Goal: Task Accomplishment & Management: Manage account settings

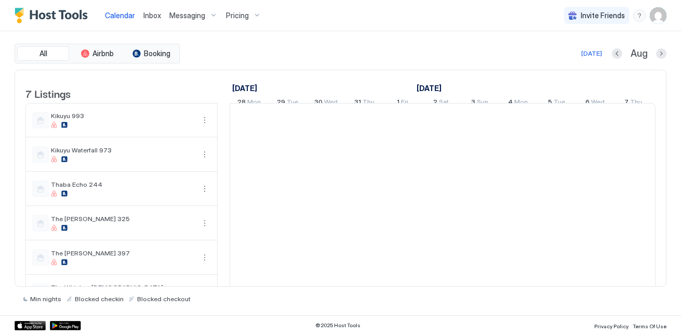
scroll to position [0, 577]
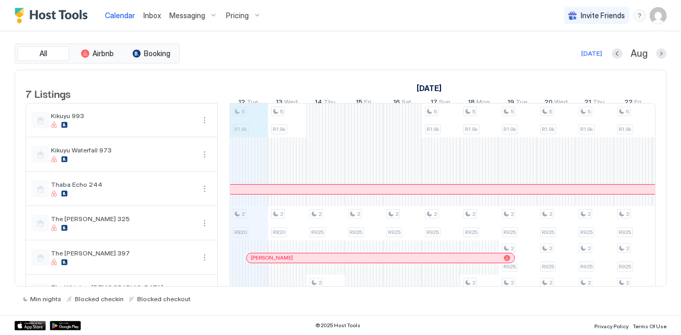
click at [249, 126] on div "5 R1.9k 2 R820 5 R1.9k 2 R820 2 R925 2 R925 2 R925 2 R925 2 R925 2 R925 2 R925 …" at bounding box center [633, 223] width 1961 height 240
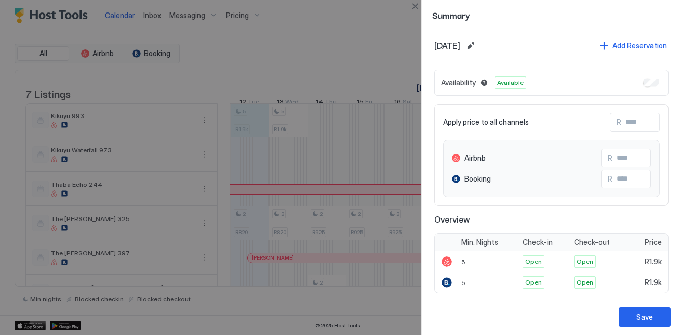
click at [299, 42] on div at bounding box center [340, 167] width 681 height 335
click at [262, 93] on div at bounding box center [340, 167] width 681 height 335
click at [121, 57] on div at bounding box center [340, 167] width 681 height 335
click at [162, 74] on div at bounding box center [340, 167] width 681 height 335
click at [161, 74] on div at bounding box center [340, 167] width 681 height 335
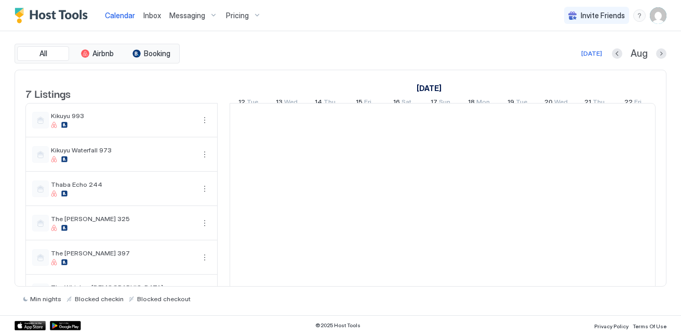
scroll to position [0, 577]
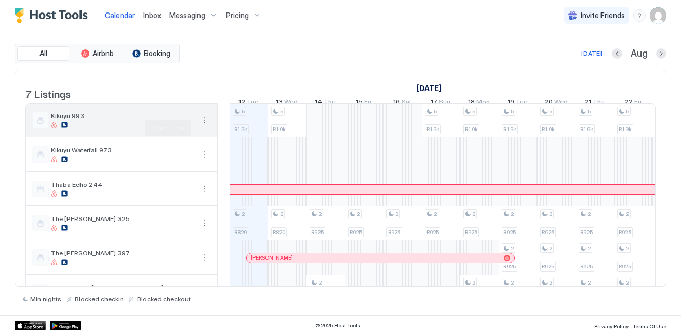
click at [202, 126] on button "More options" at bounding box center [204, 120] width 12 height 12
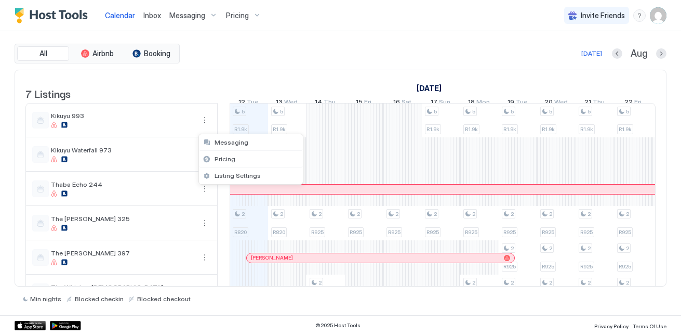
click at [206, 127] on div at bounding box center [340, 167] width 681 height 335
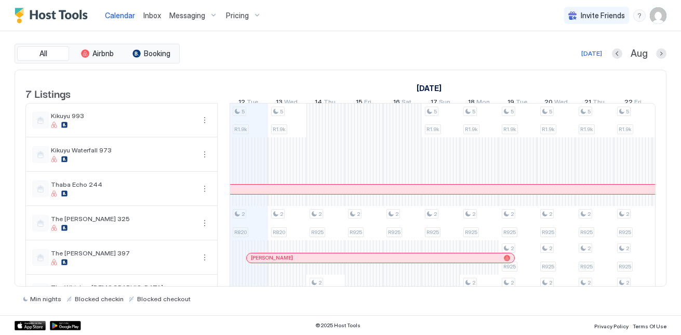
click at [201, 127] on div at bounding box center [340, 167] width 681 height 335
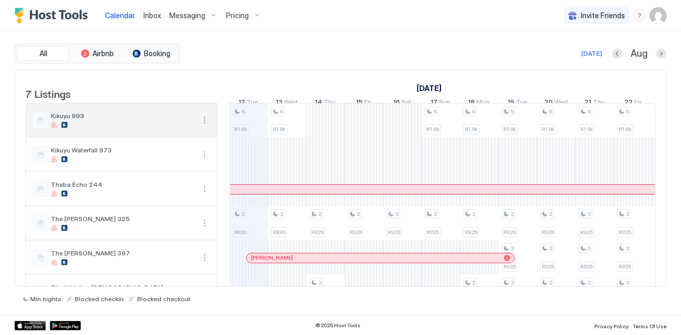
click at [202, 126] on button "More options" at bounding box center [204, 120] width 12 height 12
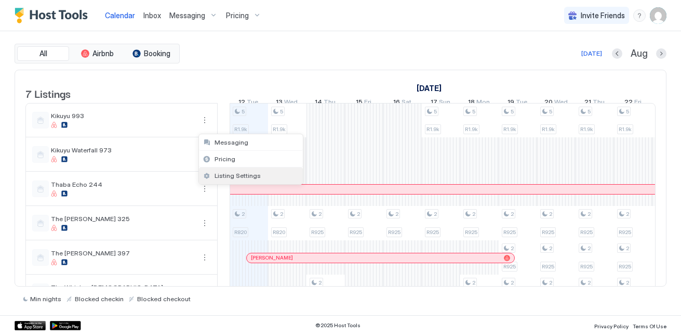
click at [228, 175] on span "Listing Settings" at bounding box center [238, 175] width 46 height 8
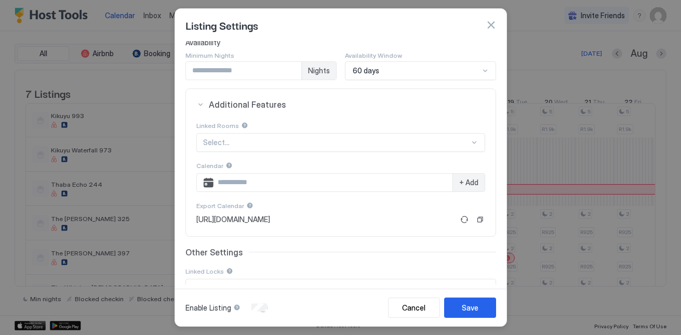
scroll to position [198, 0]
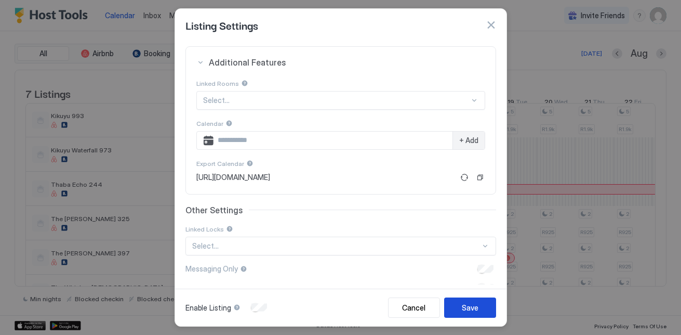
click at [476, 305] on div "Save" at bounding box center [470, 307] width 17 height 11
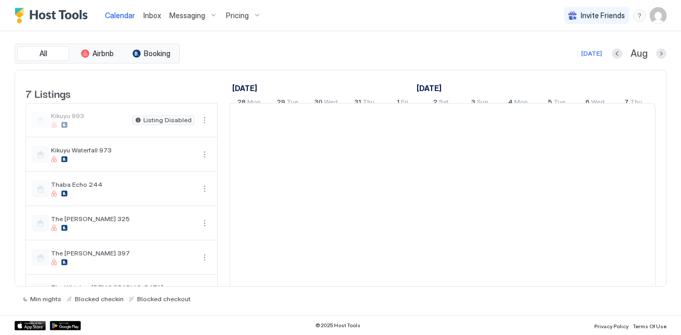
scroll to position [0, 577]
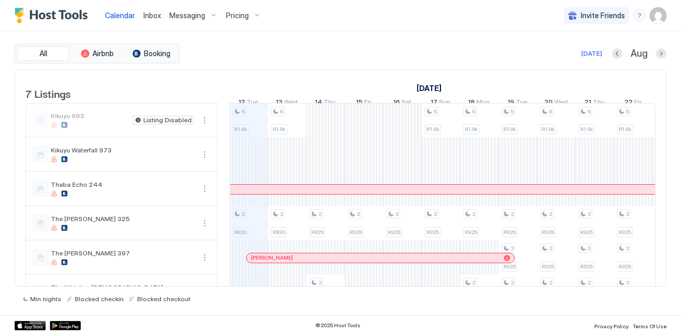
click at [234, 127] on div "5 R1.9k 2 R820 5 R1.9k 2 R820 2 R925 2 R925 2 R925 2 R925 2 R925 2 R925 2 R925 …" at bounding box center [633, 223] width 1961 height 240
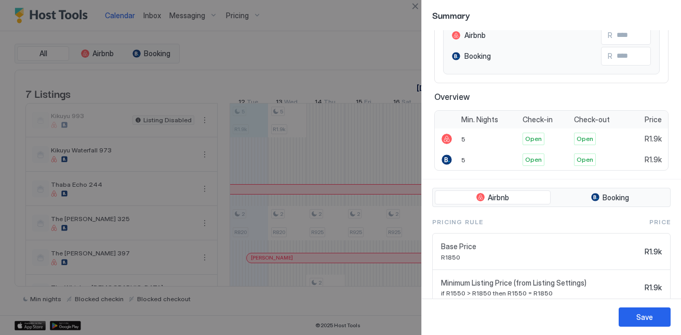
scroll to position [163, 0]
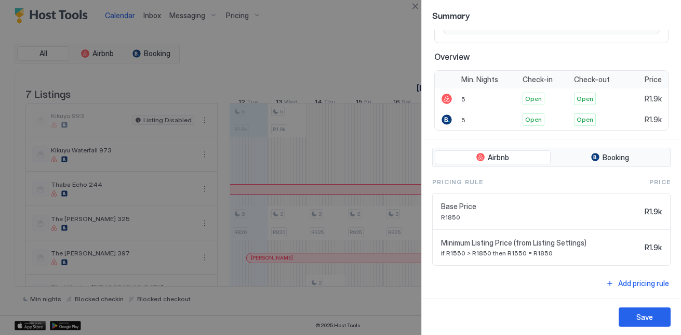
click at [231, 101] on div at bounding box center [340, 167] width 681 height 335
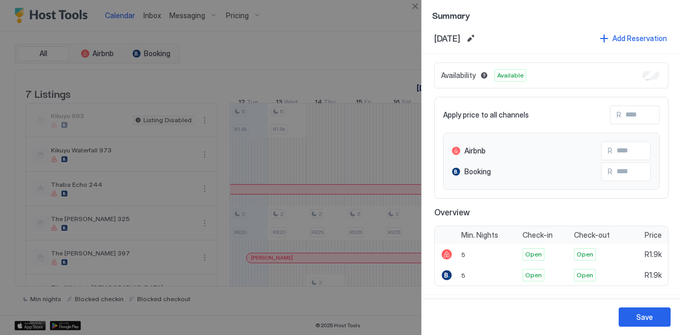
scroll to position [7, 0]
click at [395, 20] on div at bounding box center [340, 167] width 681 height 335
click at [642, 324] on button "Save" at bounding box center [645, 316] width 52 height 19
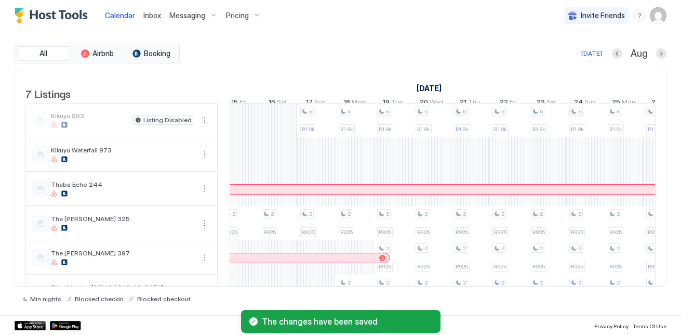
scroll to position [0, 723]
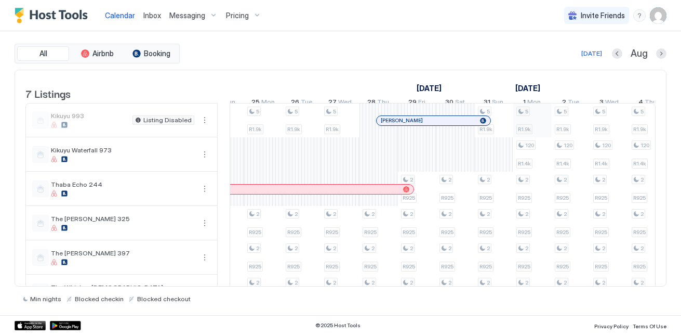
click at [539, 130] on div "5 R1.9k 2 R820 5 R1.9k 2 R820 2 R925 2 R925 2 R925 2 R925 2 R925 2 R925 2 R925 …" at bounding box center [148, 223] width 1961 height 240
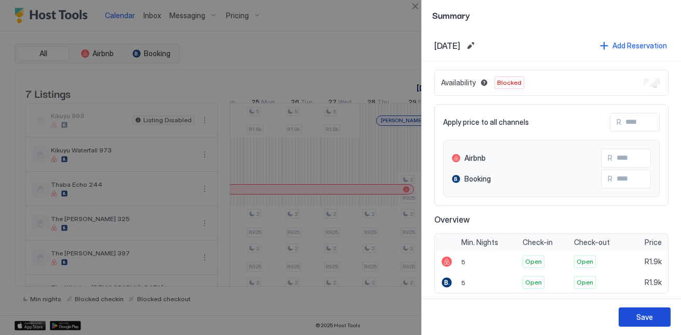
click at [641, 321] on div "Save" at bounding box center [644, 316] width 17 height 11
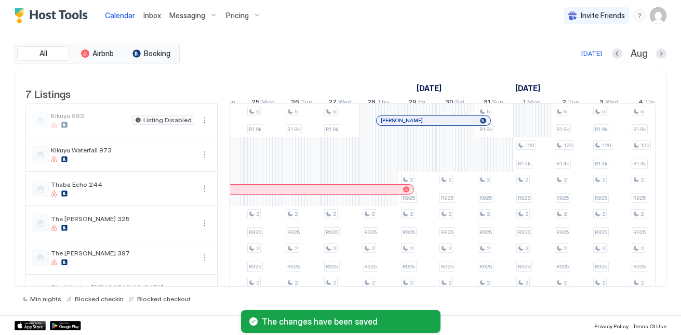
click at [541, 84] on link "[DATE]" at bounding box center [528, 88] width 30 height 15
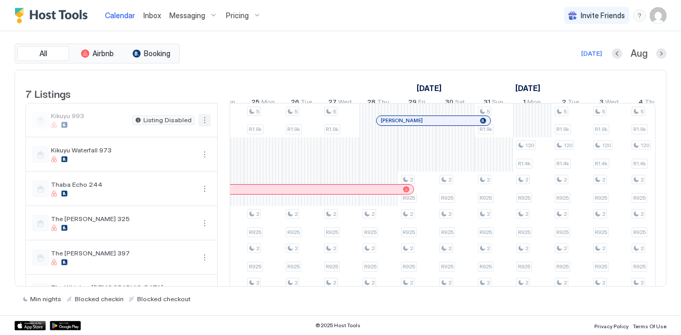
click at [204, 126] on button "More options" at bounding box center [204, 120] width 12 height 12
click at [222, 175] on span "Listing Settings" at bounding box center [238, 175] width 46 height 8
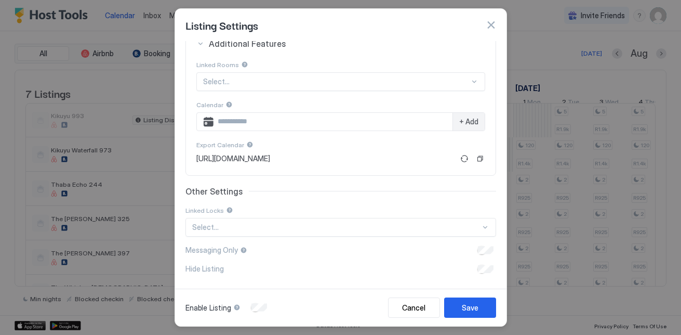
click at [261, 312] on div "Enable Listing" at bounding box center [227, 307] width 84 height 10
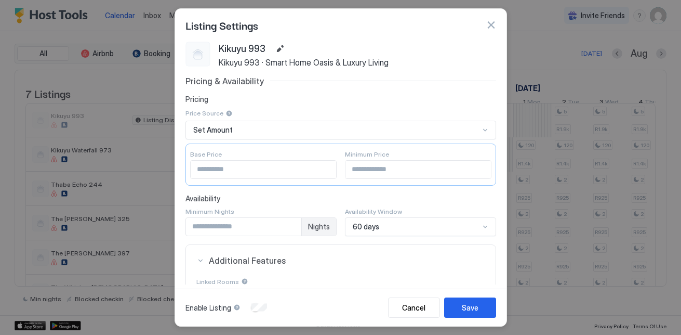
click at [248, 312] on div "Enable Listing" at bounding box center [227, 307] width 84 height 10
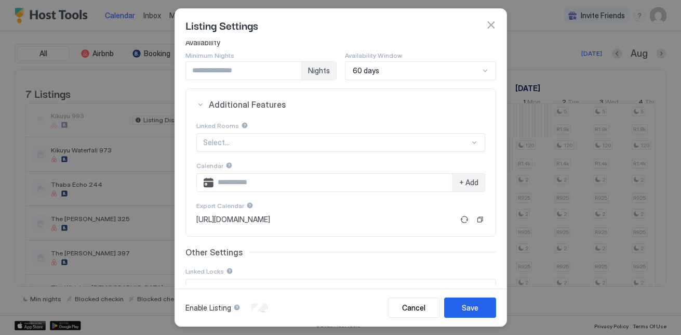
scroll to position [198, 0]
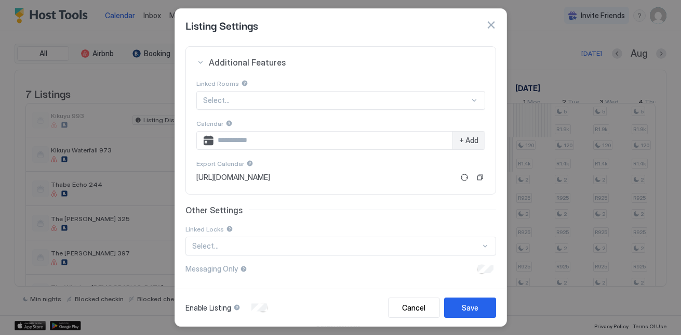
click at [254, 103] on div at bounding box center [336, 100] width 267 height 9
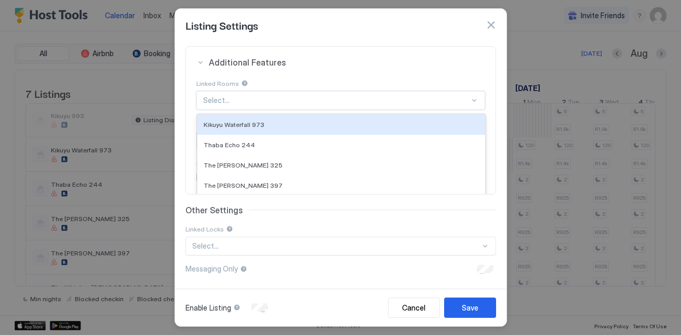
click at [254, 103] on div at bounding box center [336, 100] width 267 height 9
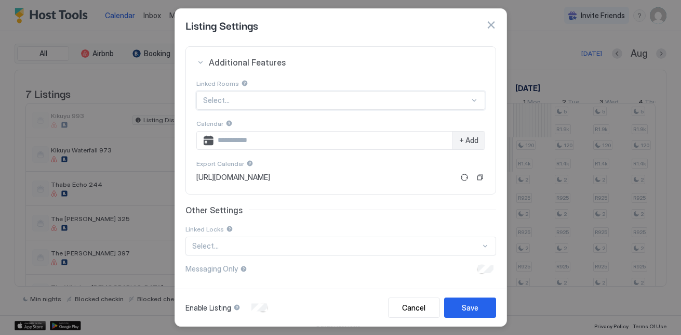
click at [271, 110] on div "Select..." at bounding box center [340, 100] width 289 height 19
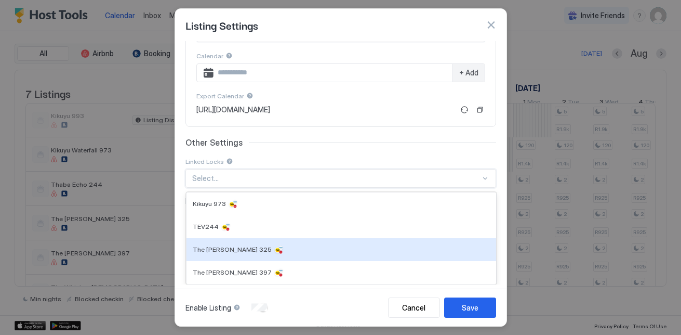
click at [271, 248] on div "The [PERSON_NAME] 325" at bounding box center [341, 249] width 297 height 10
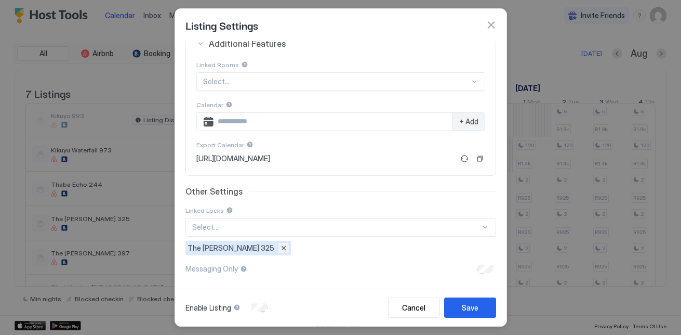
click at [278, 246] on button "Remove" at bounding box center [283, 248] width 10 height 10
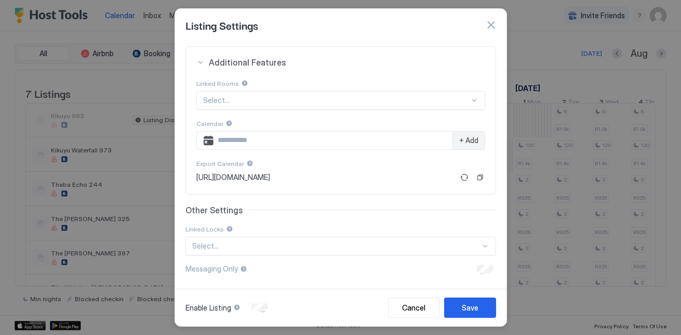
click at [410, 140] on input "Input Field" at bounding box center [333, 140] width 239 height 18
click at [206, 136] on div "+ Add" at bounding box center [340, 140] width 289 height 19
click at [206, 138] on div "+ Add" at bounding box center [340, 140] width 289 height 19
click at [292, 134] on input "Input Field" at bounding box center [333, 140] width 239 height 18
click at [459, 141] on span "+ Add" at bounding box center [468, 140] width 19 height 9
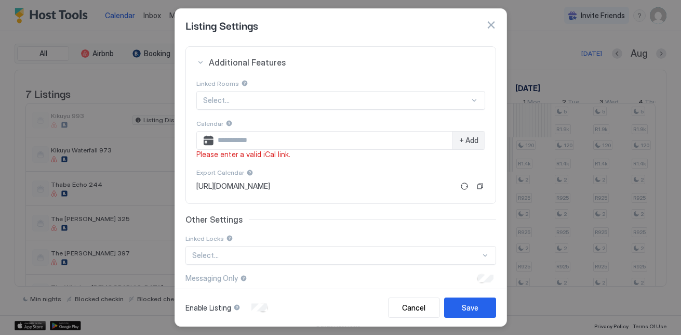
click at [360, 140] on input "Input Field" at bounding box center [333, 140] width 239 height 18
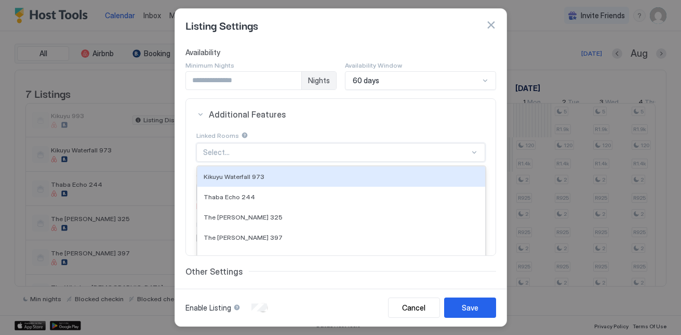
scroll to position [172, 0]
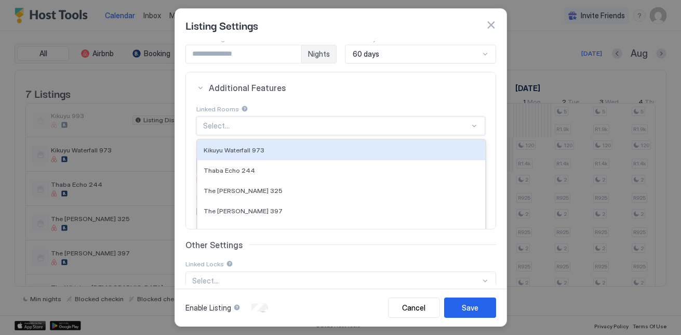
click at [331, 135] on div "6 results available. Use Up and Down to choose options, press Enter to select t…" at bounding box center [340, 125] width 289 height 19
click at [324, 95] on button "Additional Features" at bounding box center [341, 87] width 310 height 31
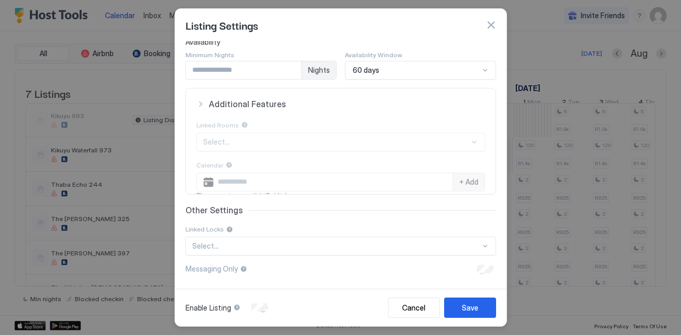
scroll to position [82, 0]
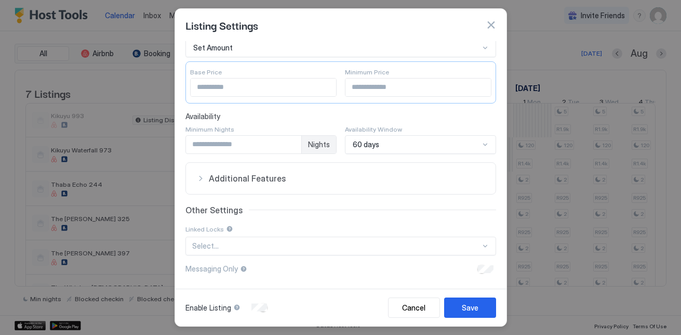
click at [486, 25] on button "button" at bounding box center [491, 25] width 10 height 10
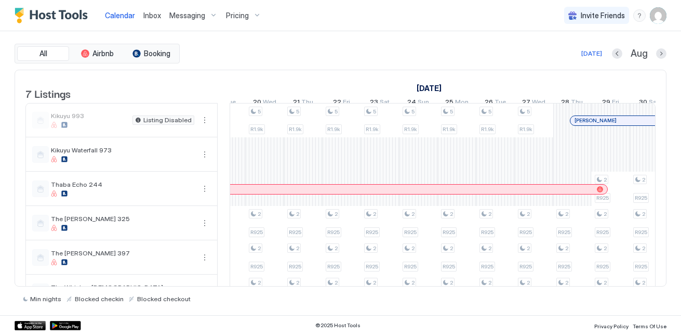
scroll to position [0, 874]
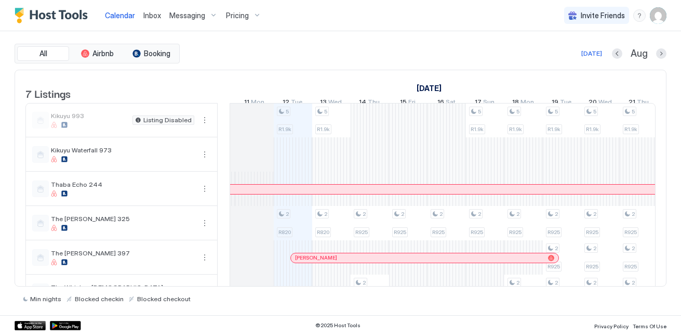
click at [298, 115] on div "5 R1.9k 2 R820 5 R1.9k 2 R820 2 R925 2 R925 2 R925 2 R925 2 R925 2 R925 2 R925 …" at bounding box center [677, 223] width 1961 height 240
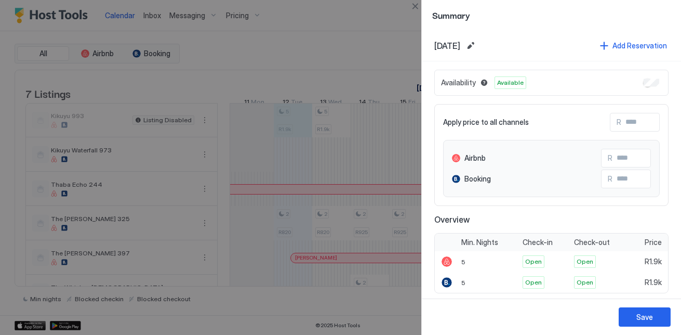
click at [650, 87] on div "Availability Available" at bounding box center [551, 83] width 234 height 26
click at [647, 313] on div "Save" at bounding box center [644, 316] width 17 height 11
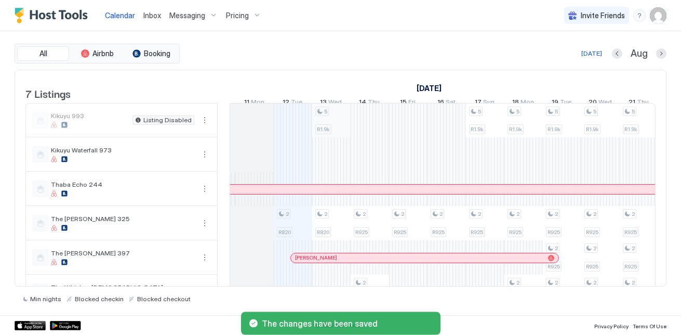
click at [331, 135] on div "2 R820 5 R1.9k 2 R820 2 R925 2 R925 2 R925 2 R925 2 R925 2 R925 2 R925 5 R1.9k …" at bounding box center [677, 223] width 1961 height 240
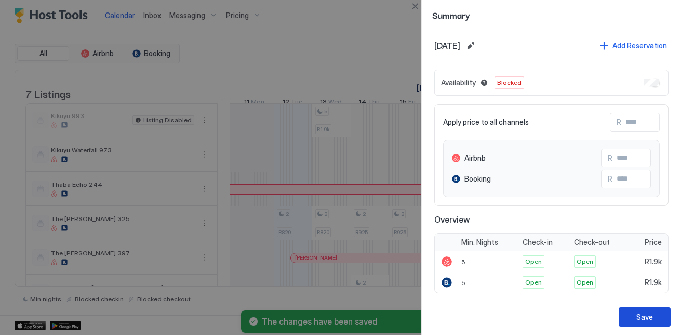
click at [647, 312] on div "Save" at bounding box center [644, 316] width 17 height 11
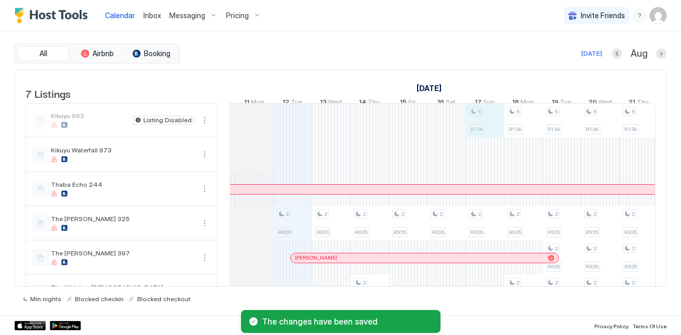
click at [473, 142] on div "2 R820 2 R820 2 R925 2 R925 2 R925 2 R925 2 R925 2 R925 2 R925 5 R1.9k 2 R925 2…" at bounding box center [677, 223] width 1961 height 240
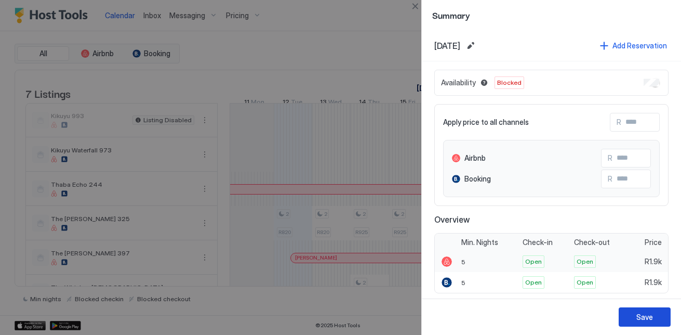
drag, startPoint x: 640, startPoint y: 315, endPoint x: 615, endPoint y: 258, distance: 61.9
click at [639, 315] on div "Save" at bounding box center [644, 316] width 17 height 11
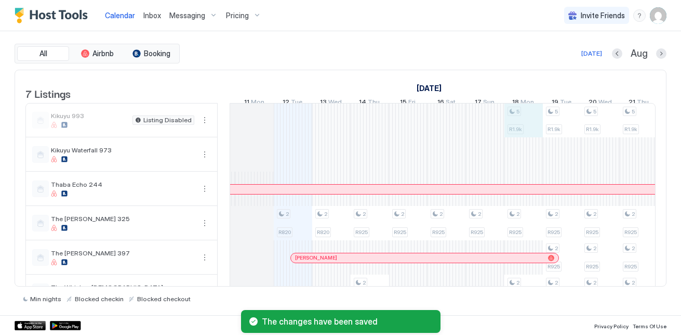
click at [533, 125] on div "2 R820 2 R820 2 R925 2 R925 2 R925 2 R925 2 R925 2 R925 2 R925 2 R925 2 R925 5 …" at bounding box center [677, 223] width 1961 height 240
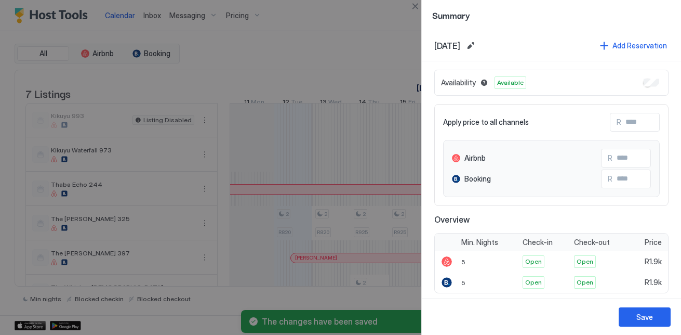
click at [645, 90] on div "Availability Available" at bounding box center [551, 83] width 234 height 26
click at [642, 322] on button "Save" at bounding box center [645, 316] width 52 height 19
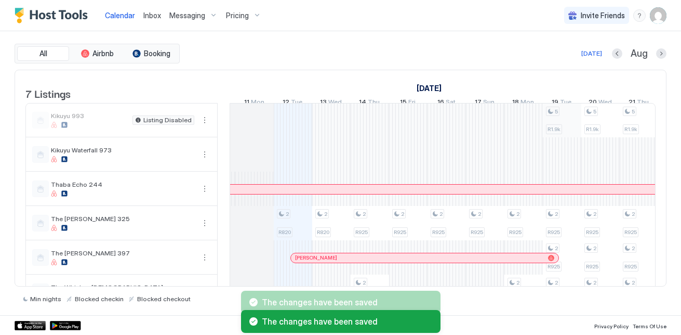
click at [556, 137] on div "2 R820 2 R820 2 R925 2 R925 2 R925 2 R925 2 R925 2 R925 2 R925 2 R925 2 R925 2 …" at bounding box center [677, 223] width 1961 height 240
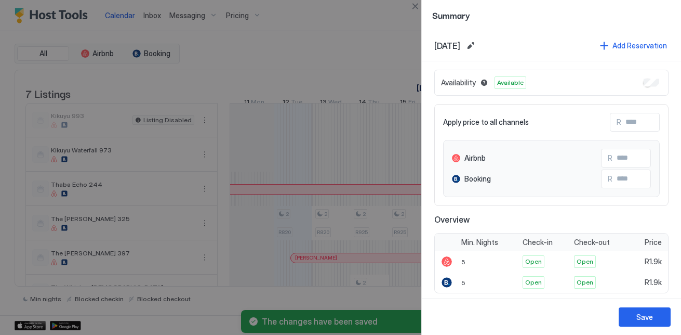
click at [463, 114] on div "Apply price to all channels R" at bounding box center [551, 122] width 217 height 19
click at [640, 321] on div "Save" at bounding box center [644, 316] width 17 height 11
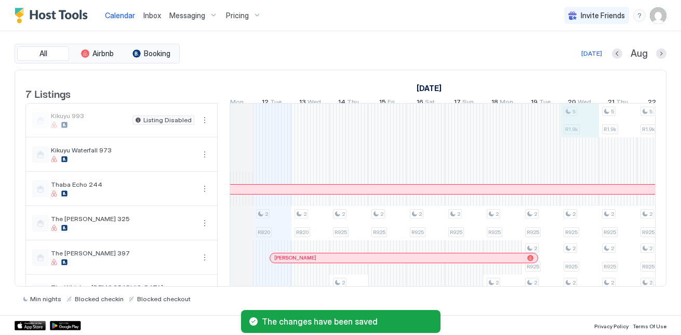
click at [583, 138] on div "2 R820 2 R820 2 R925 2 R925 2 R925 2 R925 2 R925 2 R925 2 R925 2 R925 2 R925 2 …" at bounding box center [656, 223] width 1961 height 240
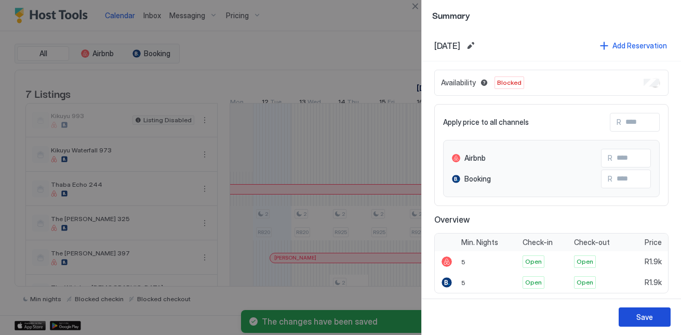
click at [652, 315] on div "Save" at bounding box center [644, 316] width 17 height 11
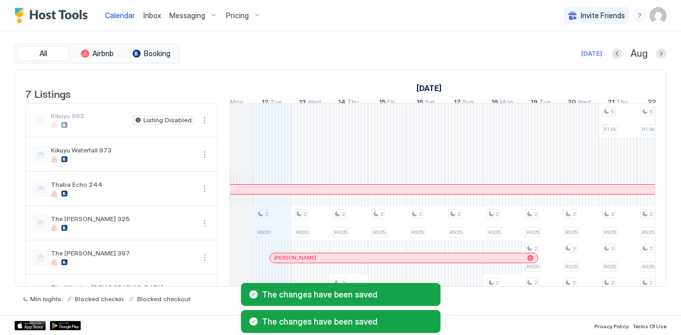
click at [645, 284] on div "The changes have been saved The changes have been saved" at bounding box center [340, 308] width 681 height 54
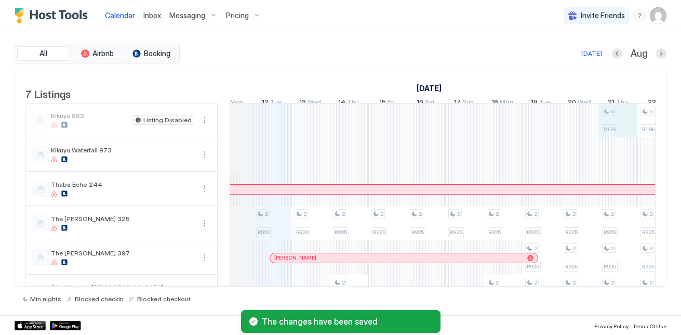
click at [624, 138] on div "2 R820 2 R820 2 R925 2 R925 2 R925 2 R925 2 R925 2 R925 2 R925 2 R925 2 R925 2 …" at bounding box center [656, 223] width 1961 height 240
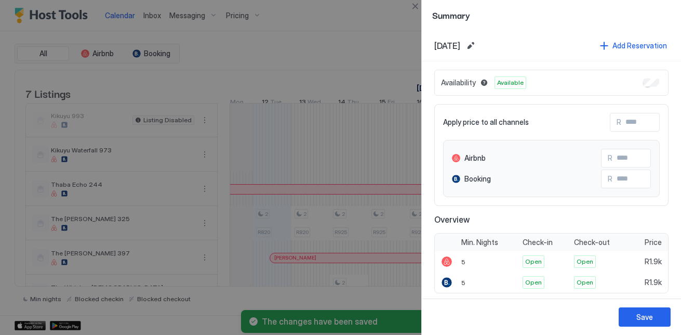
click at [652, 86] on div "Availability Available" at bounding box center [551, 83] width 234 height 26
click at [630, 314] on button "Save" at bounding box center [645, 316] width 52 height 19
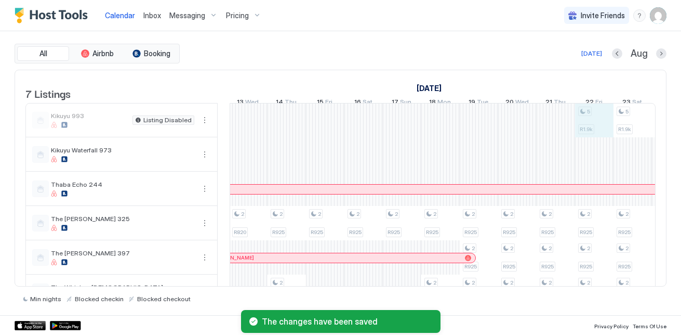
click at [610, 121] on div "2 R820 2 R820 2 R925 2 R925 2 R925 2 R925 2 R925 2 R925 2 R925 2 R925 2 R925 2 …" at bounding box center [594, 223] width 1961 height 240
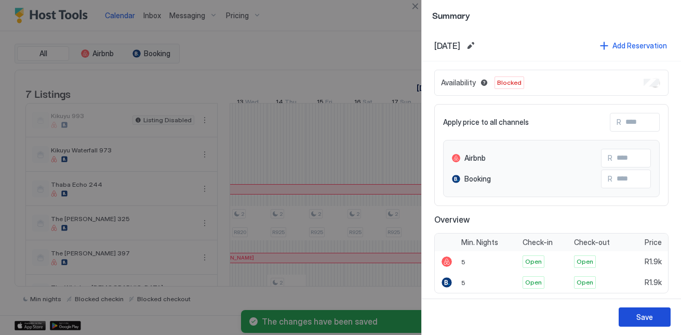
click at [636, 317] on div "Save" at bounding box center [644, 316] width 17 height 11
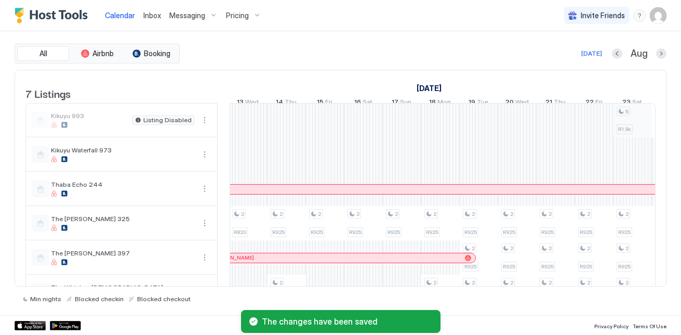
click at [620, 126] on div "2 R820 2 R820 2 R925 2 R925 2 R925 2 R925 2 R925 2 R925 2 R925 2 R925 2 R925 2 …" at bounding box center [594, 223] width 1961 height 240
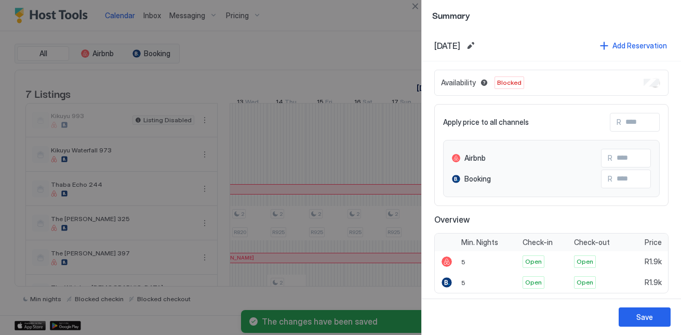
click at [624, 316] on button "Save" at bounding box center [645, 316] width 52 height 19
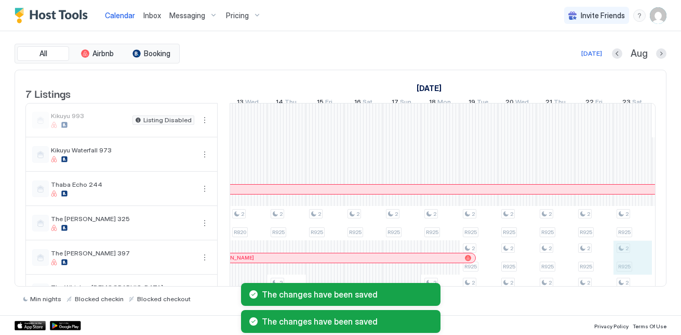
click at [642, 278] on div "2 R820 2 R820 2 R925 2 R925 2 R925 2 R925 2 R925 2 R925 2 R925 2 R925 2 R925 2 …" at bounding box center [594, 223] width 1961 height 240
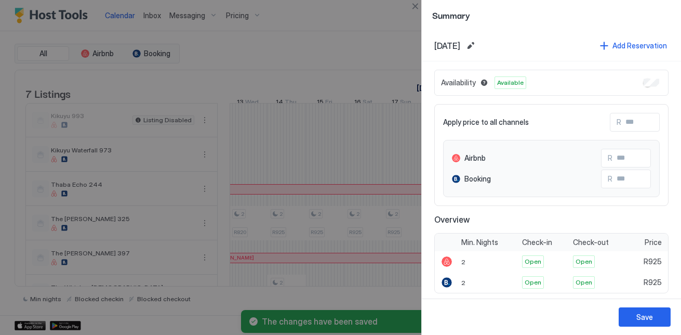
click at [355, 113] on div at bounding box center [340, 167] width 681 height 335
click at [413, 215] on div at bounding box center [340, 167] width 681 height 335
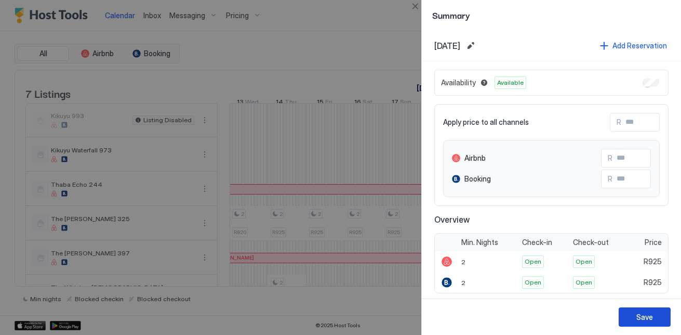
click at [641, 312] on div "Save" at bounding box center [644, 316] width 17 height 11
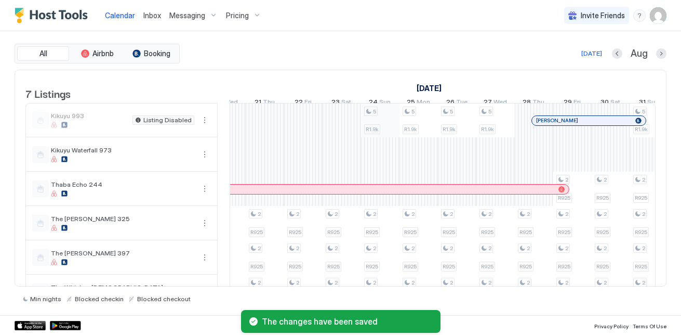
click at [381, 123] on div "2 R820 2 R820 2 R925 2 R925 2 R925 2 R925 2 R925 2 R925 2 R925 2 R925 2 R925 2 …" at bounding box center [303, 223] width 1961 height 240
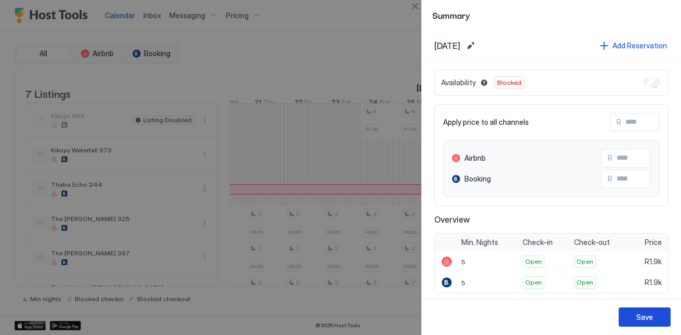
click at [645, 311] on button "Save" at bounding box center [645, 316] width 52 height 19
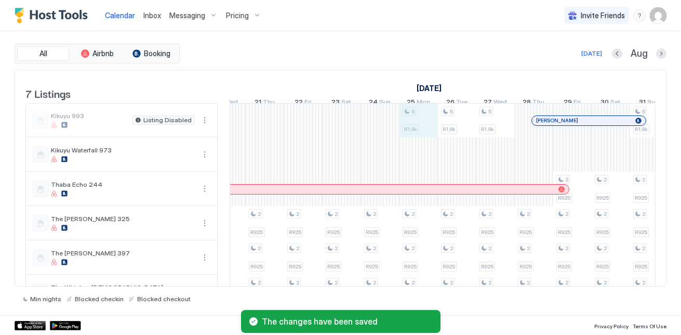
click at [420, 127] on div "2 R820 2 R820 2 R925 2 R925 2 R925 2 R925 2 R925 2 R925 2 R925 2 R925 2 R925 2 …" at bounding box center [303, 223] width 1961 height 240
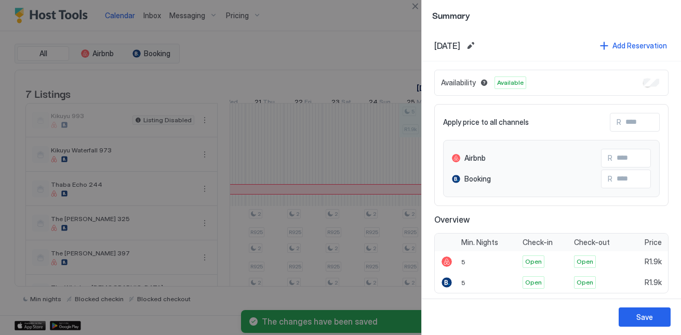
drag, startPoint x: 654, startPoint y: 84, endPoint x: 647, endPoint y: 102, distance: 19.2
click at [653, 84] on div "Availability Available" at bounding box center [551, 83] width 234 height 26
click at [643, 75] on div "Availability Available" at bounding box center [551, 83] width 234 height 26
click at [654, 311] on button "Save" at bounding box center [645, 316] width 52 height 19
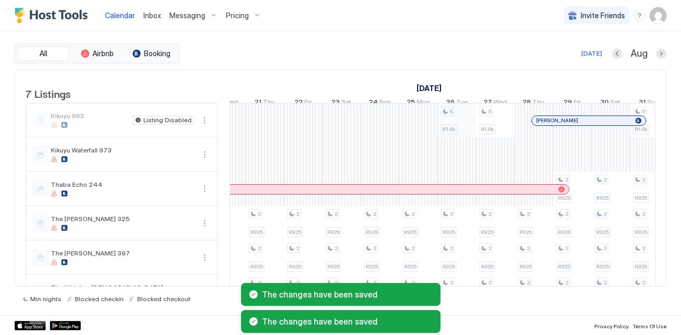
click at [464, 127] on div "2 R820 2 R820 2 R925 2 R925 2 R925 2 R925 2 R925 2 R925 2 R925 2 R925 2 R925 2 …" at bounding box center [303, 223] width 1961 height 240
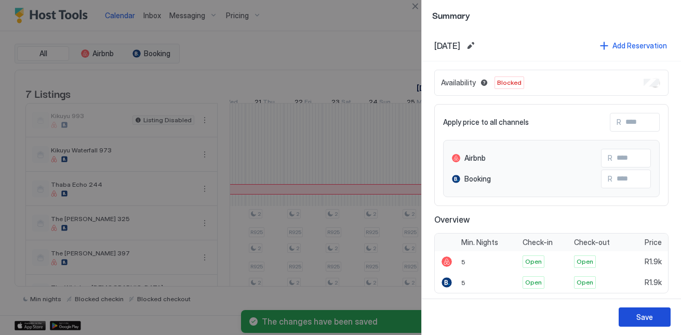
drag, startPoint x: 645, startPoint y: 321, endPoint x: 630, endPoint y: 299, distance: 26.9
click at [644, 321] on div "Save" at bounding box center [644, 316] width 17 height 11
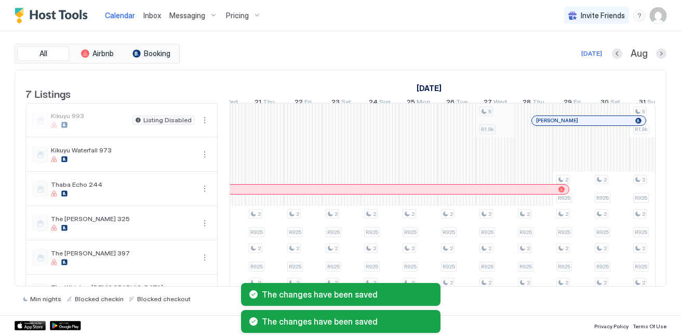
click at [496, 132] on div "2 R820 2 R820 2 R925 2 R925 2 R925 2 R925 2 R925 2 R925 2 R925 2 R925 2 R925 2 …" at bounding box center [303, 223] width 1961 height 240
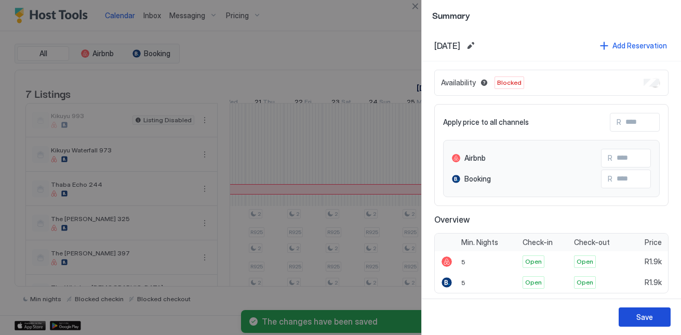
click at [637, 323] on button "Save" at bounding box center [645, 316] width 52 height 19
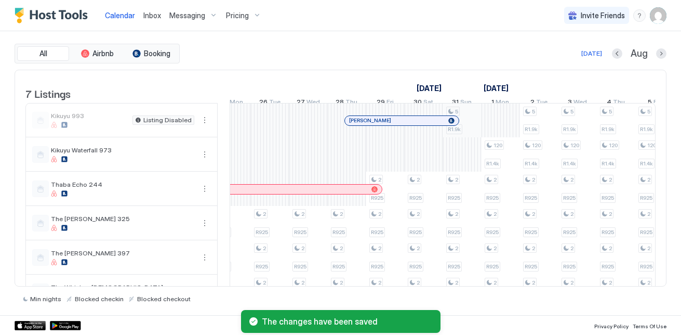
click at [474, 126] on div "2 R820 2 R820 2 R925 2 R925 2 R925 2 R925 2 R925 2 R925 2 R925 2 R925 2 R925 2 …" at bounding box center [116, 223] width 1961 height 240
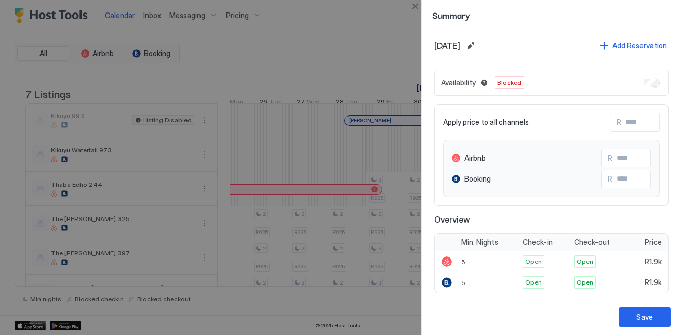
click at [648, 310] on button "Save" at bounding box center [645, 316] width 52 height 19
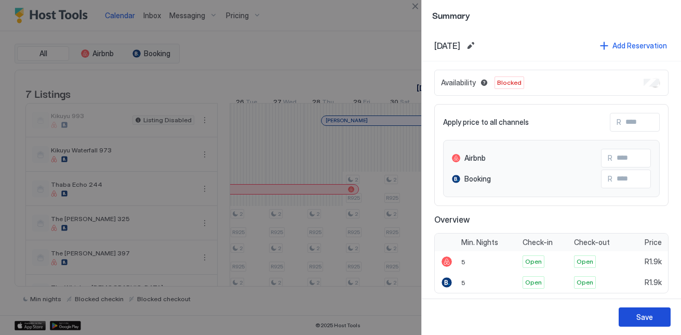
click at [655, 318] on button "Save" at bounding box center [645, 316] width 52 height 19
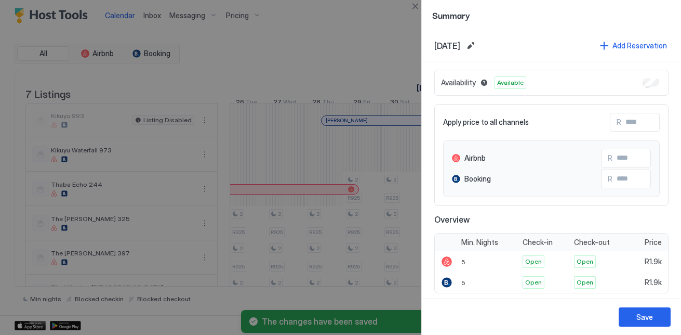
click at [656, 79] on div "Availability Available" at bounding box center [551, 83] width 234 height 26
click at [650, 78] on div "Availability Available" at bounding box center [551, 83] width 234 height 26
click at [644, 316] on div "Save" at bounding box center [644, 316] width 17 height 11
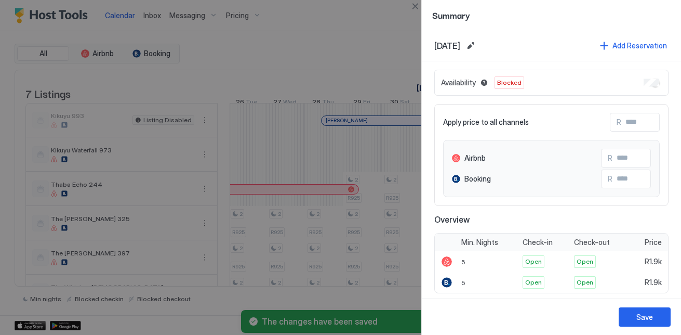
click at [647, 305] on div "Save" at bounding box center [551, 316] width 259 height 36
click at [647, 312] on div "Save" at bounding box center [644, 316] width 17 height 11
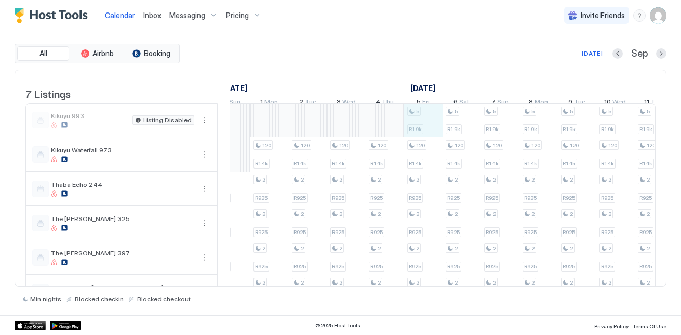
click at [423, 131] on div "2 R925 2 R925 2 R925 2 R925 2 R925 2 R925 2 R925 2 R925 2 R925 2 R925 2 R925 2 …" at bounding box center [654, 223] width 1961 height 240
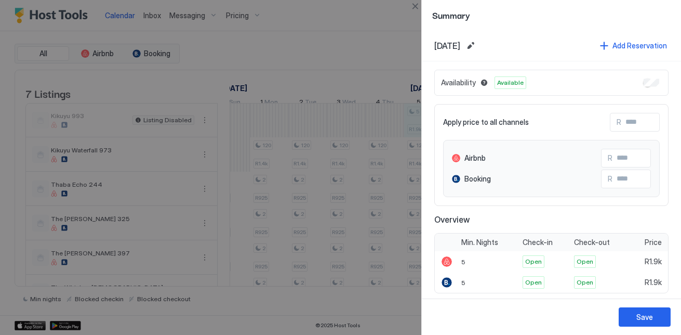
click at [652, 82] on div "Availability Available" at bounding box center [551, 83] width 234 height 26
click at [644, 318] on div "Save" at bounding box center [644, 316] width 17 height 11
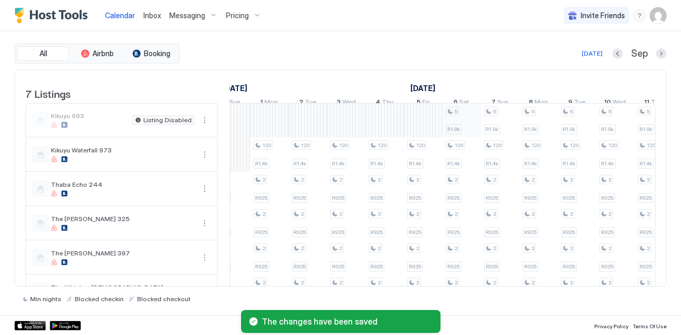
drag, startPoint x: 509, startPoint y: 107, endPoint x: 480, endPoint y: 117, distance: 30.6
click at [508, 107] on link "7 Sun" at bounding box center [500, 103] width 22 height 15
click at [456, 128] on div "2 R925 2 R925 2 R925 2 R925 2 R925 2 R925 2 R925 2 R925 2 R925 2 R925 2 R925 2 …" at bounding box center [654, 223] width 1961 height 240
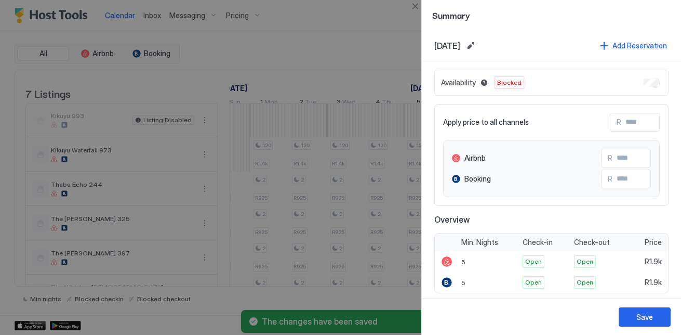
click at [641, 306] on div "Save" at bounding box center [551, 316] width 259 height 36
click at [638, 314] on div "Save" at bounding box center [644, 316] width 17 height 11
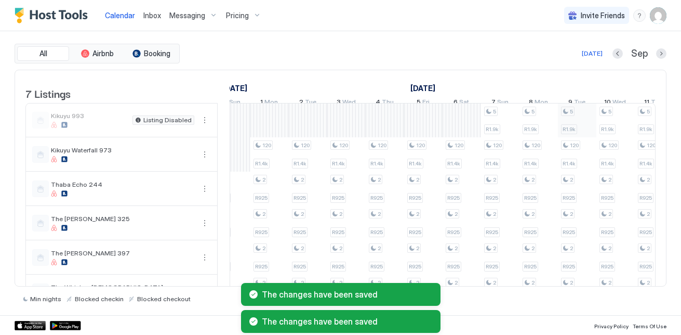
click at [561, 128] on div "2 R925 2 R925 2 R925 2 R925 2 R925 2 R925 2 R925 2 R925 2 R925 2 R925 2 R925 2 …" at bounding box center [654, 223] width 1961 height 240
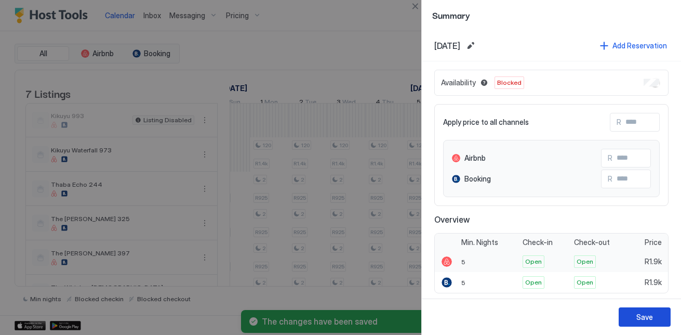
drag, startPoint x: 627, startPoint y: 321, endPoint x: 553, endPoint y: 258, distance: 97.3
click at [626, 321] on button "Save" at bounding box center [645, 316] width 52 height 19
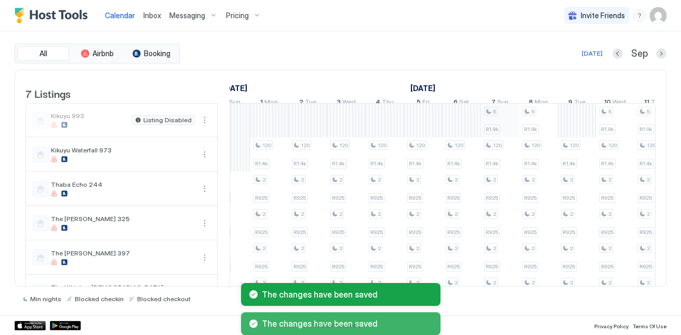
click at [484, 133] on div "2 R925 2 R925 2 R925 2 R925 2 R925 2 R925 2 R925 2 R925 2 R925 2 R925 2 R925 2 …" at bounding box center [654, 223] width 1961 height 240
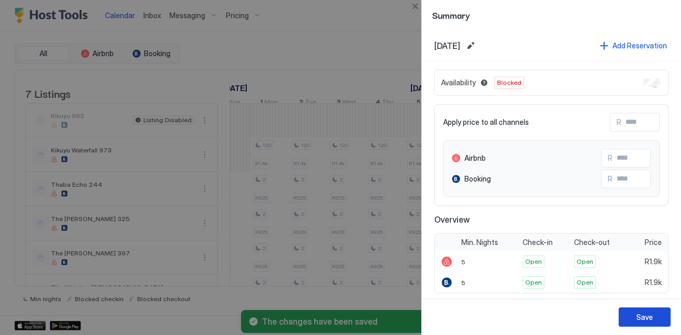
drag, startPoint x: 657, startPoint y: 316, endPoint x: 650, endPoint y: 307, distance: 12.3
click at [655, 314] on button "Save" at bounding box center [645, 316] width 52 height 19
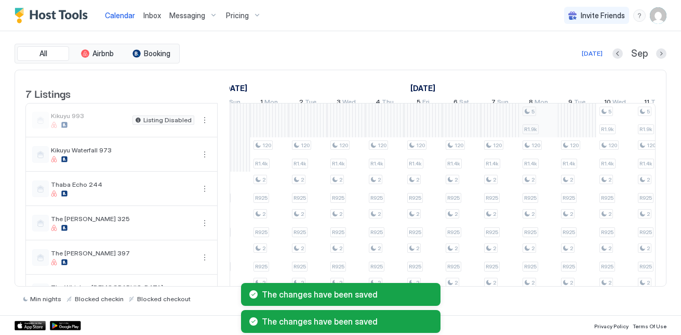
click at [531, 123] on div "2 R925 2 R925 2 R925 2 R925 2 R925 2 R925 2 R925 2 R925 2 R925 2 R925 2 R925 2 …" at bounding box center [654, 223] width 1961 height 240
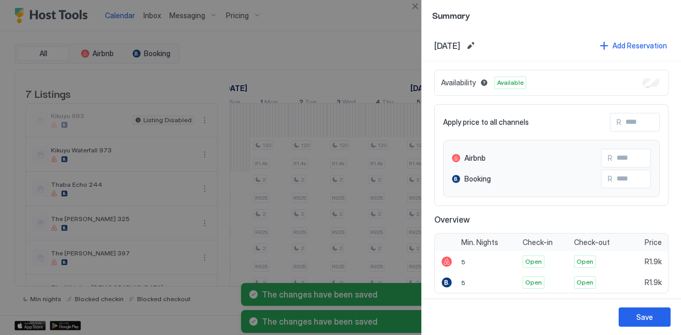
click at [644, 88] on div "Availability Available" at bounding box center [551, 83] width 234 height 26
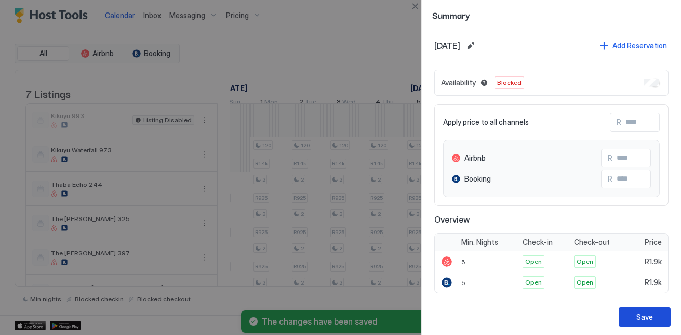
drag, startPoint x: 661, startPoint y: 314, endPoint x: 656, endPoint y: 311, distance: 6.3
click at [660, 314] on button "Save" at bounding box center [645, 316] width 52 height 19
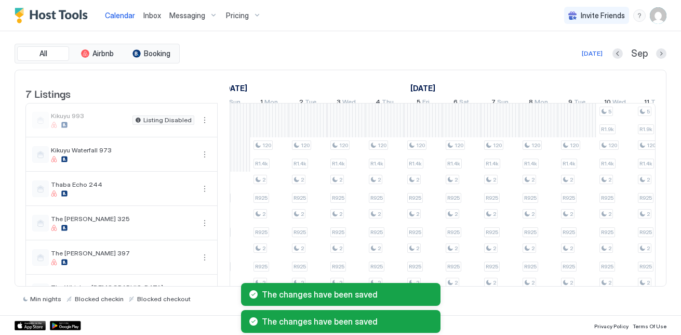
click at [639, 284] on div "The changes have been saved The changes have been saved" at bounding box center [340, 308] width 681 height 54
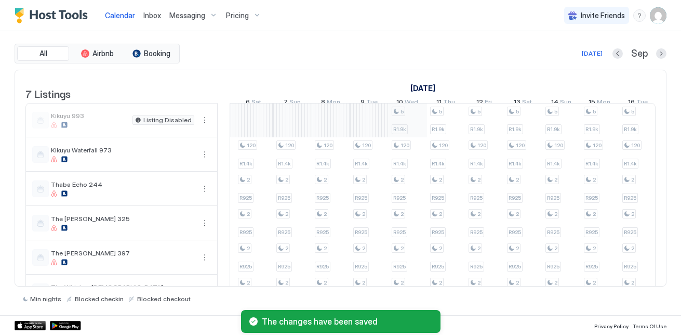
click at [406, 142] on div "2 R925 2 R925 2 R925 2 R925 2 R925 2 R925 2 R925 2 R925 2 R925 2 R925 2 R925 2 …" at bounding box center [446, 223] width 1961 height 240
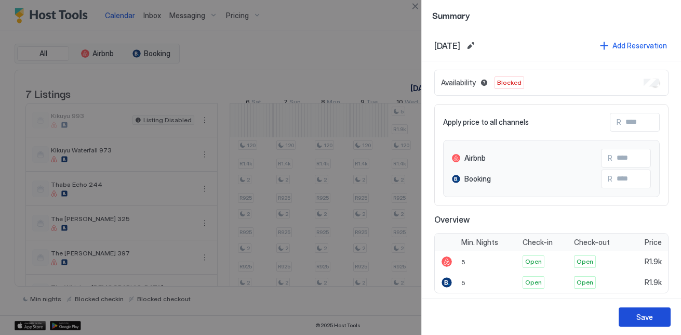
click at [627, 315] on button "Save" at bounding box center [645, 316] width 52 height 19
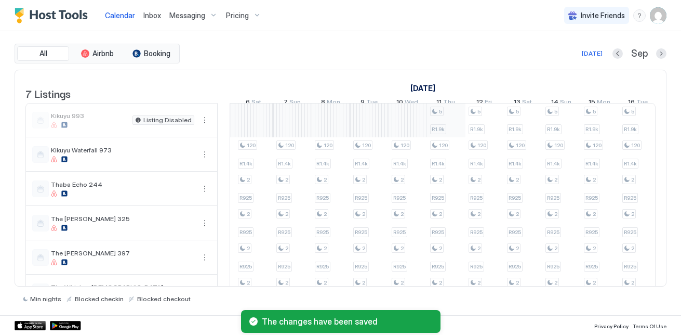
click at [454, 138] on div "2 R925 2 R925 2 R925 2 R925 2 R925 2 R925 2 R925 2 R925 2 R925 2 R925 2 R925 2 …" at bounding box center [446, 223] width 1961 height 240
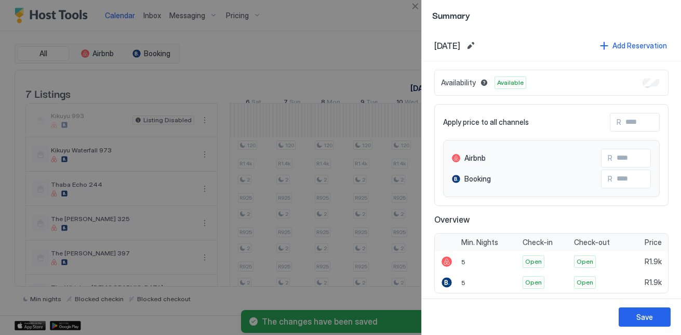
click at [640, 88] on div "Availability Available" at bounding box center [551, 83] width 234 height 26
click at [636, 317] on button "Save" at bounding box center [645, 316] width 52 height 19
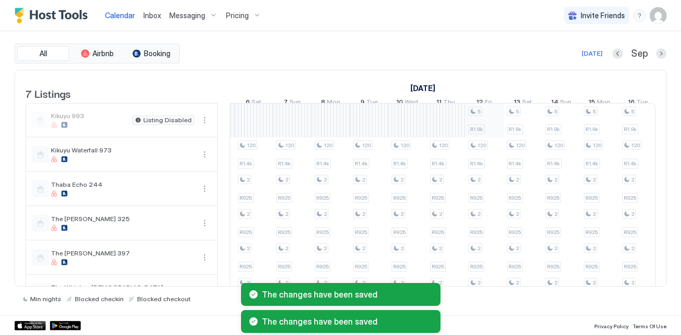
click at [471, 126] on div "2 R925 2 R925 2 R925 2 R925 2 R925 2 R925 2 R925 2 R925 2 R925 2 R925 2 R925 2 …" at bounding box center [446, 223] width 1961 height 240
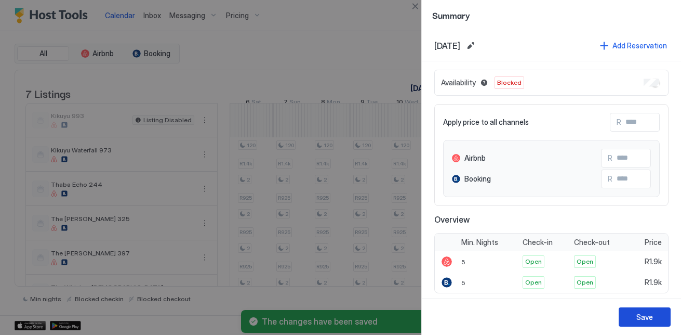
click at [642, 317] on div "Save" at bounding box center [644, 316] width 17 height 11
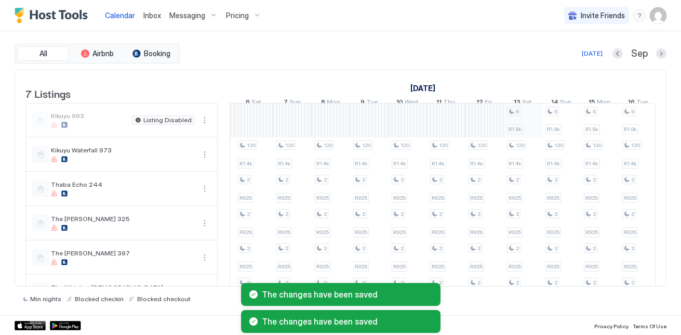
click at [518, 135] on div "2 R925 2 R925 2 R925 2 R925 2 R925 2 R925 2 R925 2 R925 2 R925 2 R925 2 R925 2 …" at bounding box center [446, 223] width 1961 height 240
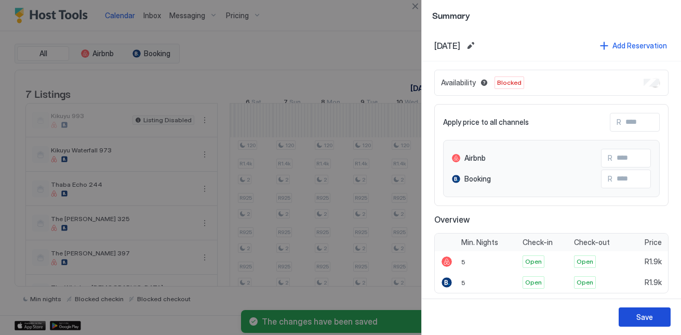
click at [641, 313] on div "Save" at bounding box center [644, 316] width 17 height 11
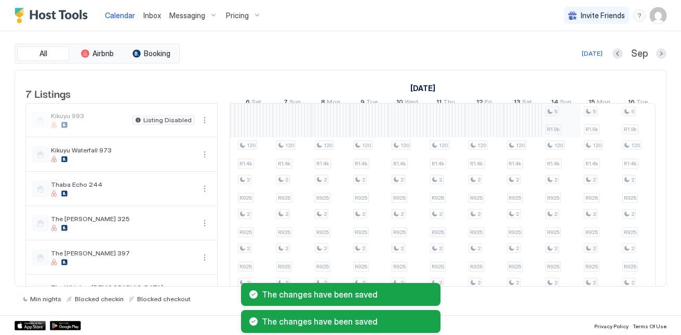
click at [578, 123] on div "2 R925 2 R925 2 R925 2 R925 2 R925 2 R925 2 R925 2 R925 2 R925 2 R925 2 R925 2 …" at bounding box center [446, 223] width 1961 height 240
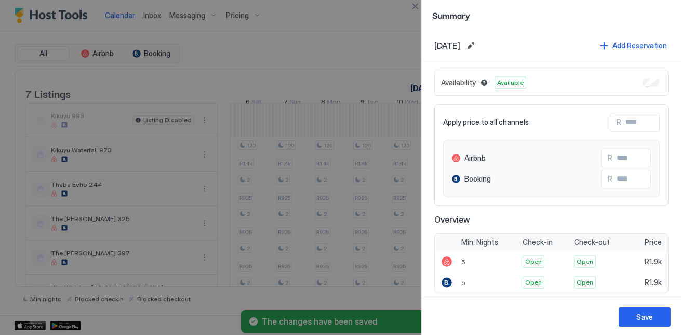
click at [643, 77] on div "Availability Available" at bounding box center [551, 83] width 234 height 26
click at [630, 318] on button "Save" at bounding box center [645, 316] width 52 height 19
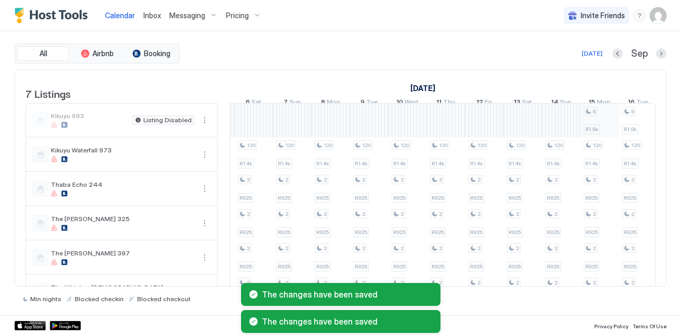
click at [606, 135] on div "2 R925 2 R925 2 R925 2 R925 2 R925 2 R925 2 R925 2 R925 2 R925 2 R925 2 R925 2 …" at bounding box center [446, 223] width 1961 height 240
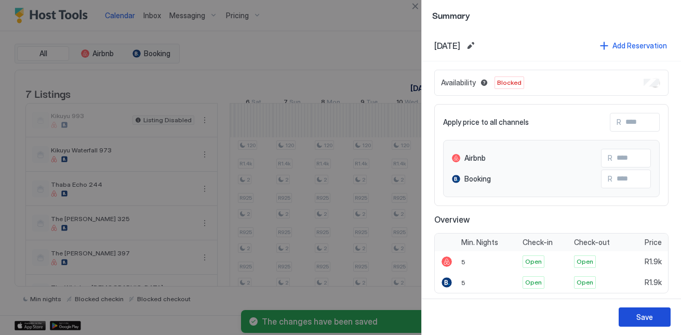
click at [633, 309] on button "Save" at bounding box center [645, 316] width 52 height 19
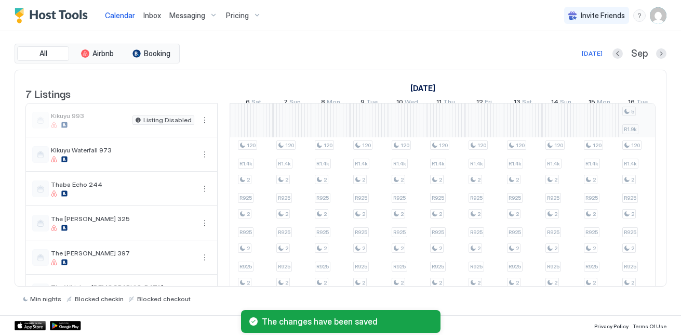
click at [640, 124] on div "2 R925 2 R925 2 R925 2 R925 2 R925 2 R925 2 R925 2 R925 2 R925 2 R925 2 R925 2 …" at bounding box center [446, 223] width 1961 height 240
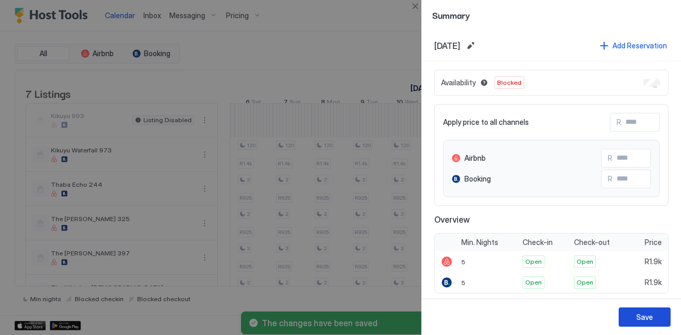
click at [637, 317] on div "Save" at bounding box center [644, 316] width 17 height 11
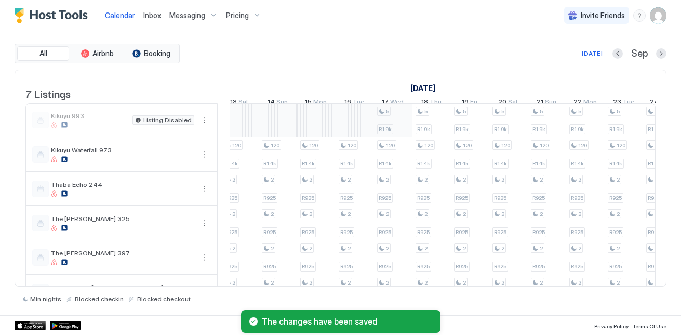
click at [390, 123] on div "2 R925 2 R925 2 R925 2 R925 2 R925 2 R925 2 R925 2 R925 2 R925 2 R925 2 R925 2 …" at bounding box center [162, 223] width 1961 height 240
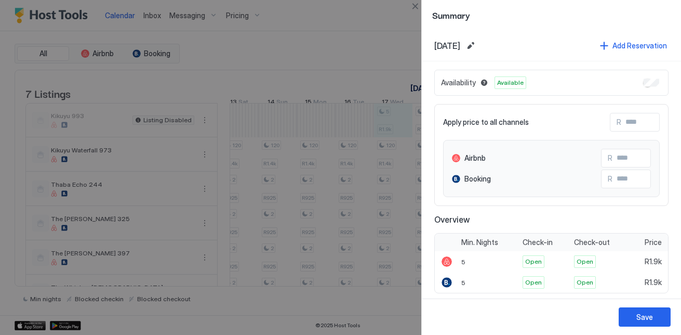
click at [644, 77] on div "Availability Available" at bounding box center [551, 83] width 234 height 26
click at [648, 77] on div "Availability Available" at bounding box center [551, 83] width 234 height 26
click at [648, 79] on div "Availability Available" at bounding box center [551, 83] width 234 height 26
click at [639, 317] on div "Save" at bounding box center [644, 316] width 17 height 11
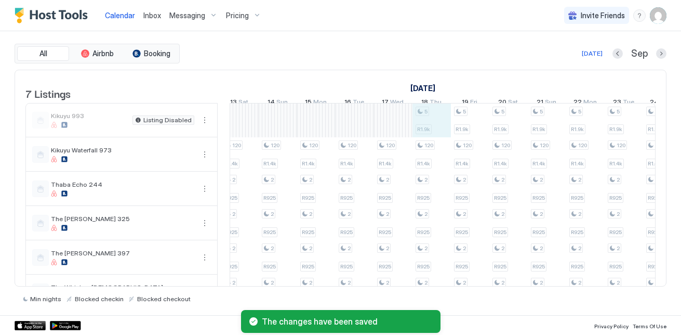
click at [448, 131] on div "2 R925 2 R925 2 R925 2 R925 2 R925 2 R925 2 R925 2 R925 2 R925 2 R925 2 R925 2 …" at bounding box center [162, 223] width 1961 height 240
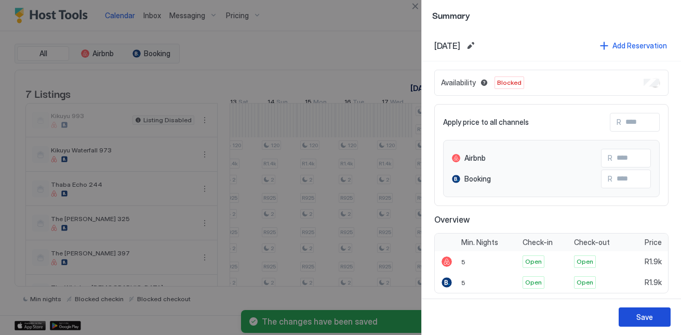
click at [641, 323] on button "Save" at bounding box center [645, 316] width 52 height 19
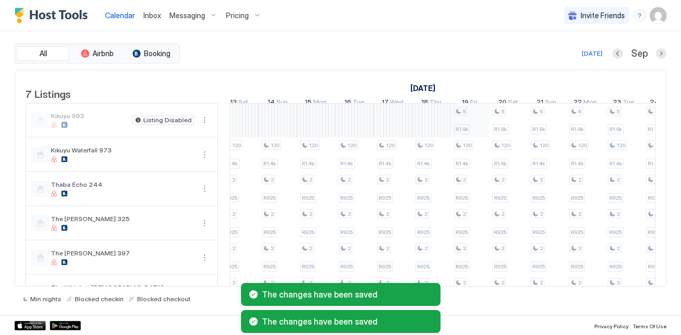
click at [487, 138] on div "2 R925 2 R925 2 R925 2 R925 2 R925 2 R925 2 R925 2 R925 2 R925 2 R925 2 R925 2 …" at bounding box center [162, 223] width 1961 height 240
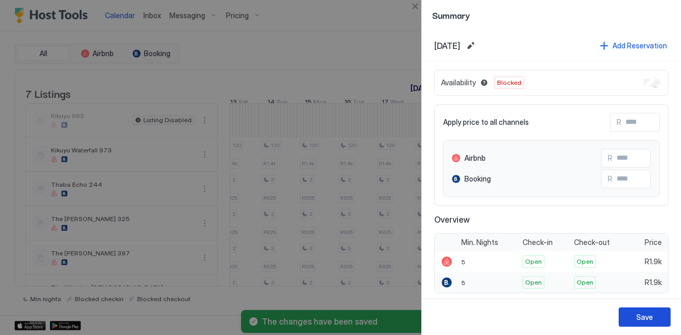
click at [643, 312] on div "Save" at bounding box center [644, 316] width 17 height 11
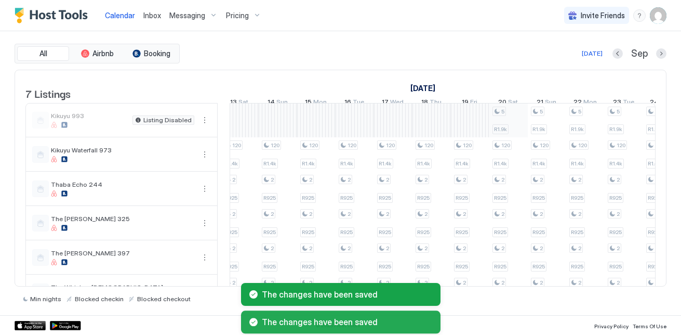
click at [507, 132] on div "2 R925 2 R925 2 R925 2 R925 2 R925 2 R925 2 R925 2 R925 2 R925 2 R925 2 R925 2 …" at bounding box center [162, 223] width 1961 height 240
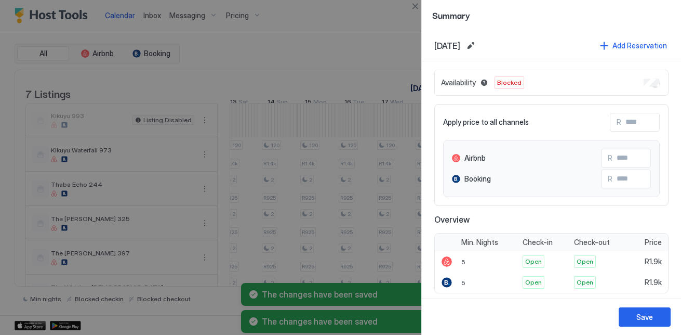
click at [638, 333] on div "Save" at bounding box center [551, 316] width 259 height 36
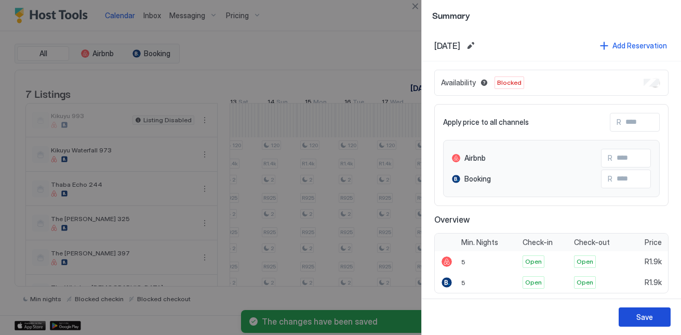
click at [638, 318] on div "Save" at bounding box center [644, 316] width 17 height 11
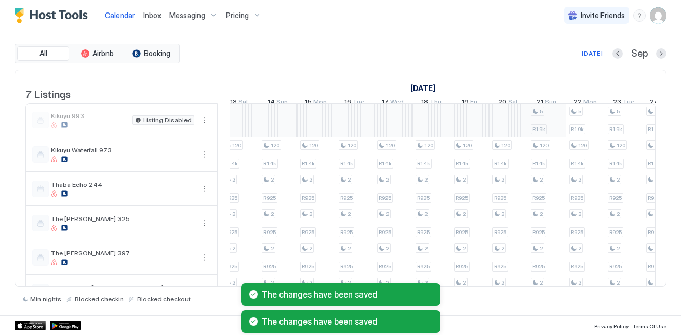
click at [548, 123] on div "2 R925 2 R925 2 R925 2 R925 2 R925 2 R925 2 R925 2 R925 2 R925 2 R925 2 R925 2 …" at bounding box center [162, 223] width 1961 height 240
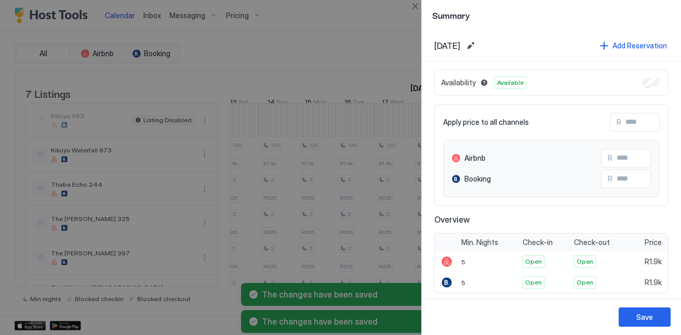
click at [654, 76] on div "Availability Available" at bounding box center [551, 83] width 234 height 26
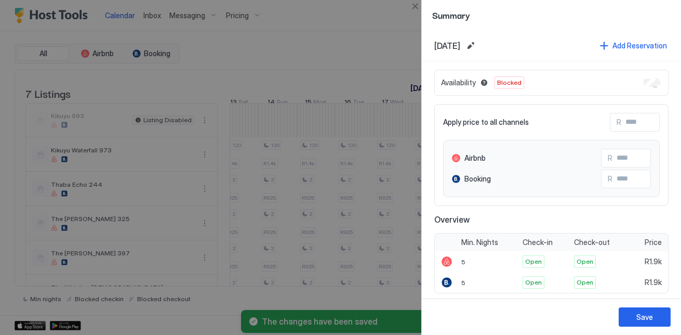
click at [646, 305] on div "Save" at bounding box center [551, 316] width 259 height 36
click at [646, 314] on div "Save" at bounding box center [644, 316] width 17 height 11
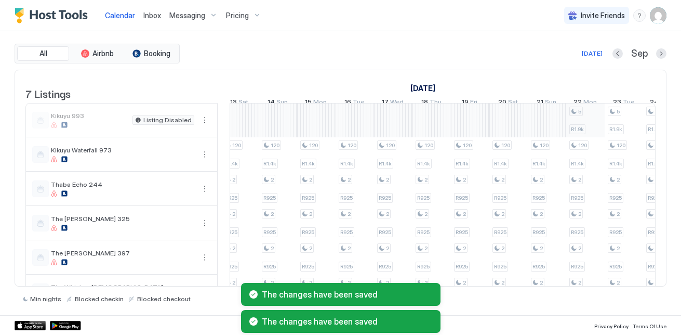
click at [587, 126] on div "2 R925 2 R925 2 R925 2 R925 2 R925 2 R925 2 R925 2 R925 2 R925 2 R925 2 R925 2 …" at bounding box center [162, 223] width 1961 height 240
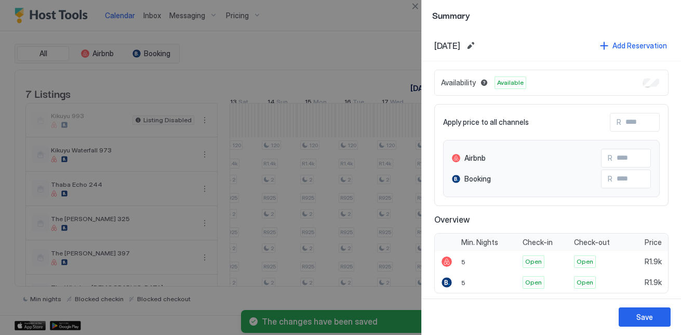
click at [645, 87] on div "Availability Available" at bounding box center [551, 83] width 234 height 26
click at [633, 317] on button "Save" at bounding box center [645, 316] width 52 height 19
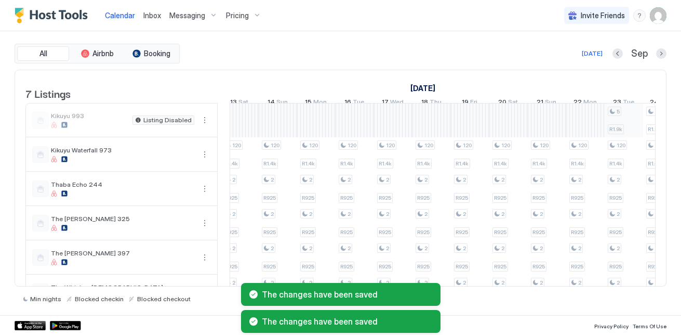
click at [610, 129] on div "2 R925 2 R925 2 R925 2 R925 2 R925 2 R925 2 R925 2 R925 2 R925 2 R925 2 R925 2 …" at bounding box center [162, 223] width 1961 height 240
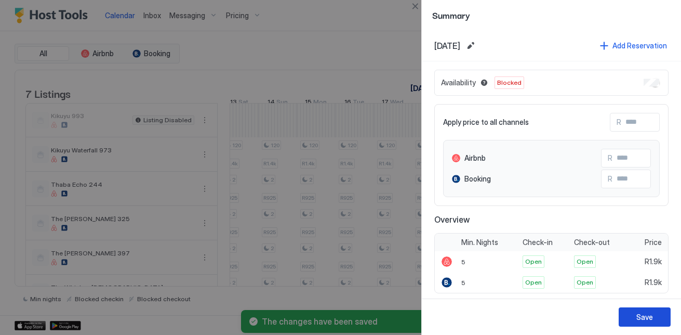
click at [648, 318] on div "Save" at bounding box center [644, 316] width 17 height 11
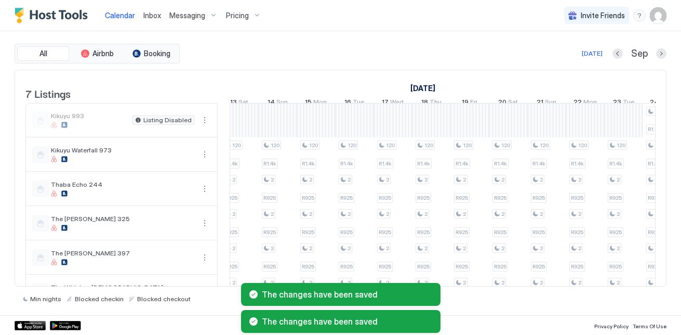
click at [639, 283] on div "The changes have been saved The changes have been saved" at bounding box center [340, 308] width 681 height 54
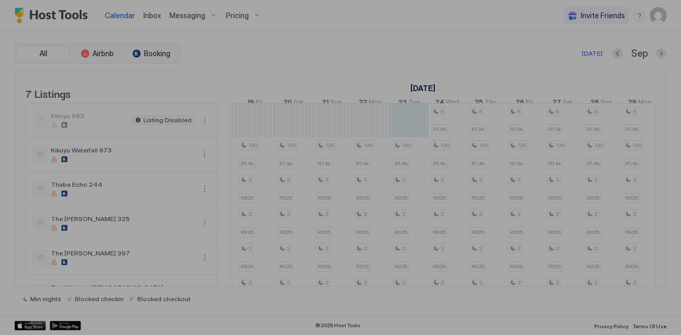
click at [454, 122] on div "Summary" at bounding box center [340, 167] width 681 height 335
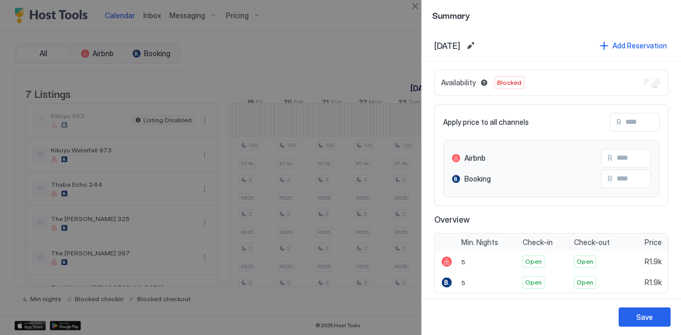
click at [419, 116] on div at bounding box center [340, 167] width 681 height 335
click at [408, 61] on div at bounding box center [340, 167] width 681 height 335
click at [398, 77] on div at bounding box center [340, 167] width 681 height 335
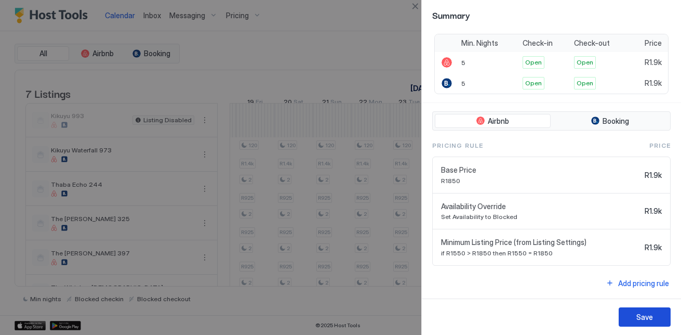
click at [642, 321] on div "Save" at bounding box center [644, 316] width 17 height 11
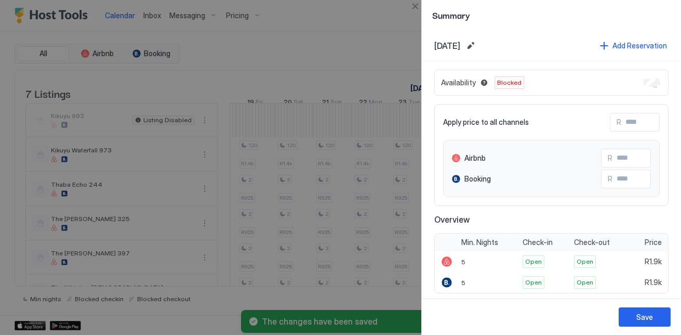
click at [631, 309] on button "Save" at bounding box center [645, 316] width 52 height 19
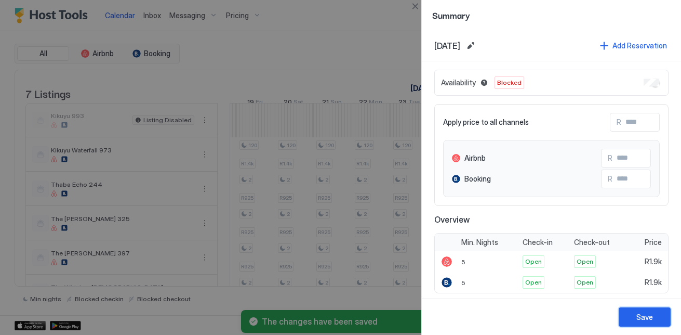
click at [625, 316] on button "Save" at bounding box center [645, 316] width 52 height 19
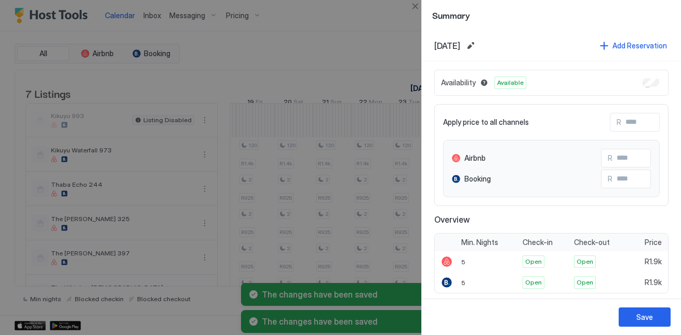
click at [653, 84] on div "Availability Available" at bounding box center [551, 83] width 234 height 26
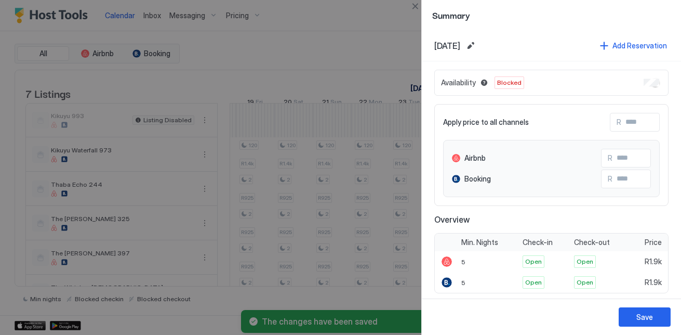
click at [630, 330] on div "Save" at bounding box center [551, 316] width 259 height 36
click at [630, 319] on button "Save" at bounding box center [645, 316] width 52 height 19
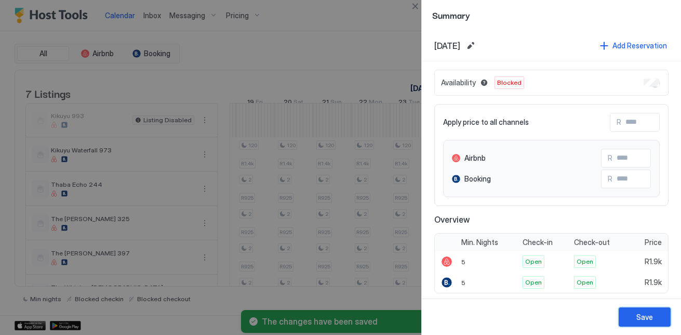
click at [640, 319] on div "Save" at bounding box center [644, 316] width 17 height 11
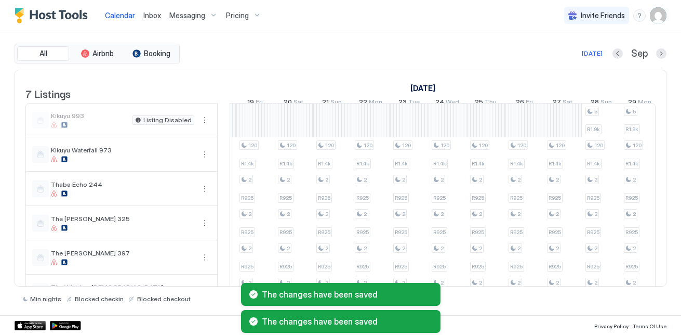
click at [635, 286] on div "The changes have been saved The changes have been saved" at bounding box center [340, 308] width 681 height 54
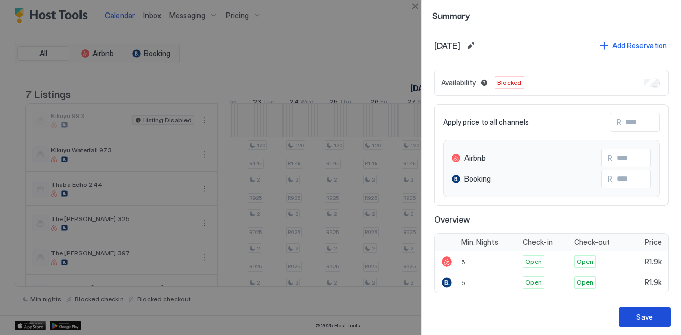
click at [651, 317] on div "Save" at bounding box center [644, 316] width 17 height 11
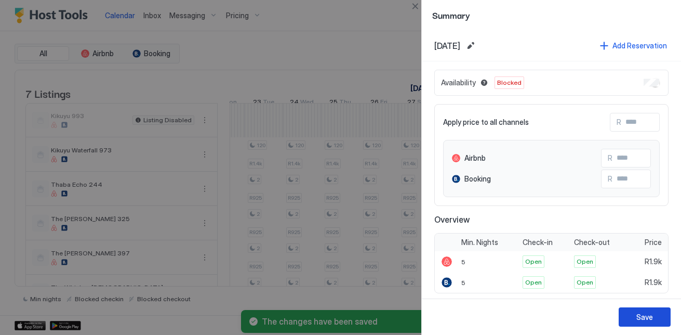
click at [630, 321] on button "Save" at bounding box center [645, 316] width 52 height 19
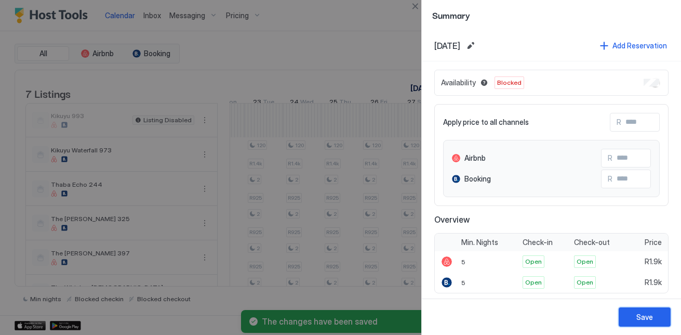
click at [645, 316] on div "Save" at bounding box center [644, 316] width 17 height 11
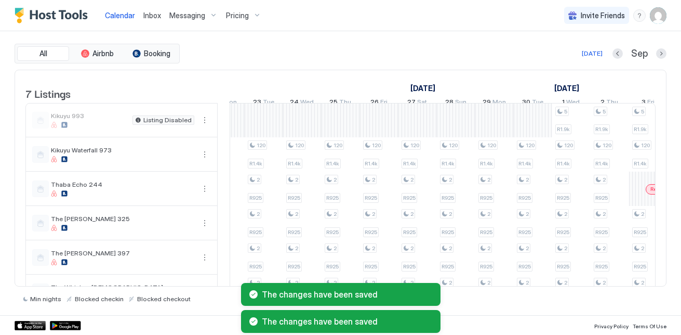
click at [642, 283] on div "Calendar Inbox Messaging Pricing Invite Friends NK All Airbnb Booking [DATE] [D…" at bounding box center [340, 167] width 681 height 335
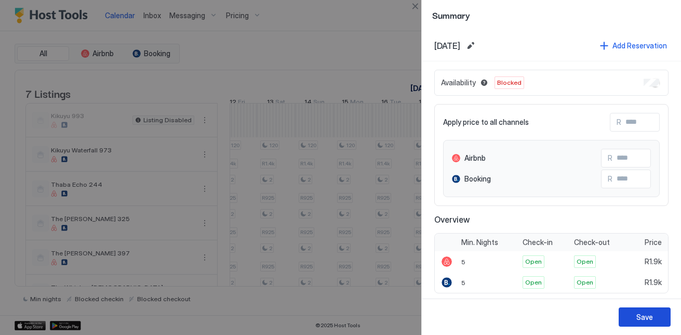
click at [636, 313] on button "Save" at bounding box center [645, 316] width 52 height 19
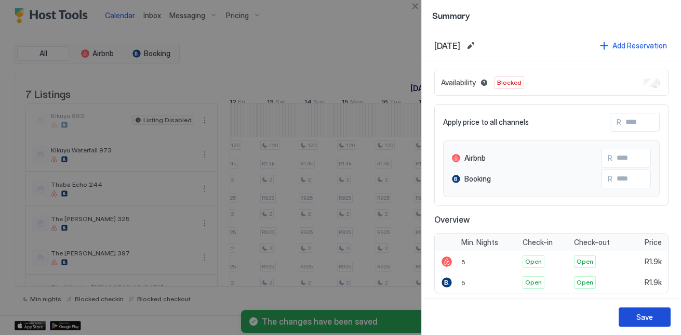
click at [631, 316] on button "Save" at bounding box center [645, 316] width 52 height 19
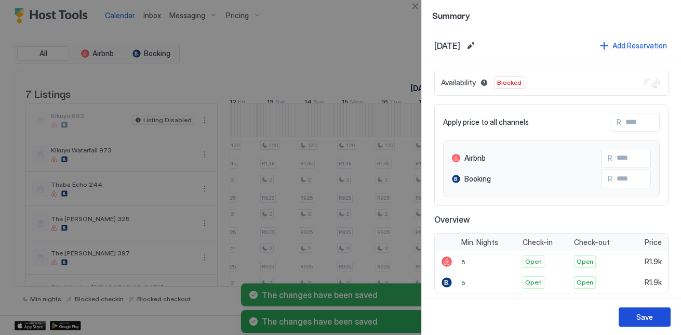
click at [628, 317] on button "Save" at bounding box center [645, 316] width 52 height 19
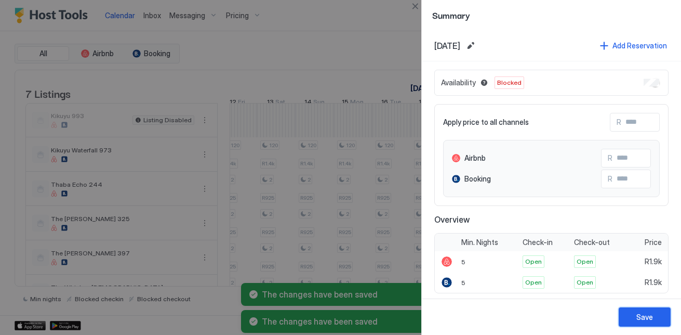
click at [644, 322] on button "Save" at bounding box center [645, 316] width 52 height 19
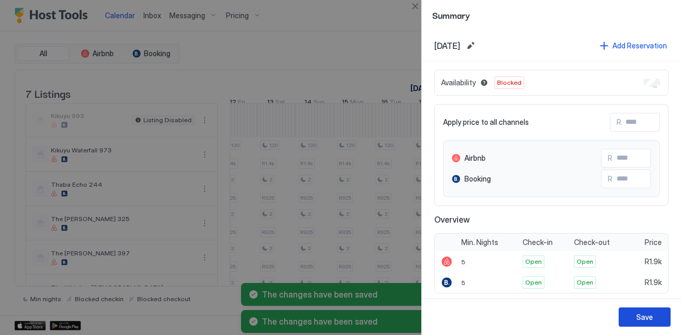
click at [655, 314] on button "Save" at bounding box center [645, 316] width 52 height 19
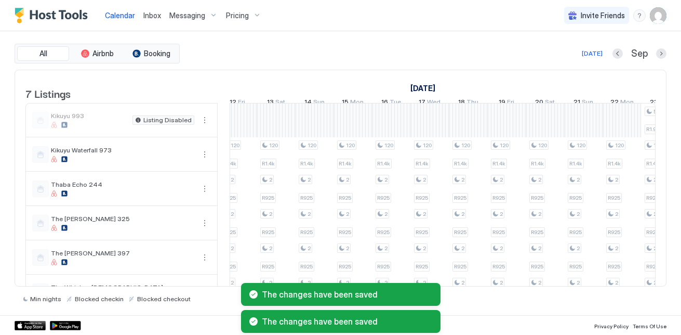
click at [640, 284] on div "The changes have been saved The changes have been saved" at bounding box center [340, 308] width 681 height 54
click at [640, 282] on div "The changes have been saved The changes have been saved" at bounding box center [340, 308] width 681 height 54
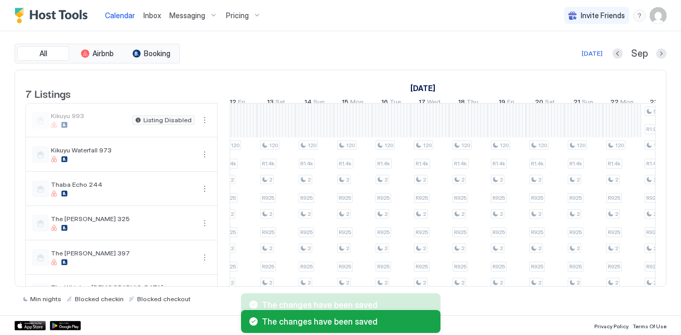
click at [640, 282] on div "Calendar Inbox Messaging Pricing Invite Friends NK All Airbnb Booking [DATE] [D…" at bounding box center [340, 167] width 681 height 335
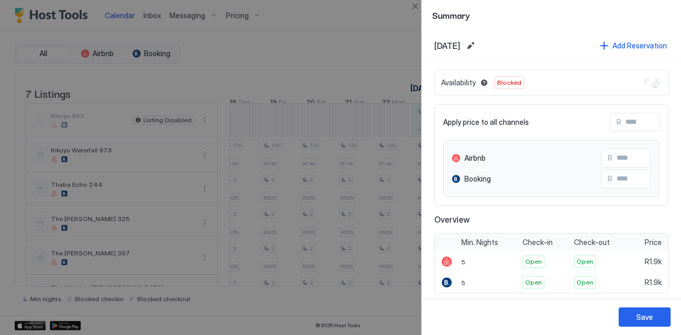
click at [656, 303] on div "Save" at bounding box center [551, 316] width 259 height 36
drag, startPoint x: 651, startPoint y: 318, endPoint x: 609, endPoint y: 276, distance: 59.1
click at [650, 314] on div "Save" at bounding box center [644, 316] width 17 height 11
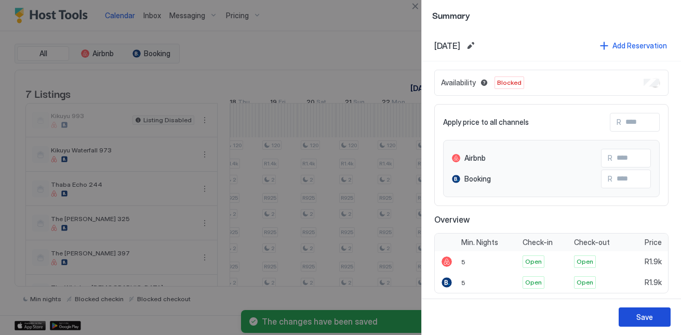
click at [657, 320] on button "Save" at bounding box center [645, 316] width 52 height 19
click button "button" at bounding box center [645, 317] width 52 height 19
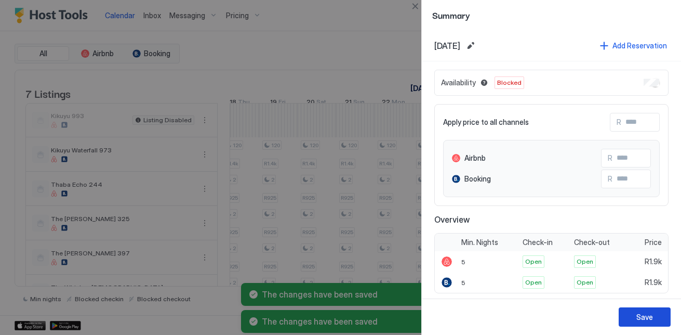
click at [626, 323] on button "Save" at bounding box center [645, 316] width 52 height 19
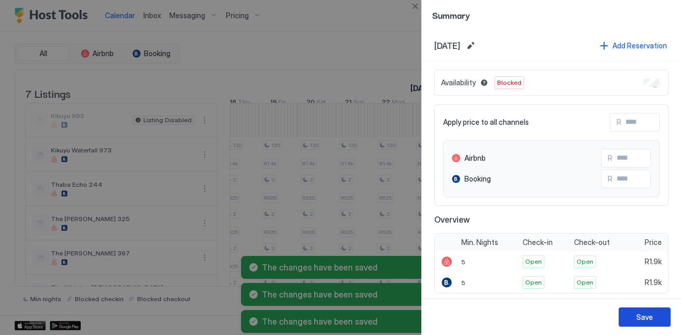
click at [643, 313] on div "Save" at bounding box center [644, 316] width 17 height 11
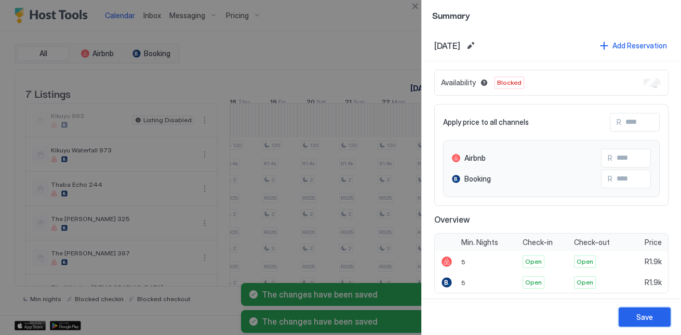
click at [658, 310] on button "Save" at bounding box center [645, 316] width 52 height 19
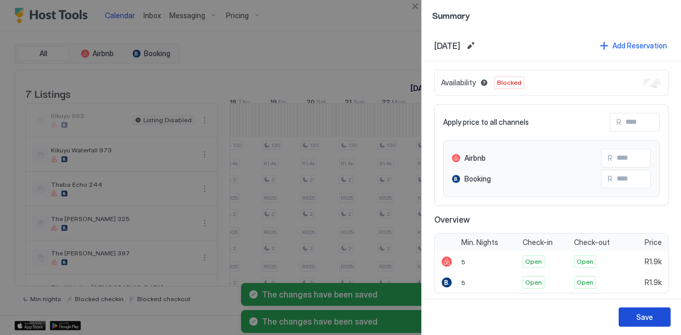
click at [647, 315] on div "Save" at bounding box center [644, 316] width 17 height 11
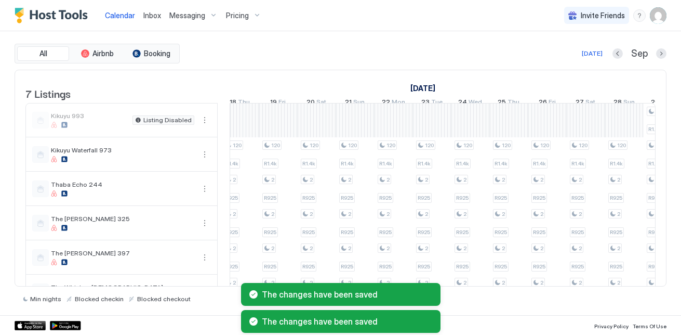
click at [637, 282] on div "The changes have been saved The changes have been saved" at bounding box center [340, 308] width 681 height 54
click at [640, 282] on div "The changes have been saved The changes have been saved" at bounding box center [340, 308] width 681 height 54
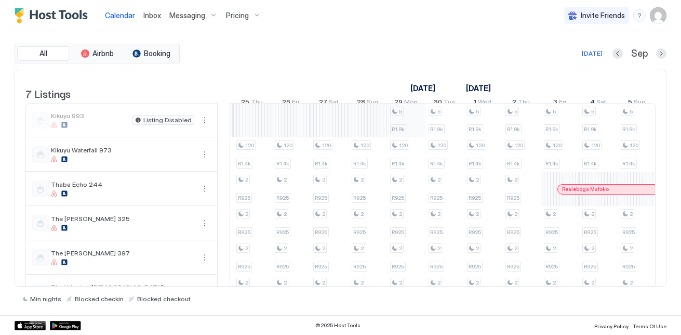
click at [404, 142] on div "120 R1.4k 2 R925 2 R925 2 R925 2 R925 120 R1.4k 2 R925 2 R925 2 R925 2 R925 2 R…" at bounding box center [483, 223] width 1961 height 240
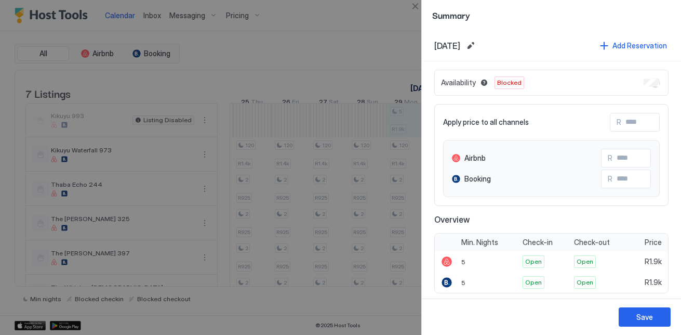
click at [640, 304] on div "Save" at bounding box center [551, 316] width 259 height 36
click at [641, 310] on button "Save" at bounding box center [645, 316] width 52 height 19
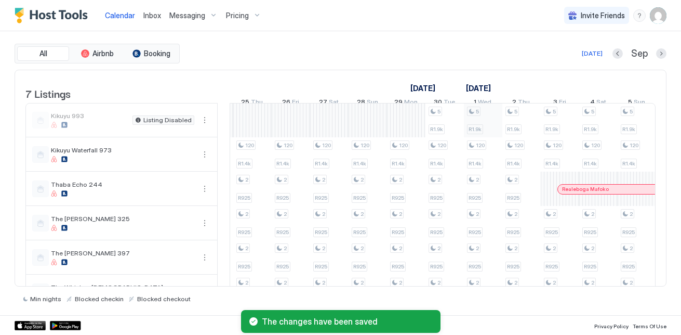
click at [464, 119] on div "120 R1.4k 2 R925 2 R925 2 R925 2 R925 120 R1.4k 2 R925 2 R925 2 R925 2 R925 2 R…" at bounding box center [483, 223] width 1961 height 240
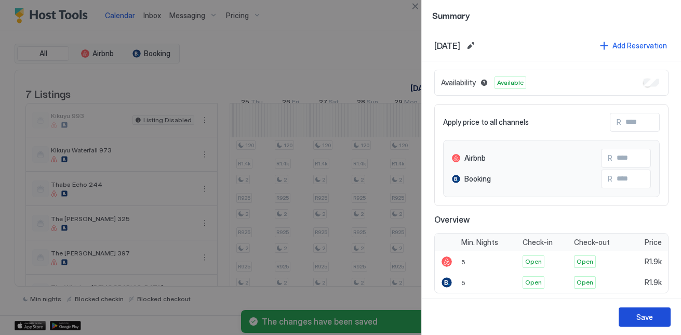
drag, startPoint x: 636, startPoint y: 318, endPoint x: 630, endPoint y: 310, distance: 10.3
click at [636, 318] on button "Save" at bounding box center [645, 316] width 52 height 19
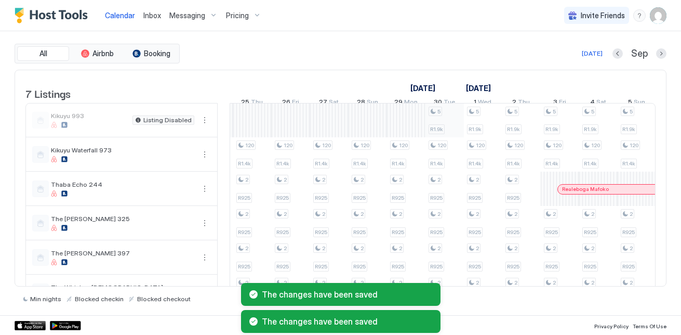
click at [444, 137] on div "120 R1.4k 2 R925 2 R925 2 R925 2 R925 120 R1.4k 2 R925 2 R925 2 R925 2 R925 2 R…" at bounding box center [483, 223] width 1961 height 240
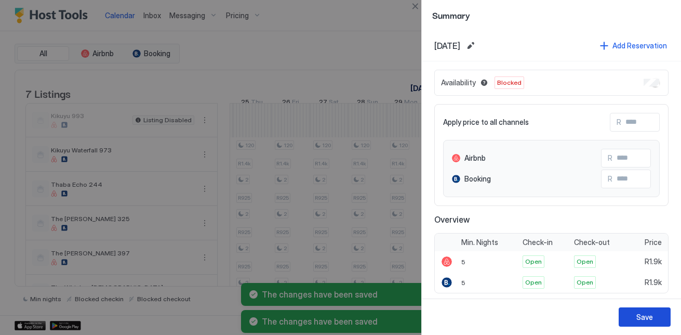
click at [647, 309] on button "Save" at bounding box center [645, 316] width 52 height 19
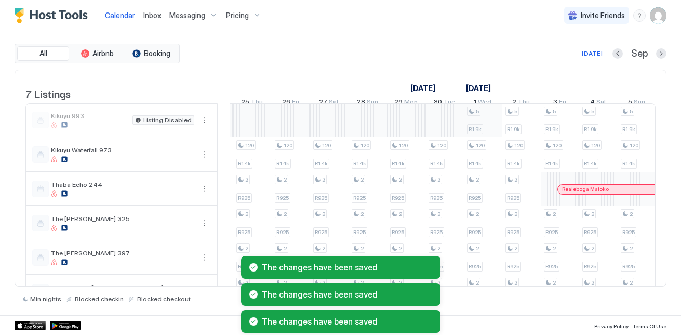
click at [492, 132] on div "120 R1.4k 2 R925 2 R925 2 R925 2 R925 120 R1.4k 2 R925 2 R925 2 R925 2 R925 2 R…" at bounding box center [483, 223] width 1961 height 240
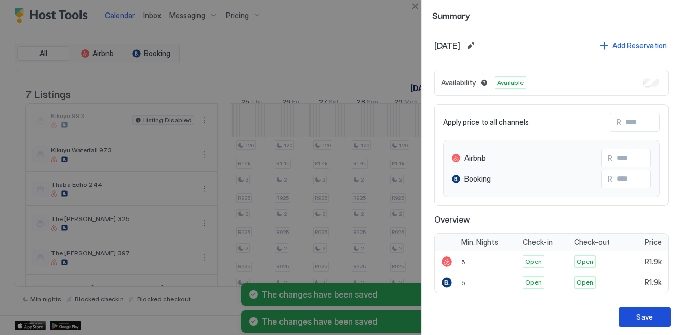
click at [640, 324] on button "Save" at bounding box center [645, 316] width 52 height 19
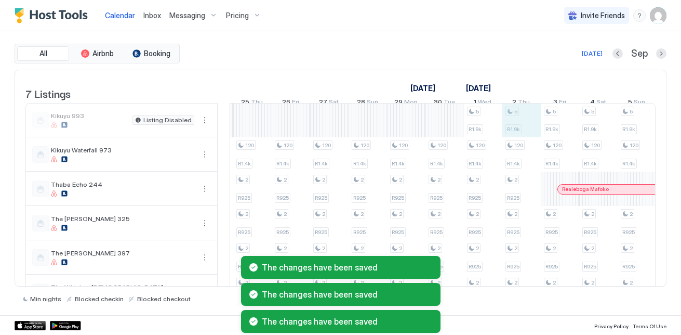
click at [504, 129] on div "120 R1.4k 2 R925 2 R925 2 R925 2 R925 120 R1.4k 2 R925 2 R925 2 R925 2 R925 2 R…" at bounding box center [483, 223] width 1961 height 240
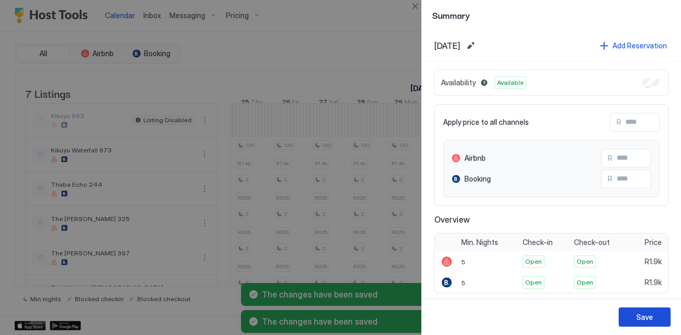
click at [624, 311] on button "Save" at bounding box center [645, 316] width 52 height 19
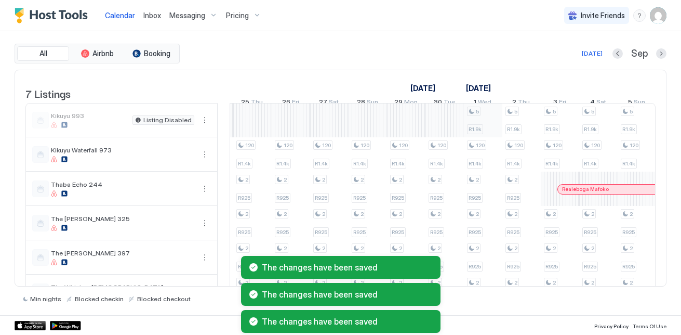
click at [471, 124] on div "120 R1.4k 2 R925 2 R925 2 R925 2 R925 120 R1.4k 2 R925 2 R925 2 R925 2 R925 2 R…" at bounding box center [483, 223] width 1961 height 240
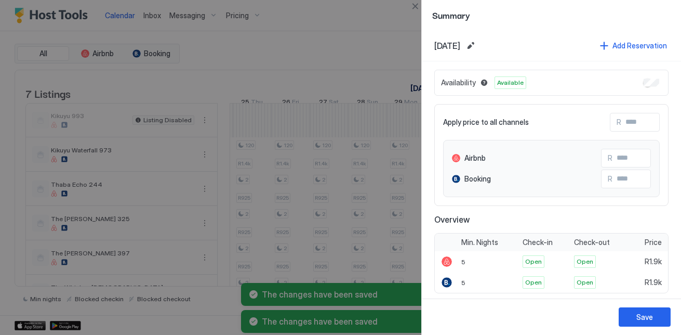
click at [647, 78] on div "Availability Available" at bounding box center [551, 83] width 234 height 26
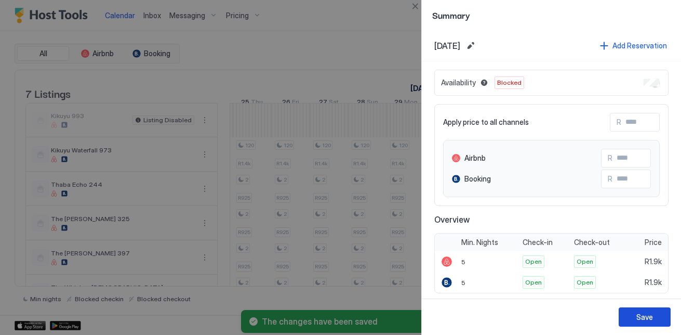
click at [647, 317] on div "Save" at bounding box center [644, 316] width 17 height 11
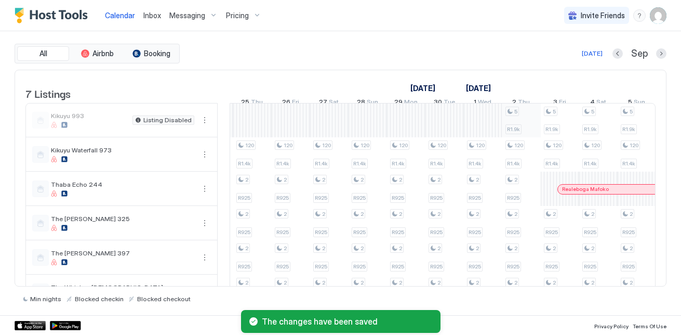
click at [514, 124] on div "120 R1.4k 2 R925 2 R925 2 R925 2 R925 120 R1.4k 2 R925 2 R925 2 R925 2 R925 2 R…" at bounding box center [483, 223] width 1961 height 240
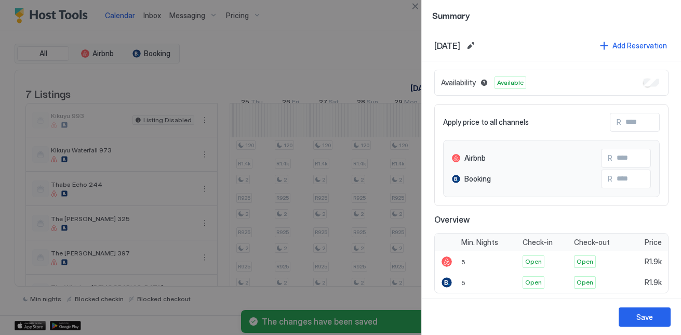
click at [654, 81] on div "Availability Available" at bounding box center [551, 83] width 234 height 26
click at [660, 323] on button "Save" at bounding box center [645, 316] width 52 height 19
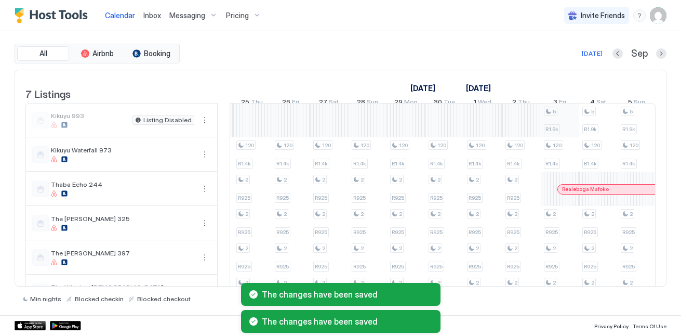
click at [562, 134] on div "120 R1.4k 2 R925 2 R925 2 R925 2 R925 120 R1.4k 2 R925 2 R925 2 R925 2 R925 2 R…" at bounding box center [483, 223] width 1961 height 240
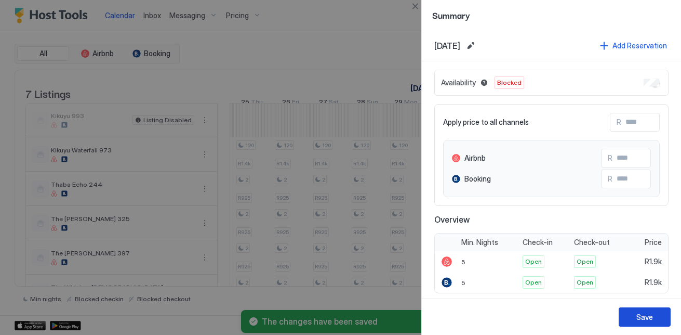
click at [639, 313] on div "Save" at bounding box center [644, 316] width 17 height 11
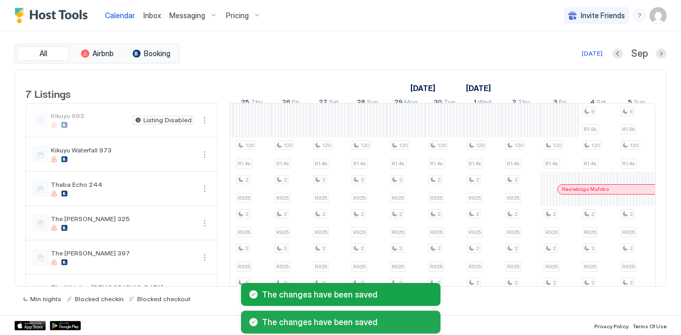
click at [562, 123] on div "120 R1.4k 2 R925 2 R925 2 R925 2 R925 120 R1.4k 2 R925 2 R925 2 R925 2 R925 2 R…" at bounding box center [483, 223] width 1961 height 240
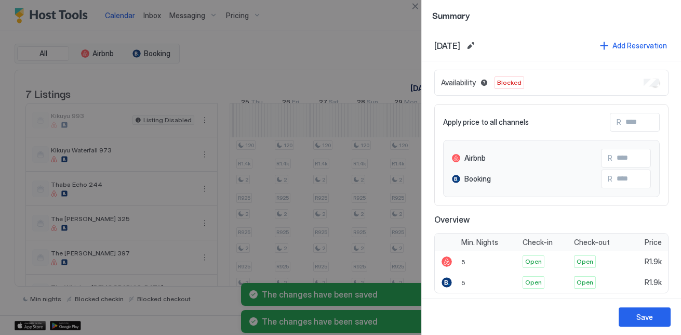
click at [370, 138] on div at bounding box center [340, 167] width 681 height 335
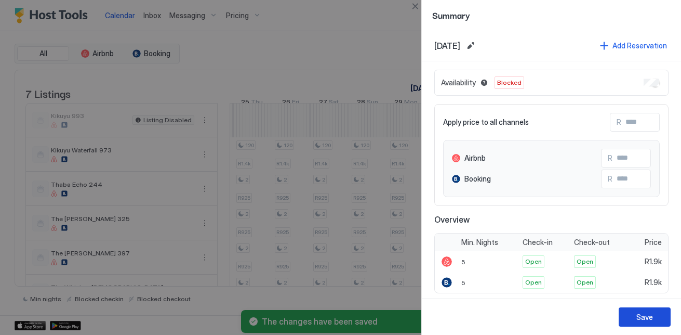
click at [636, 317] on button "Save" at bounding box center [645, 316] width 52 height 19
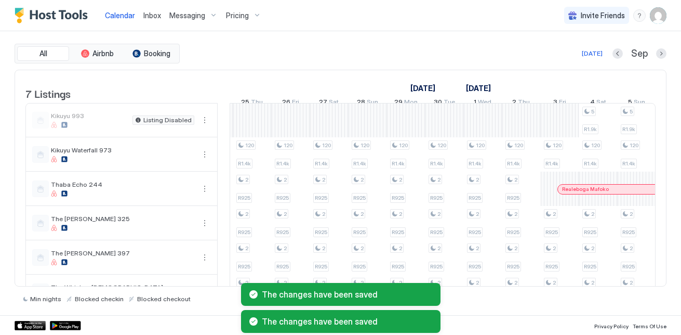
click at [574, 122] on div "120 R1.4k 2 R925 2 R925 2 R925 2 R925 120 R1.4k 2 R925 2 R925 2 R925 2 R925 2 R…" at bounding box center [483, 223] width 1961 height 240
click at [596, 124] on div at bounding box center [340, 167] width 681 height 335
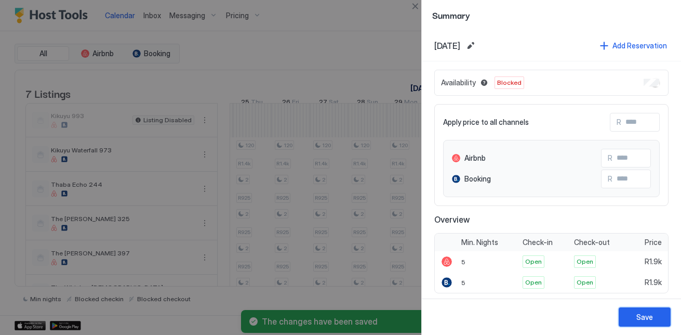
click at [652, 312] on div "Save" at bounding box center [644, 316] width 17 height 11
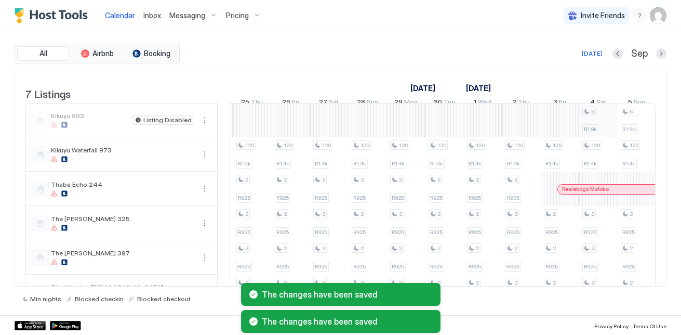
click at [604, 130] on div "120 R1.4k 2 R925 2 R925 2 R925 2 R925 120 R1.4k 2 R925 2 R925 2 R925 2 R925 2 R…" at bounding box center [483, 223] width 1961 height 240
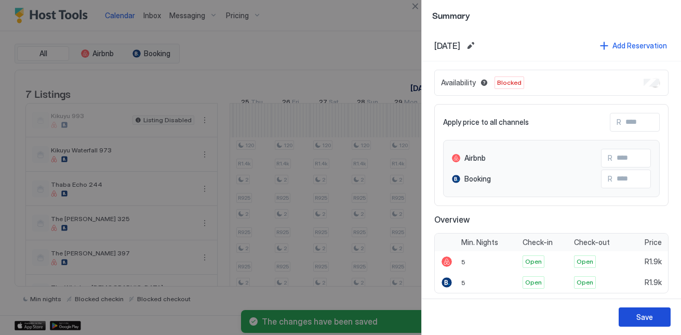
click at [638, 318] on div "Save" at bounding box center [644, 316] width 17 height 11
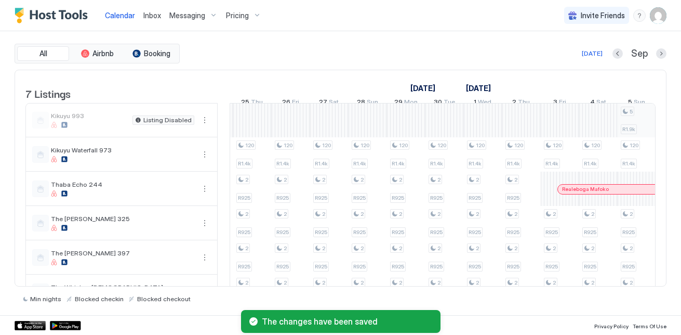
click at [644, 126] on div "120 R1.4k 2 R925 2 R925 2 R925 2 R925 120 R1.4k 2 R925 2 R925 2 R925 2 R925 2 R…" at bounding box center [483, 223] width 1961 height 240
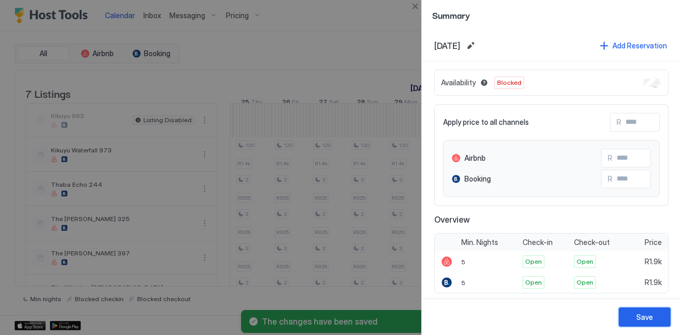
click at [657, 309] on button "Save" at bounding box center [645, 316] width 52 height 19
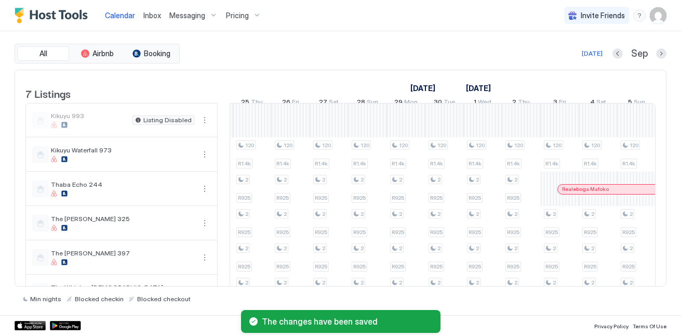
scroll to position [0, 746]
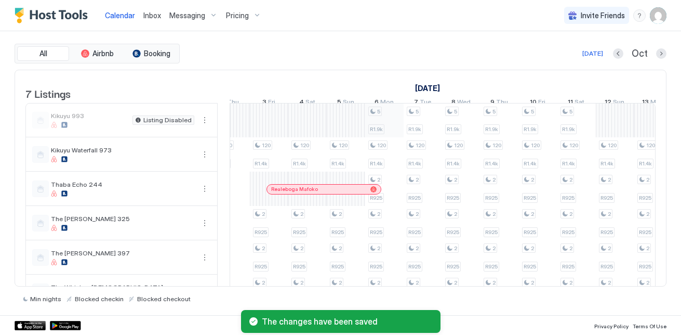
click at [402, 134] on div "120 R1.4k 2 R925 2 R925 2 R925 2 R925 120 R1.4k 2 R925 2 R925 2 R925 2 R925 2 R…" at bounding box center [192, 223] width 1961 height 240
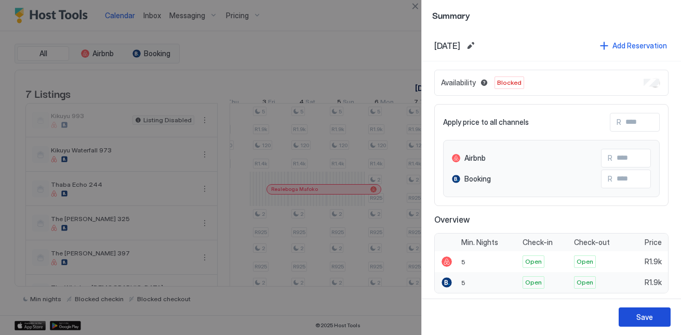
drag, startPoint x: 643, startPoint y: 315, endPoint x: 615, endPoint y: 284, distance: 42.3
click at [643, 312] on div "Save" at bounding box center [644, 316] width 17 height 11
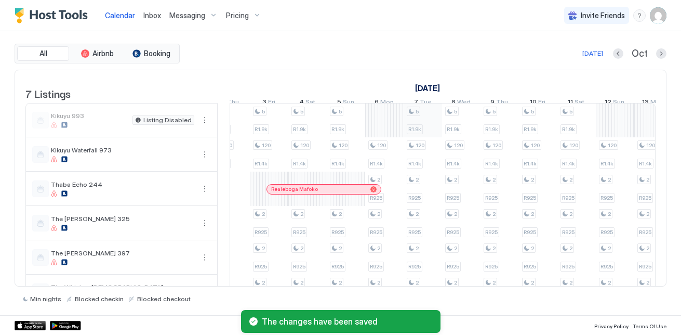
click at [428, 127] on div "120 R1.4k 2 R925 2 R925 2 R925 2 R925 120 R1.4k 2 R925 2 R925 2 R925 2 R925 2 R…" at bounding box center [192, 223] width 1961 height 240
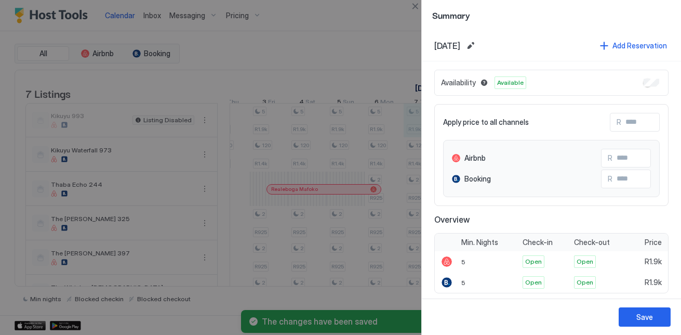
click at [656, 82] on div "Availability Available" at bounding box center [551, 83] width 234 height 26
click at [642, 317] on div "Save" at bounding box center [644, 316] width 17 height 11
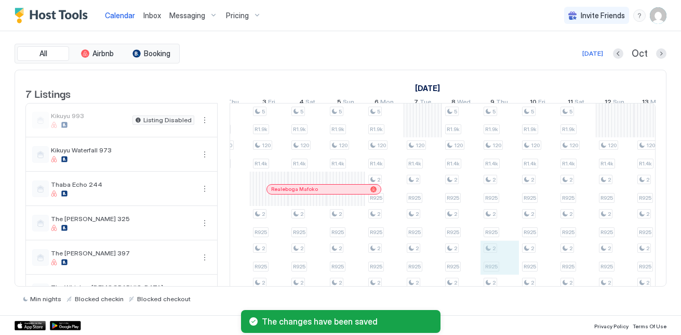
click at [496, 277] on div "120 R1.4k 2 R925 2 R925 2 R925 2 R925 120 R1.4k 2 R925 2 R925 2 R925 2 R925 2 R…" at bounding box center [192, 223] width 1961 height 240
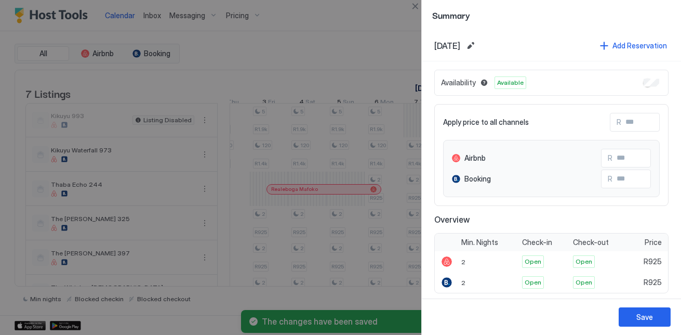
click at [409, 58] on div at bounding box center [340, 167] width 681 height 335
click at [654, 321] on button "Save" at bounding box center [645, 316] width 52 height 19
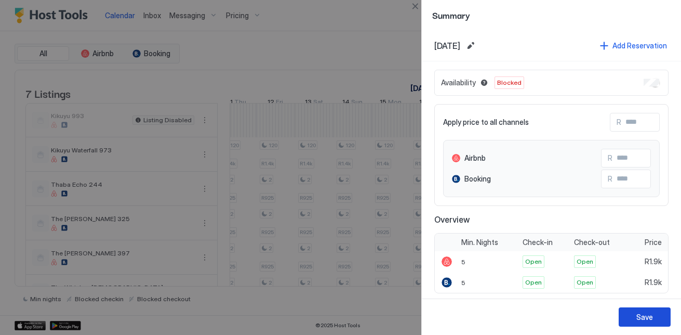
click at [656, 309] on button "Save" at bounding box center [645, 316] width 52 height 19
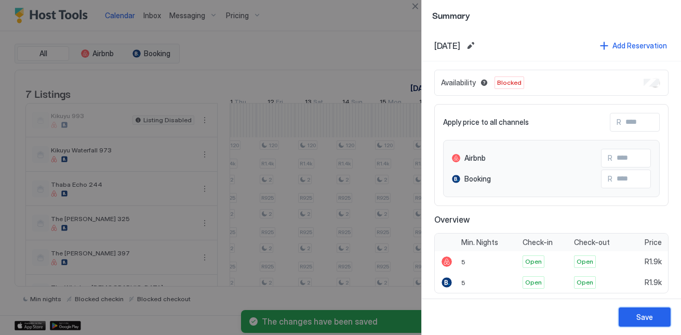
click at [657, 315] on button "Save" at bounding box center [645, 316] width 52 height 19
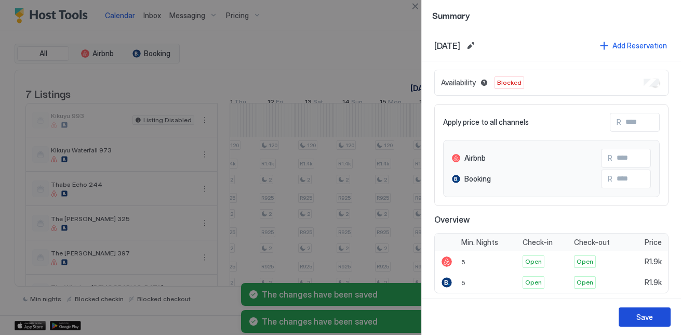
click at [644, 312] on div "Save" at bounding box center [644, 316] width 17 height 11
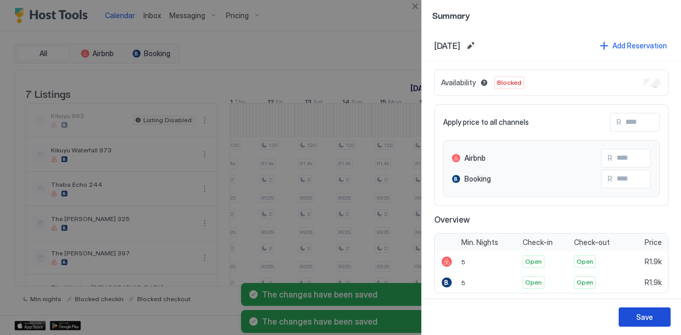
click at [632, 319] on button "Save" at bounding box center [645, 316] width 52 height 19
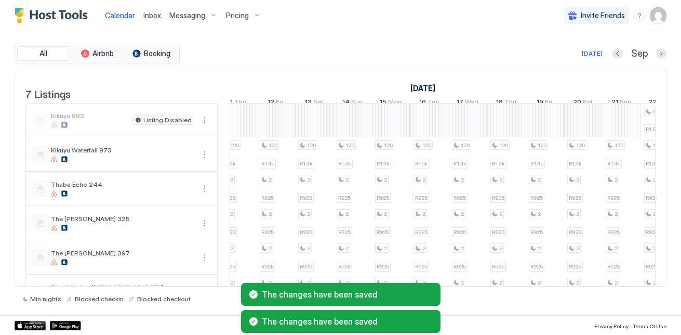
click at [639, 284] on div "The changes have been saved The changes have been saved" at bounding box center [340, 308] width 681 height 54
click at [641, 283] on div "The changes have been saved The changes have been saved" at bounding box center [340, 308] width 681 height 54
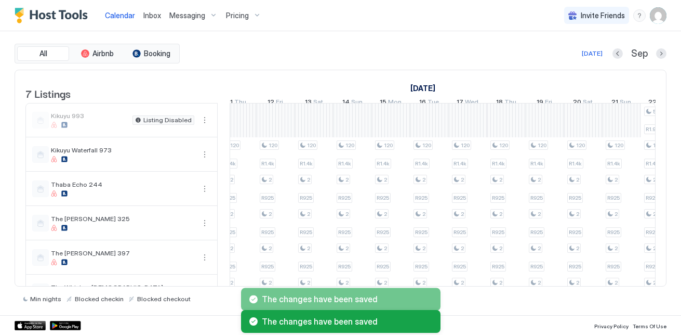
click at [641, 283] on div "Calendar Inbox Messaging Pricing Invite Friends NK All Airbnb Booking [DATE] [D…" at bounding box center [340, 167] width 681 height 335
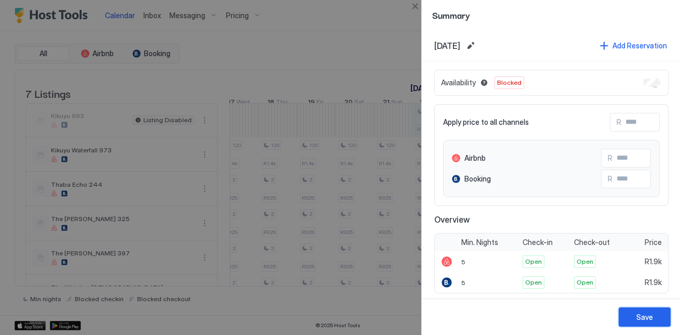
click at [655, 317] on button "Save" at bounding box center [645, 316] width 52 height 19
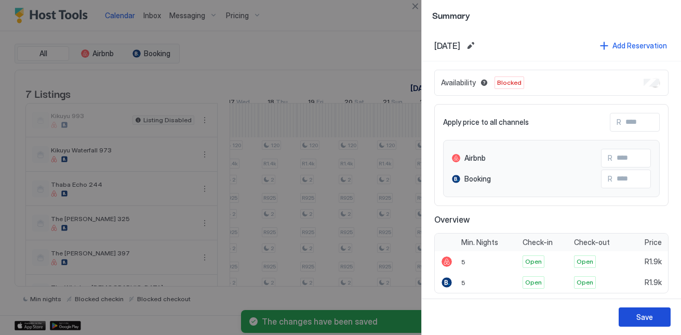
click at [652, 322] on div "Save" at bounding box center [644, 316] width 17 height 11
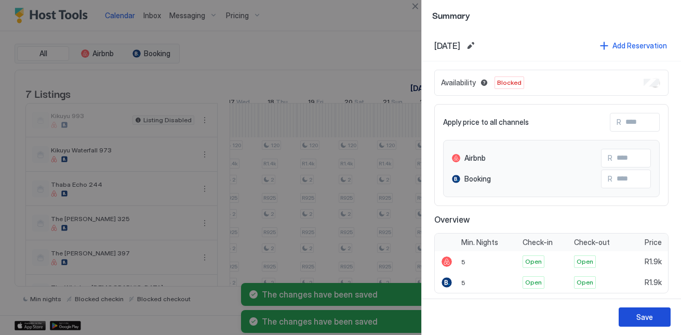
click at [645, 317] on div "Save" at bounding box center [644, 316] width 17 height 11
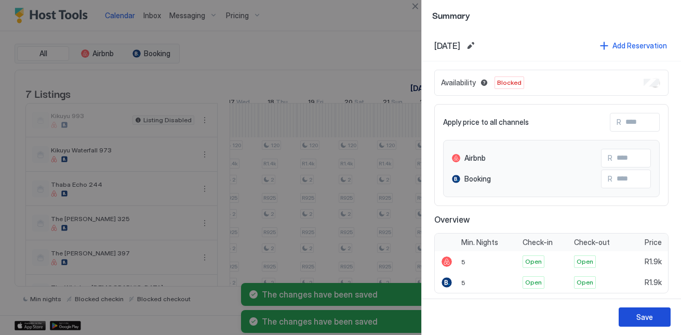
click at [652, 323] on button "Save" at bounding box center [645, 316] width 52 height 19
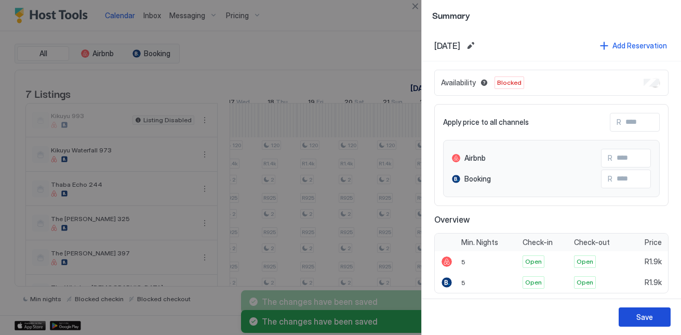
click at [649, 309] on button "Save" at bounding box center [645, 316] width 52 height 19
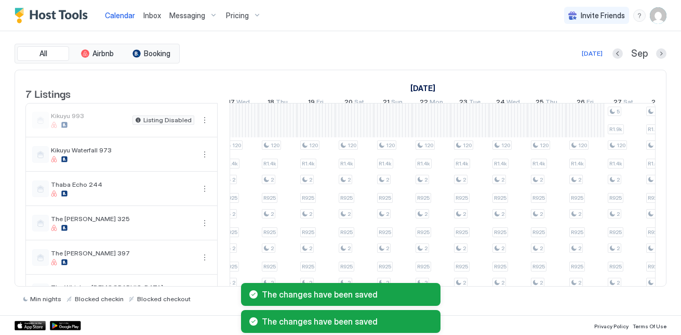
click at [641, 283] on div "The changes have been saved The changes have been saved" at bounding box center [340, 308] width 681 height 54
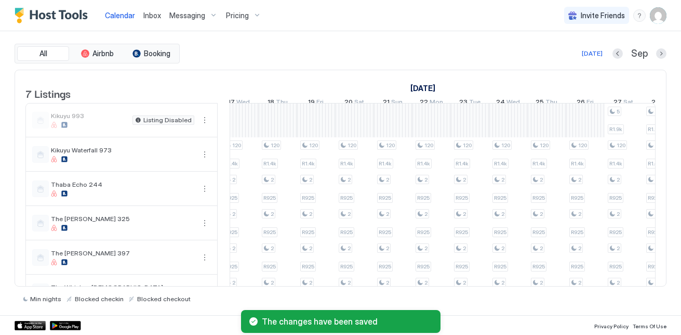
drag, startPoint x: 641, startPoint y: 283, endPoint x: 632, endPoint y: 306, distance: 25.0
click at [632, 306] on div "All Airbnb Booking [DATE] [DATE] Listings [DATE] [DATE] 6 Sat 7 Sun 8 Mon 9 Tue…" at bounding box center [341, 173] width 652 height 284
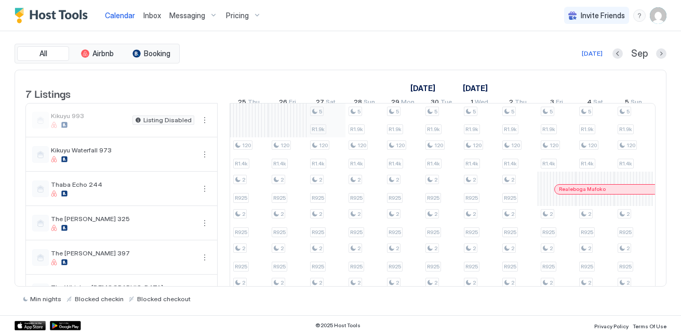
click at [340, 128] on div "120 R1.4k 2 R925 2 R925 2 R925 2 R925 120 R1.4k 2 R925 2 R925 2 R925 2 R925 2 R…" at bounding box center [480, 223] width 1961 height 240
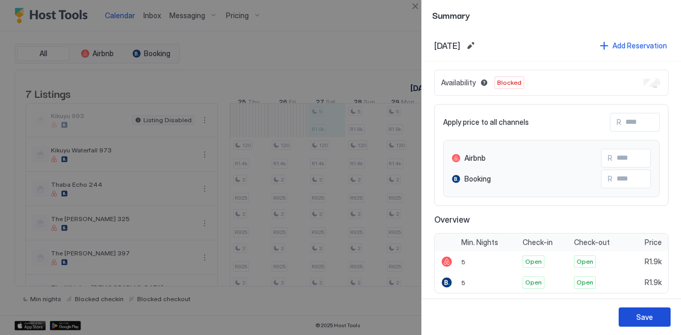
click at [642, 317] on div "Save" at bounding box center [644, 316] width 17 height 11
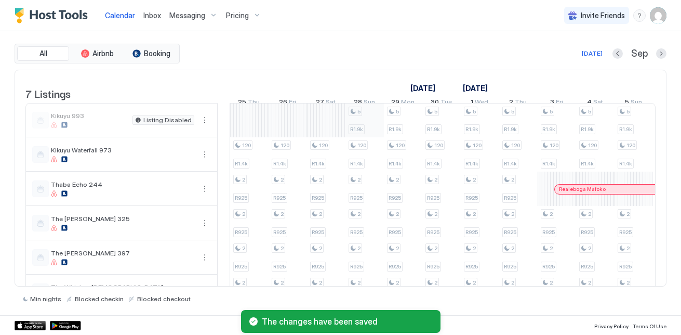
click at [358, 130] on div "120 R1.4k 2 R925 2 R925 2 R925 2 R925 120 R1.4k 2 R925 2 R925 2 R925 2 R925 2 R…" at bounding box center [480, 223] width 1961 height 240
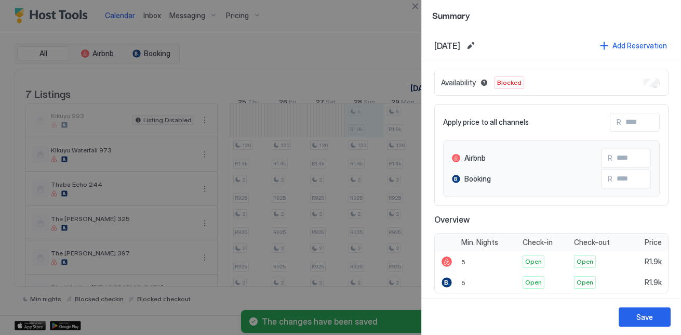
click at [643, 307] on div "Save" at bounding box center [551, 316] width 259 height 36
click at [643, 310] on button "Save" at bounding box center [645, 316] width 52 height 19
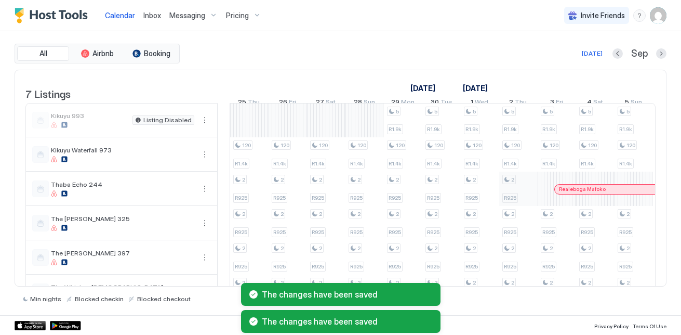
click at [414, 127] on div "120 R1.4k 2 R925 2 R925 2 R925 2 R925 120 R1.4k 2 R925 2 R925 2 R925 2 R925 2 R…" at bounding box center [480, 223] width 1961 height 240
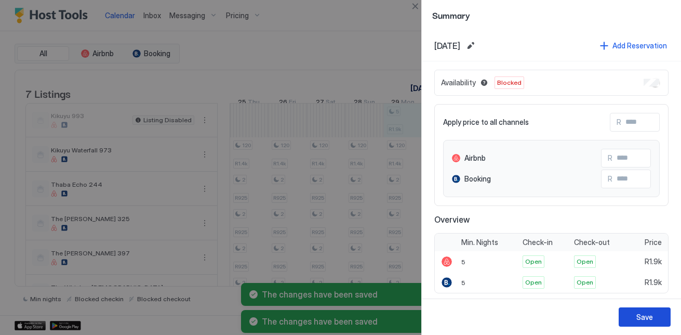
click at [646, 316] on div "Save" at bounding box center [644, 316] width 17 height 11
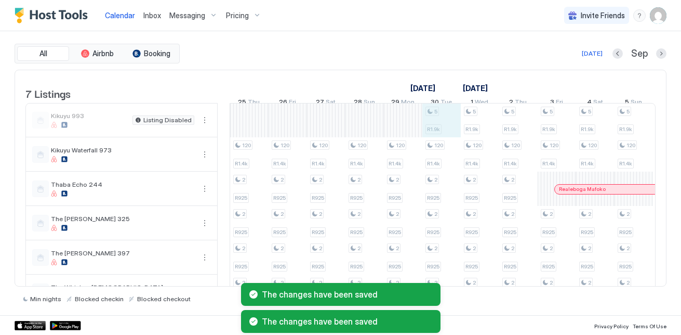
click at [445, 138] on div "120 R1.4k 2 R925 2 R925 2 R925 2 R925 120 R1.4k 2 R925 2 R925 2 R925 2 R925 2 R…" at bounding box center [480, 223] width 1961 height 240
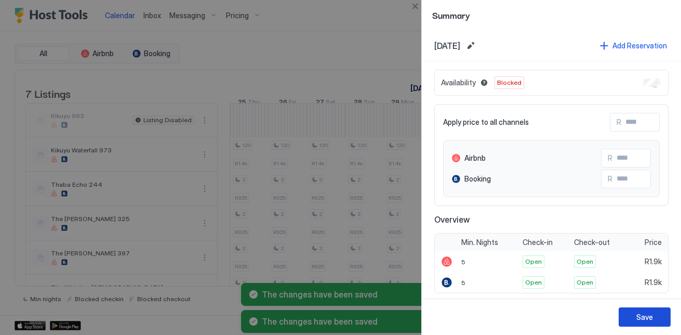
click at [645, 315] on div "Save" at bounding box center [644, 316] width 17 height 11
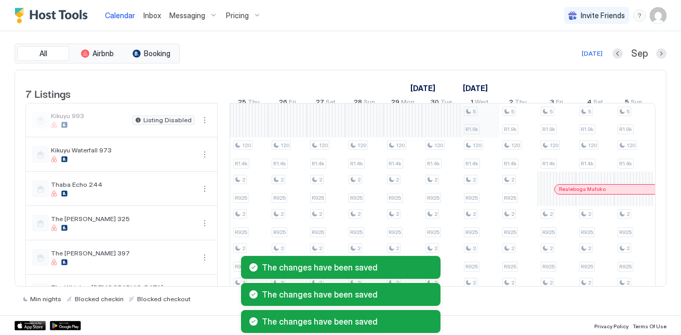
click at [480, 128] on div "120 R1.4k 2 R925 2 R925 2 R925 2 R925 120 R1.4k 2 R925 2 R925 2 R925 2 R925 2 R…" at bounding box center [480, 223] width 1961 height 240
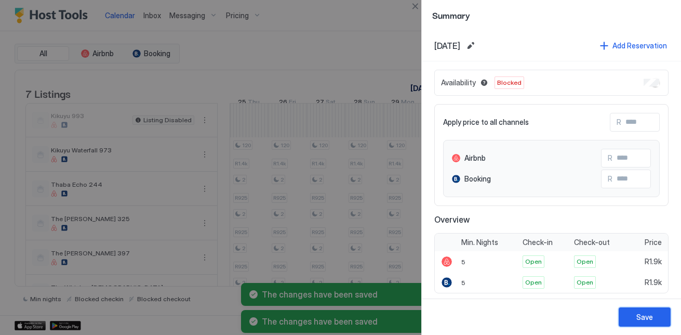
click at [650, 311] on div "Save" at bounding box center [644, 316] width 17 height 11
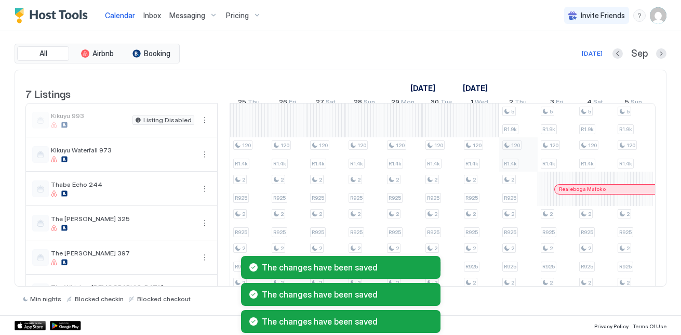
click at [510, 134] on div "120 R1.4k 2 R925 2 R925 2 R925 2 R925 120 R1.4k 2 R925 2 R925 2 R925 2 R925 2 R…" at bounding box center [480, 223] width 1961 height 240
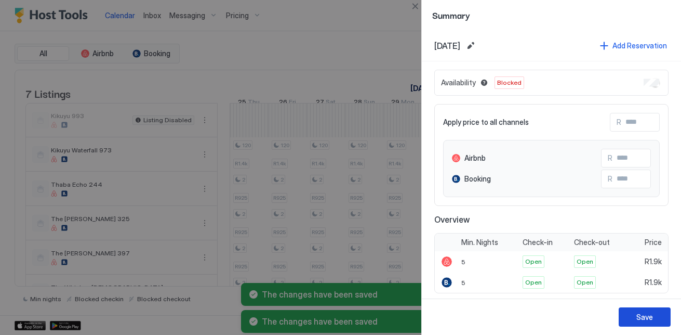
click at [653, 313] on button "Save" at bounding box center [645, 316] width 52 height 19
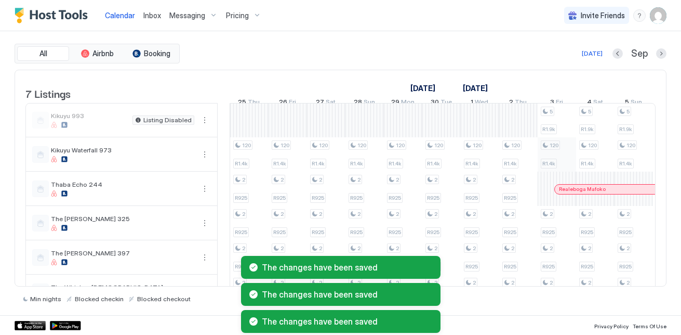
click at [550, 121] on div "120 R1.4k 2 R925 2 R925 2 R925 2 R925 120 R1.4k 2 R925 2 R925 2 R925 2 R925 2 R…" at bounding box center [480, 223] width 1961 height 240
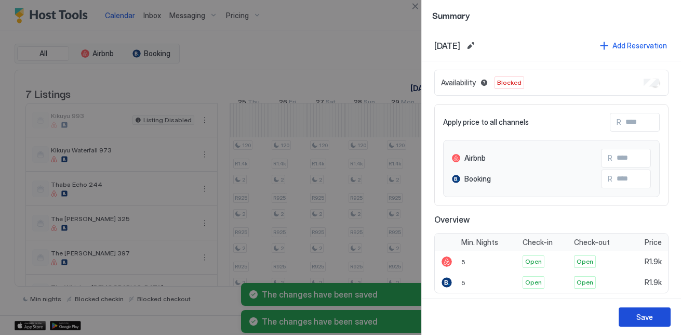
click at [640, 316] on div "Save" at bounding box center [644, 316] width 17 height 11
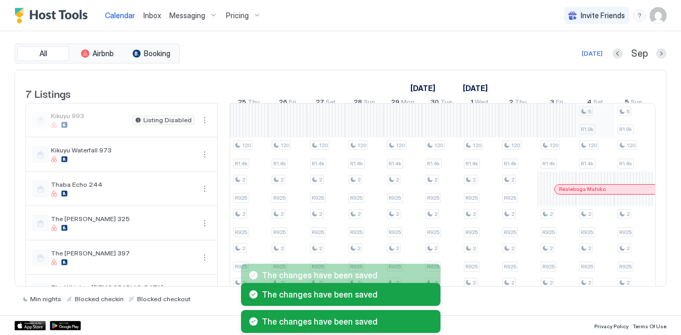
click at [584, 128] on div "120 R1.4k 2 R925 2 R925 2 R925 2 R925 120 R1.4k 2 R925 2 R925 2 R925 2 R925 2 R…" at bounding box center [480, 223] width 1961 height 240
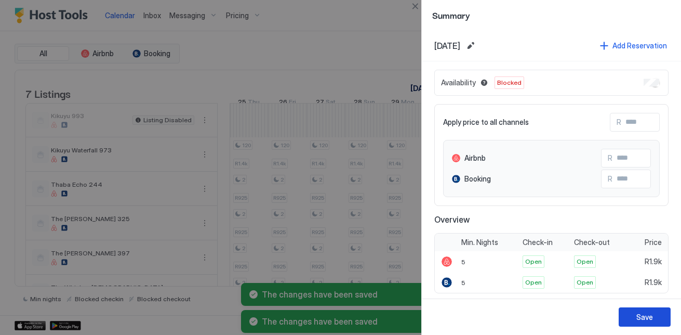
click at [648, 309] on button "Save" at bounding box center [645, 316] width 52 height 19
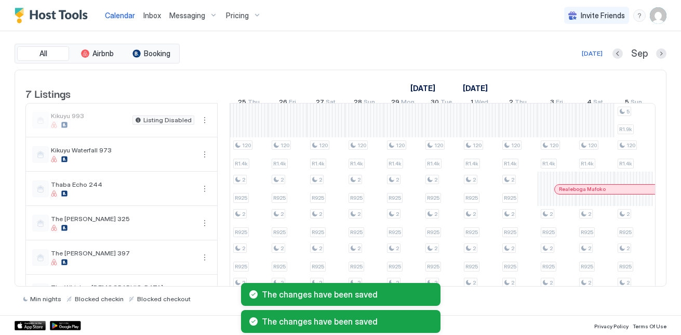
click at [641, 283] on div "The changes have been saved The changes have been saved" at bounding box center [340, 308] width 681 height 54
click at [640, 281] on div "The changes have been saved The changes have been saved" at bounding box center [340, 308] width 681 height 54
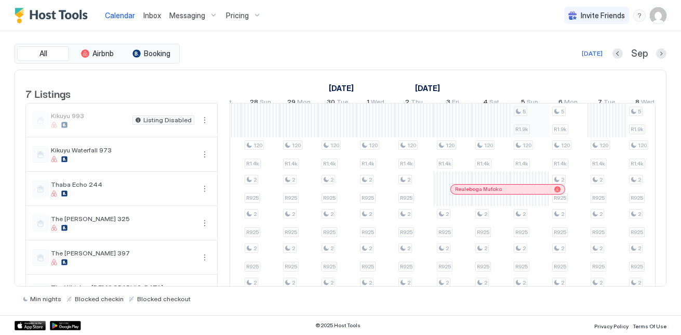
click at [536, 126] on div "120 R1.4k 2 R925 2 R925 2 R925 2 R925 120 R1.4k 2 R925 2 R925 2 R925 2 R925 2 R…" at bounding box center [376, 223] width 1961 height 240
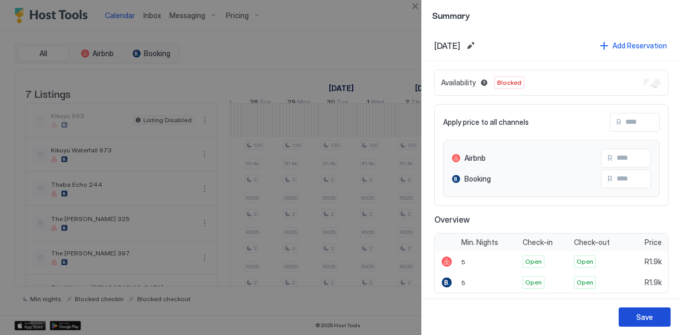
click at [644, 319] on div "Save" at bounding box center [644, 316] width 17 height 11
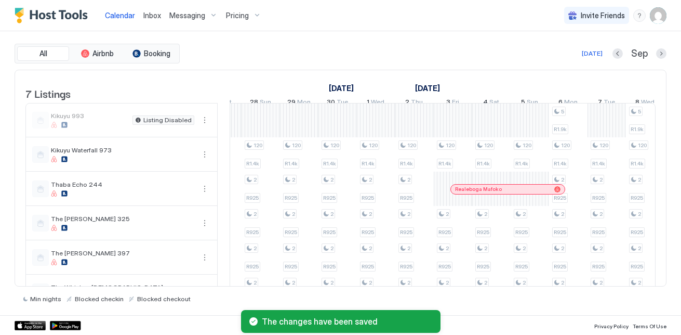
click at [547, 131] on div "120 R1.4k 2 R925 2 R925 2 R925 2 R925 120 R1.4k 2 R925 2 R925 2 R925 2 R925 2 R…" at bounding box center [376, 223] width 1961 height 240
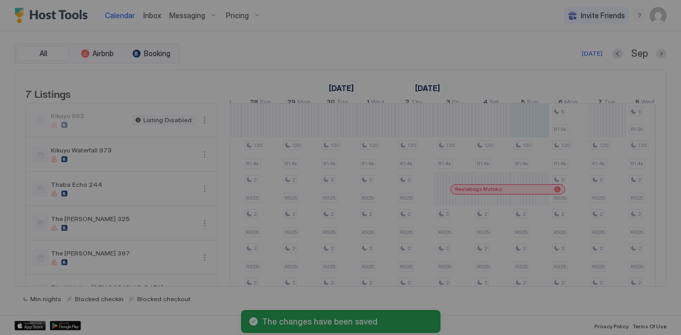
click at [574, 131] on div "Summary" at bounding box center [340, 167] width 681 height 335
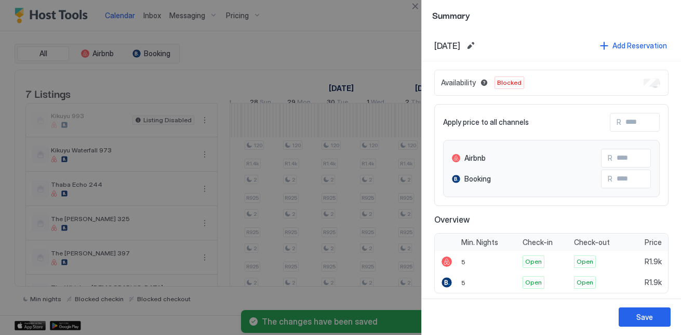
click at [382, 115] on div at bounding box center [340, 167] width 681 height 335
click at [624, 329] on div "Save" at bounding box center [551, 316] width 259 height 36
click at [629, 315] on button "Save" at bounding box center [645, 316] width 52 height 19
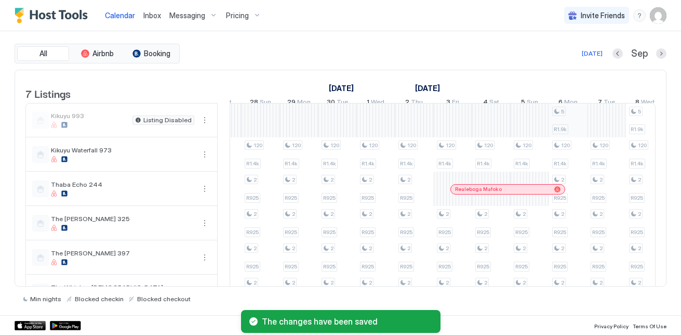
click at [575, 128] on div "120 R1.4k 2 R925 2 R925 2 R925 2 R925 120 R1.4k 2 R925 2 R925 2 R925 2 R925 2 R…" at bounding box center [376, 223] width 1961 height 240
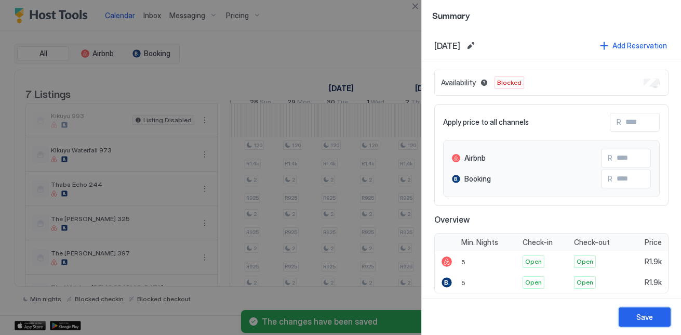
click at [647, 312] on div "Save" at bounding box center [644, 316] width 17 height 11
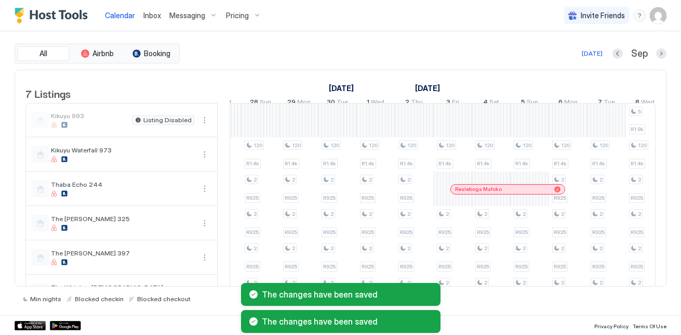
click at [641, 285] on div "The changes have been saved The changes have been saved" at bounding box center [340, 308] width 681 height 54
click at [641, 282] on div "The changes have been saved The changes have been saved" at bounding box center [340, 308] width 681 height 54
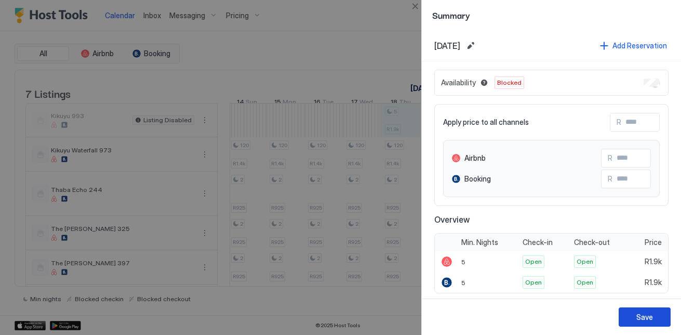
click at [646, 322] on div "Save" at bounding box center [644, 316] width 17 height 11
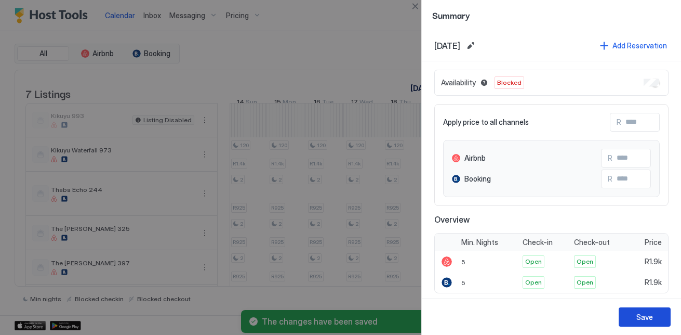
click at [658, 322] on button "Save" at bounding box center [645, 316] width 52 height 19
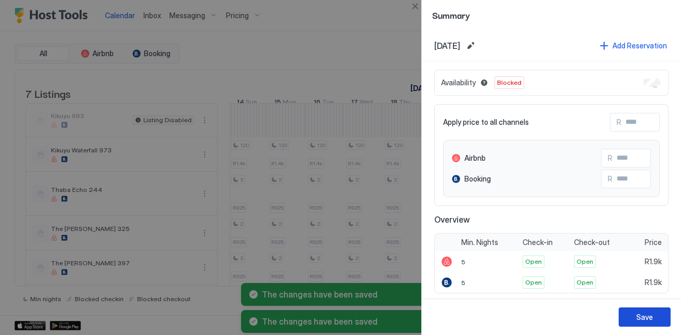
click at [651, 315] on div "Save" at bounding box center [644, 316] width 17 height 11
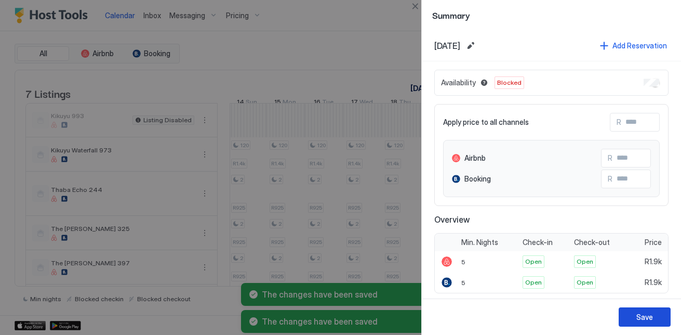
click at [651, 314] on div "Save" at bounding box center [644, 316] width 17 height 11
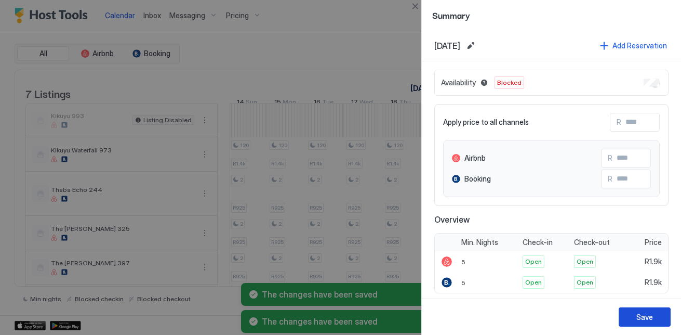
click at [656, 315] on button "Save" at bounding box center [645, 316] width 52 height 19
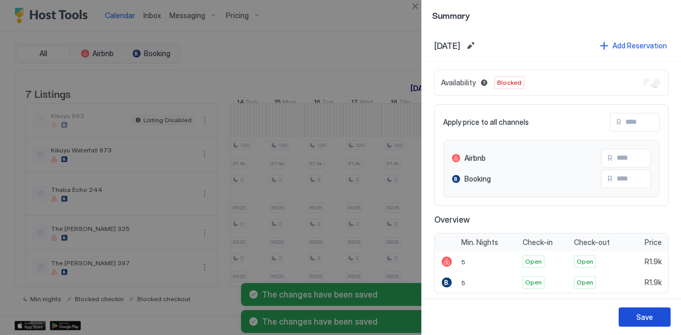
click at [657, 317] on button "Save" at bounding box center [645, 316] width 52 height 19
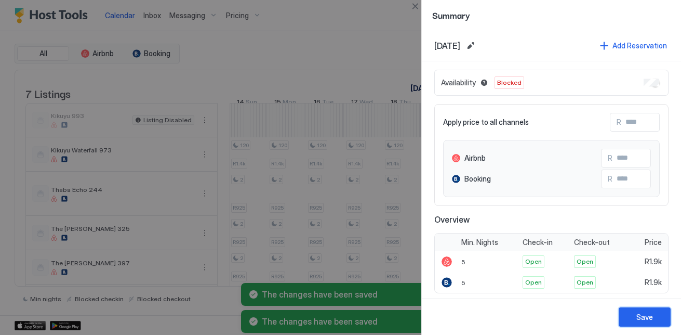
click at [652, 313] on div "Save" at bounding box center [644, 316] width 17 height 11
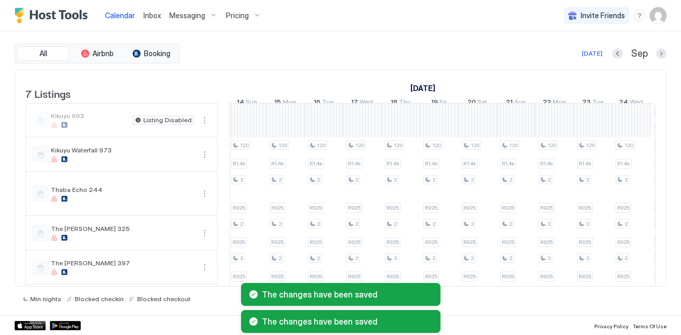
click at [642, 282] on div "The changes have been saved The changes have been saved" at bounding box center [340, 308] width 681 height 54
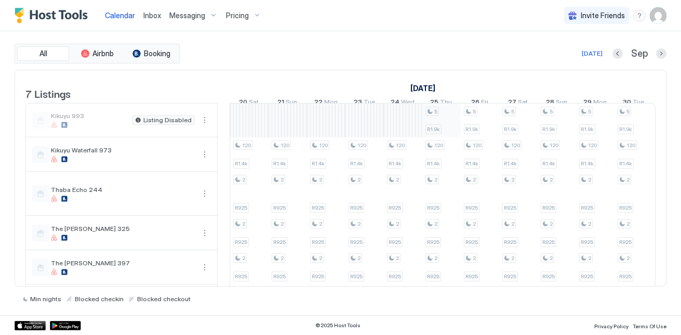
click at [448, 138] on div "120 R1.4k 2 R925 2 R925 2 R925 2 R925 120 R1.4k 2 R925 2 R925 2 R925 2 R925 2 R…" at bounding box center [672, 227] width 1961 height 249
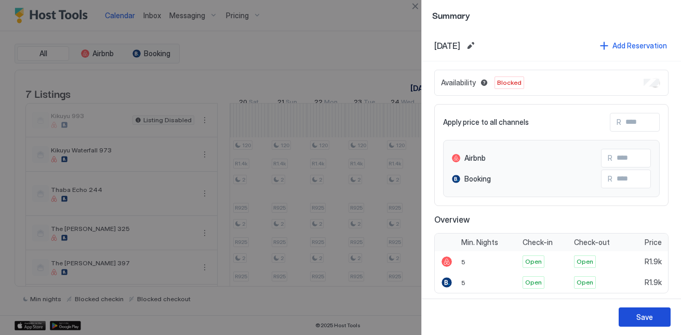
click at [652, 316] on div "Save" at bounding box center [644, 316] width 17 height 11
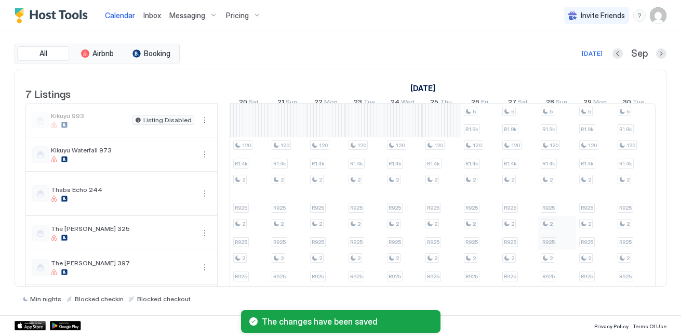
click at [475, 132] on div "120 R1.4k 2 R925 2 R925 2 R925 2 R925 120 R1.4k 2 R925 2 R925 2 R925 2 R925 2 R…" at bounding box center [672, 227] width 1961 height 249
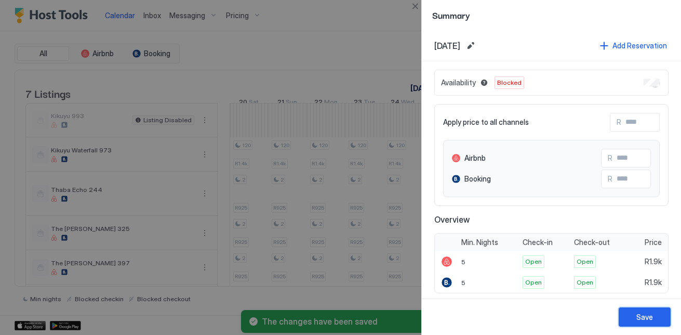
click at [647, 314] on div "Save" at bounding box center [644, 316] width 17 height 11
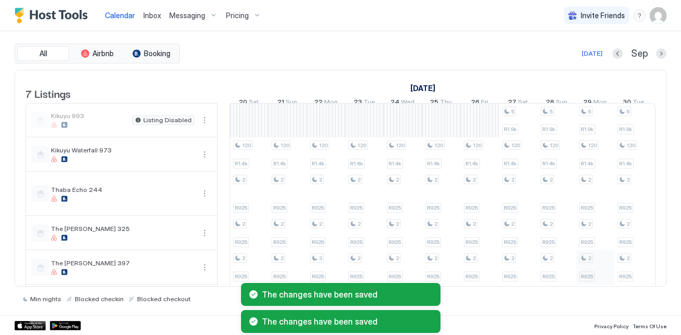
click at [509, 135] on div "120 R1.4k 2 R925 2 R925 2 R925 2 R925 120 R1.4k 2 R925 2 R925 2 R925 2 R925 2 R…" at bounding box center [672, 227] width 1961 height 249
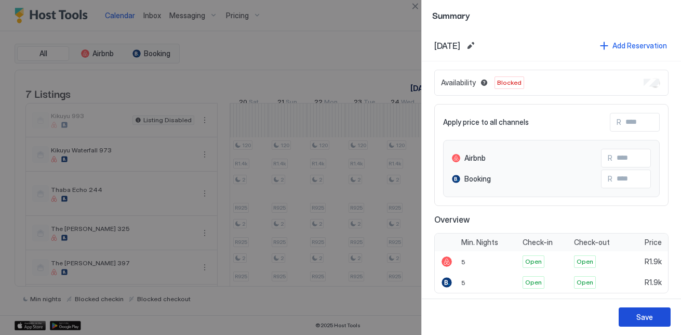
click at [656, 316] on button "Save" at bounding box center [645, 316] width 52 height 19
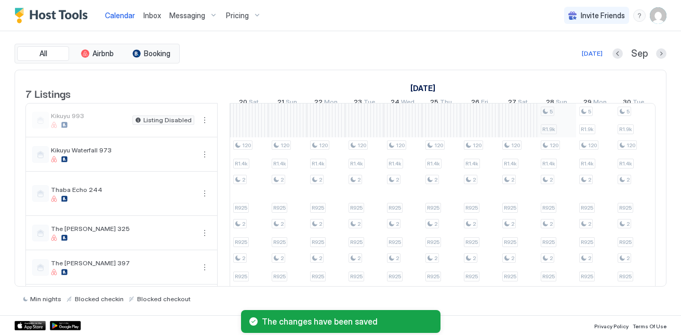
click at [543, 127] on div "120 R1.4k 2 R925 2 R925 2 R925 2 R925 120 R1.4k 2 R925 2 R925 2 R925 2 R925 2 R…" at bounding box center [672, 227] width 1961 height 249
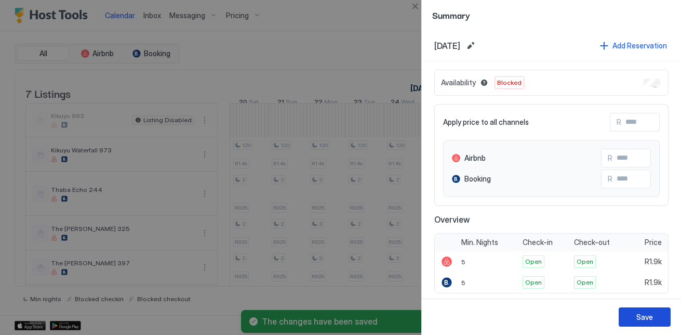
click at [644, 320] on div "Save" at bounding box center [644, 316] width 17 height 11
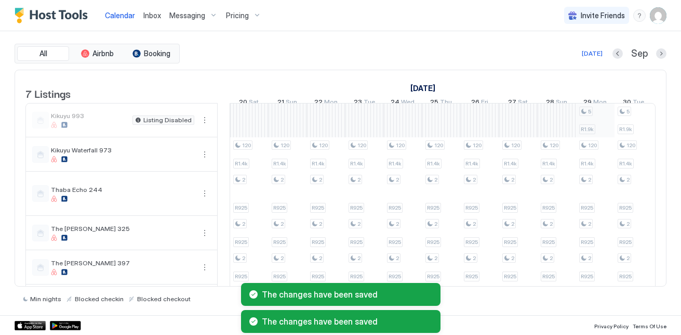
click at [606, 134] on div "120 R1.4k 2 R925 2 R925 2 R925 2 R925 120 R1.4k 2 R925 2 R925 2 R925 2 R925 2 R…" at bounding box center [672, 227] width 1961 height 249
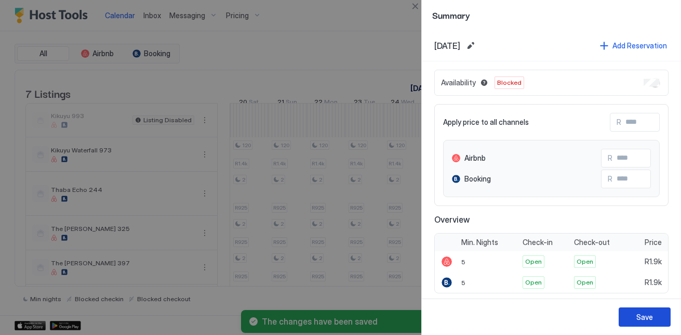
click at [654, 319] on button "Save" at bounding box center [645, 316] width 52 height 19
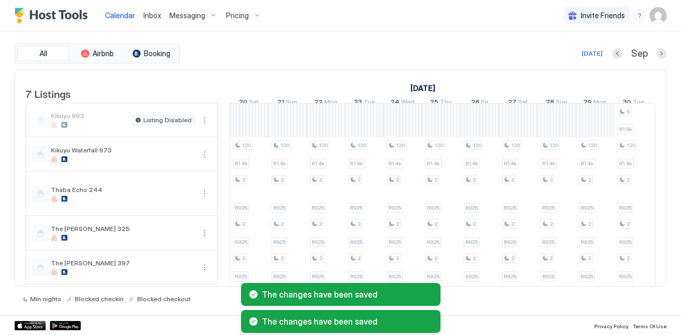
click at [639, 282] on div "The changes have been saved The changes have been saved" at bounding box center [340, 308] width 681 height 54
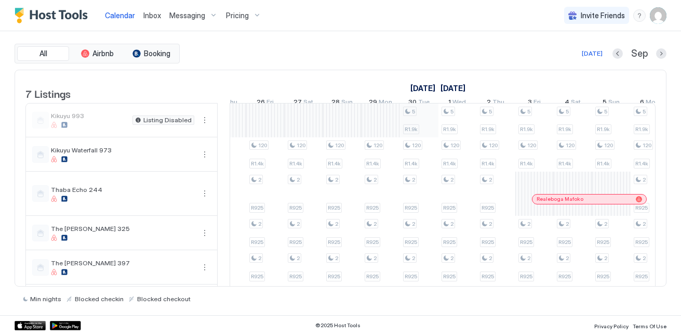
click at [418, 115] on div "120 R1.4k 2 R925 2 R925 2 R925 2 R925 120 R1.4k 2 R925 2 R925 2 R925 2 R925 2 R…" at bounding box center [457, 227] width 1961 height 249
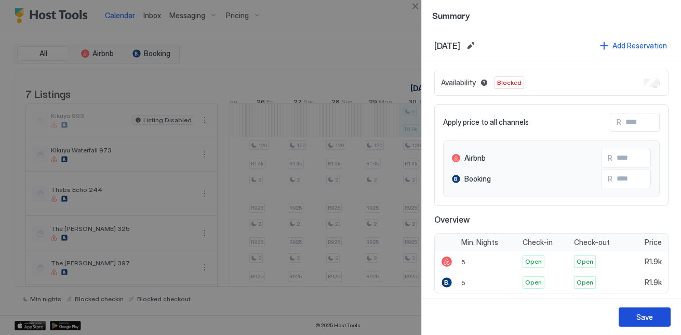
click at [634, 314] on button "Save" at bounding box center [645, 316] width 52 height 19
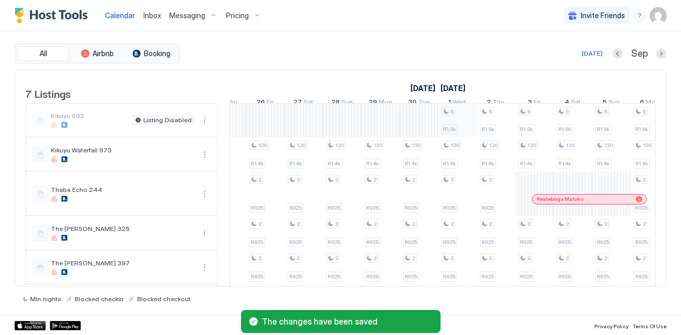
click at [470, 130] on div "120 R1.4k 2 R925 2 R925 2 R925 2 R925 120 R1.4k 2 R925 2 R925 2 R925 2 R925 2 R…" at bounding box center [457, 227] width 1961 height 249
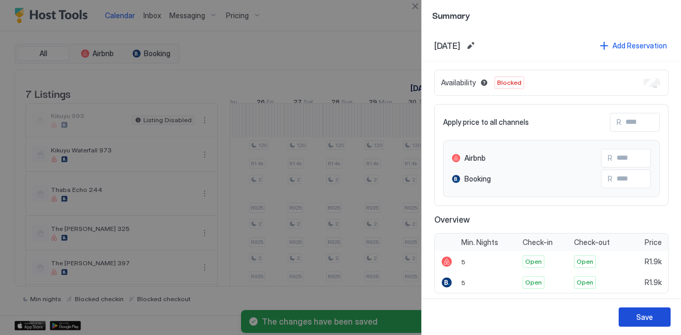
click at [634, 313] on button "Save" at bounding box center [645, 316] width 52 height 19
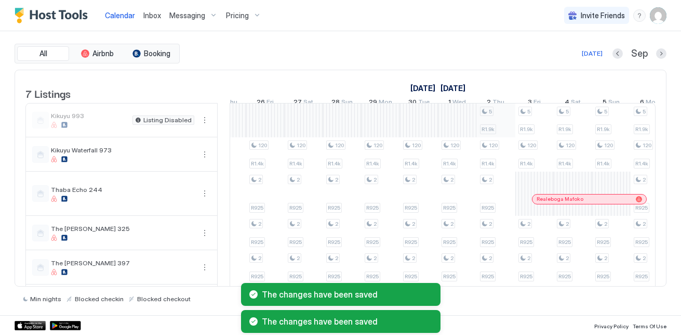
click at [495, 131] on div "120 R1.4k 2 R925 2 R925 2 R925 2 R925 120 R1.4k 2 R925 2 R925 2 R925 2 R925 2 R…" at bounding box center [457, 227] width 1961 height 249
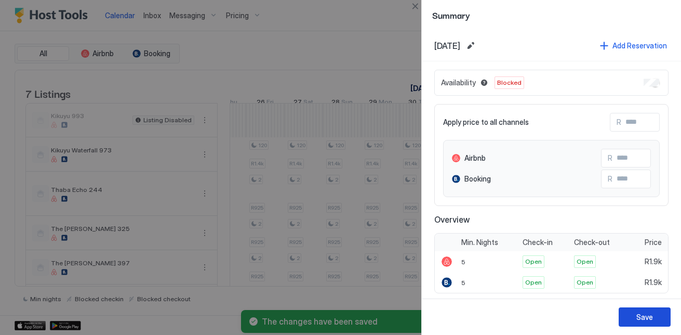
click at [626, 319] on button "Save" at bounding box center [645, 316] width 52 height 19
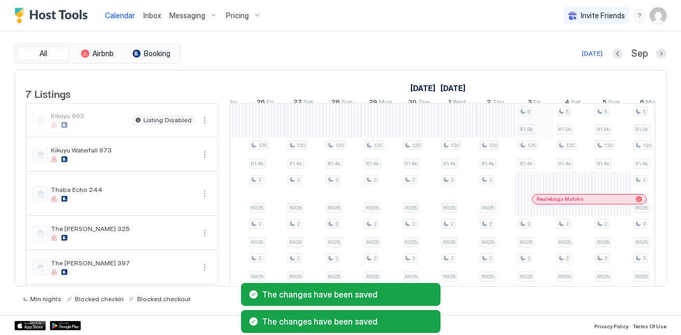
click at [551, 128] on div "120 R1.4k 2 R925 2 R925 2 R925 2 R925 120 R1.4k 2 R925 2 R925 2 R925 2 R925 2 R…" at bounding box center [457, 227] width 1961 height 249
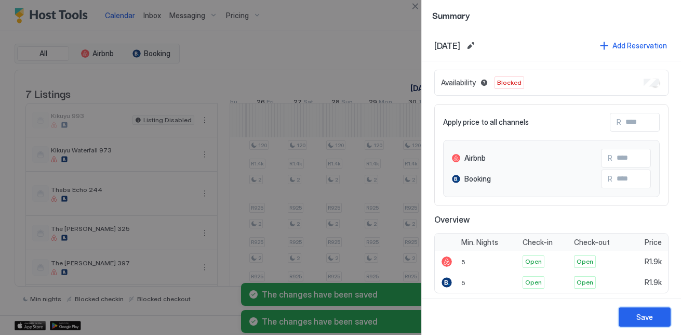
click at [654, 319] on button "Save" at bounding box center [645, 316] width 52 height 19
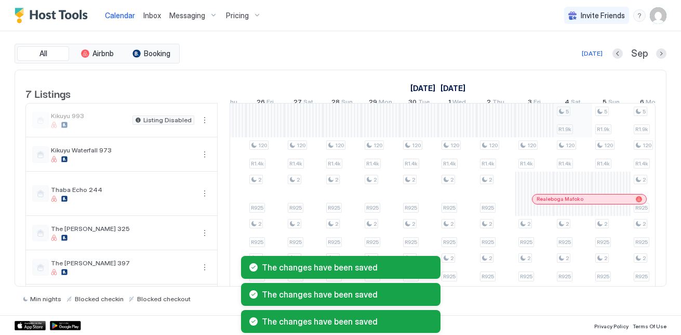
click at [571, 120] on div "120 R1.4k 2 R925 2 R925 2 R925 2 R925 120 R1.4k 2 R925 2 R925 2 R925 2 R925 2 R…" at bounding box center [457, 227] width 1961 height 249
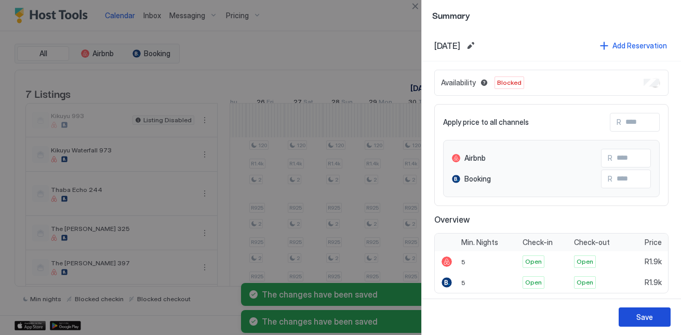
click at [634, 313] on button "Save" at bounding box center [645, 316] width 52 height 19
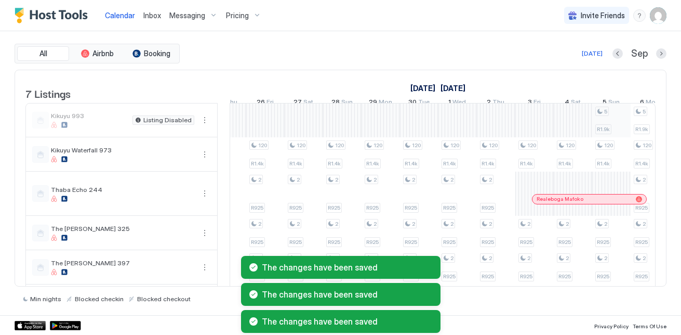
click at [609, 128] on div "120 R1.4k 2 R925 2 R925 2 R925 2 R925 120 R1.4k 2 R925 2 R925 2 R925 2 R925 2 R…" at bounding box center [457, 227] width 1961 height 249
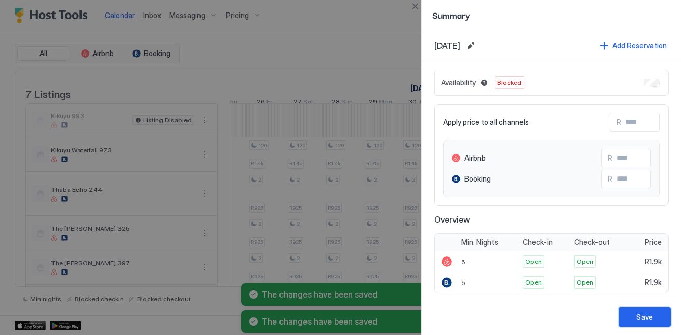
click at [637, 311] on div "Save" at bounding box center [644, 316] width 17 height 11
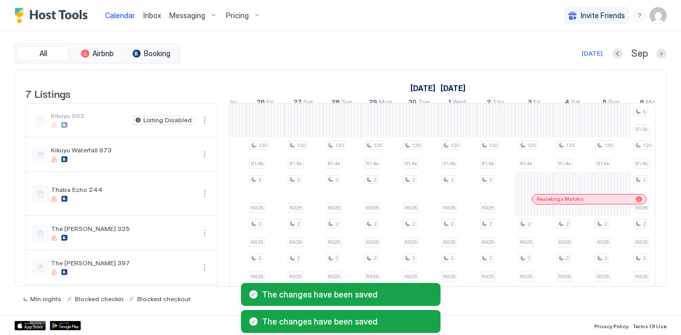
click at [639, 283] on div "The changes have been saved The changes have been saved" at bounding box center [340, 308] width 681 height 54
click at [642, 281] on div "The changes have been saved The changes have been saved" at bounding box center [340, 308] width 681 height 54
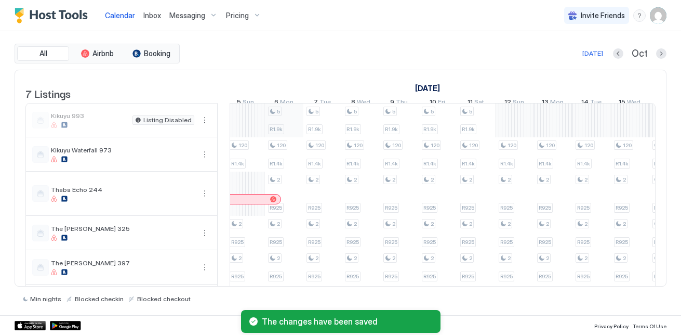
click at [295, 138] on div "120 R1.4k 2 R925 2 R925 2 R925 2 R925 120 R1.4k 2 R925 2 R925 2 R925 2 R925 2 R…" at bounding box center [92, 227] width 1961 height 249
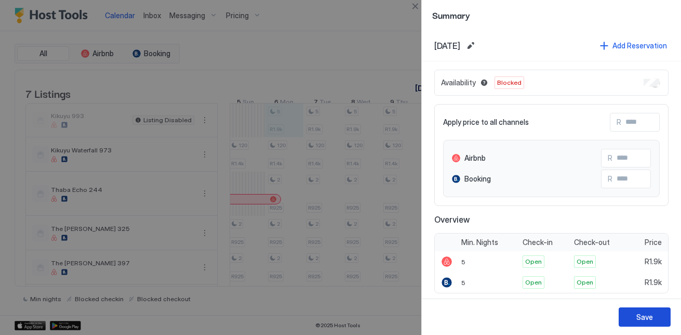
click at [630, 316] on button "Save" at bounding box center [645, 316] width 52 height 19
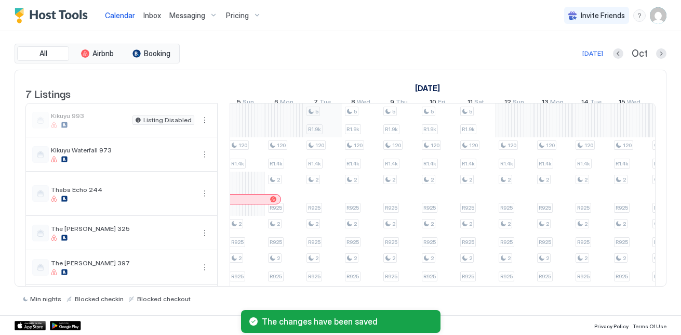
click at [310, 130] on div "120 R1.4k 2 R925 2 R925 2 R925 2 R925 120 R1.4k 2 R925 2 R925 2 R925 2 R925 2 R…" at bounding box center [92, 227] width 1961 height 249
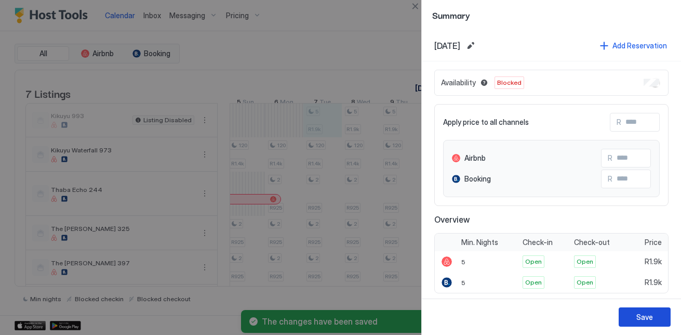
click at [636, 316] on button "Save" at bounding box center [645, 316] width 52 height 19
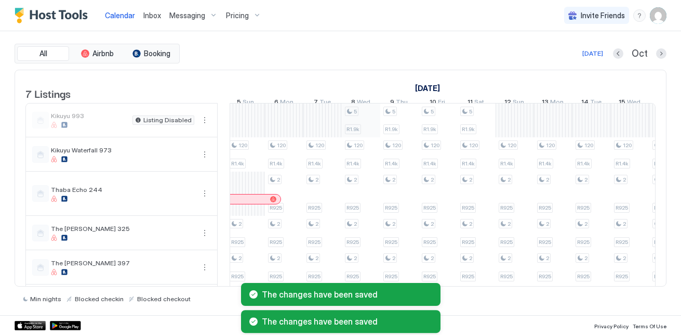
click at [364, 124] on div "120 R1.4k 2 R925 2 R925 2 R925 2 R925 120 R1.4k 2 R925 2 R925 2 R925 2 R925 2 R…" at bounding box center [92, 227] width 1961 height 249
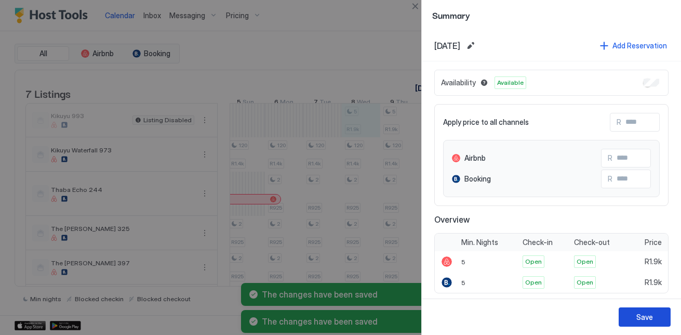
click at [627, 314] on button "Save" at bounding box center [645, 316] width 52 height 19
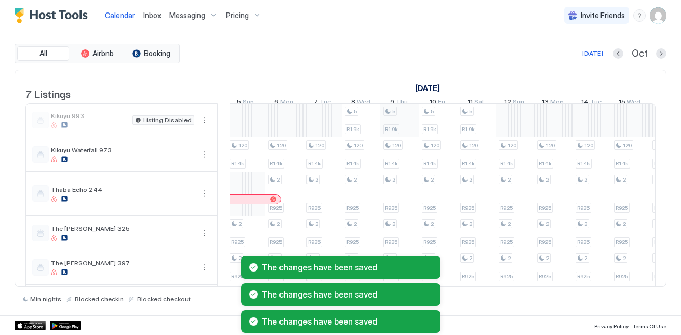
click at [401, 128] on div "120 R1.4k 2 R925 2 R925 2 R925 2 R925 120 R1.4k 2 R925 2 R925 2 R925 2 R925 2 R…" at bounding box center [92, 227] width 1961 height 249
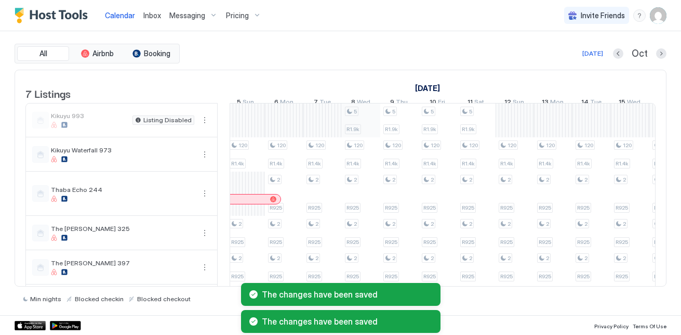
click at [376, 137] on div "120 R1.4k 2 R925 2 R925 2 R925 2 R925 120 R1.4k 2 R925 2 R925 2 R925 2 R925 2 R…" at bounding box center [92, 227] width 1961 height 249
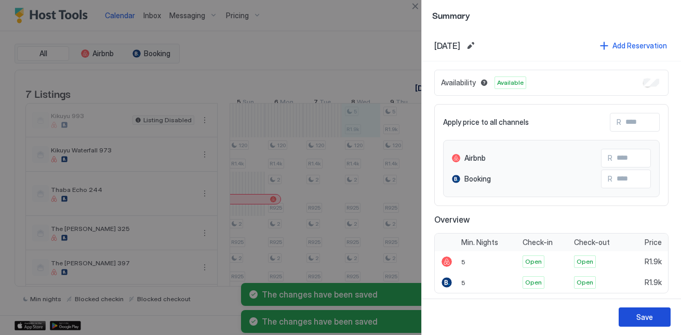
click at [632, 316] on button "Save" at bounding box center [645, 316] width 52 height 19
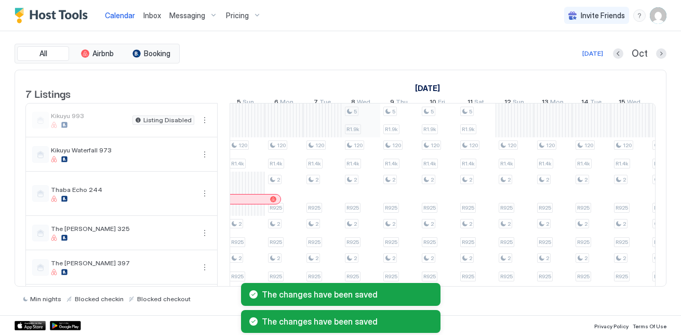
click at [377, 130] on div "120 R1.4k 2 R925 2 R925 2 R925 2 R925 120 R1.4k 2 R925 2 R925 2 R925 2 R925 2 R…" at bounding box center [92, 227] width 1961 height 249
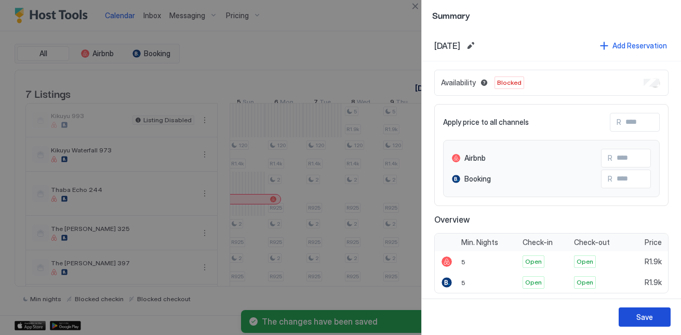
click at [637, 322] on button "Save" at bounding box center [645, 316] width 52 height 19
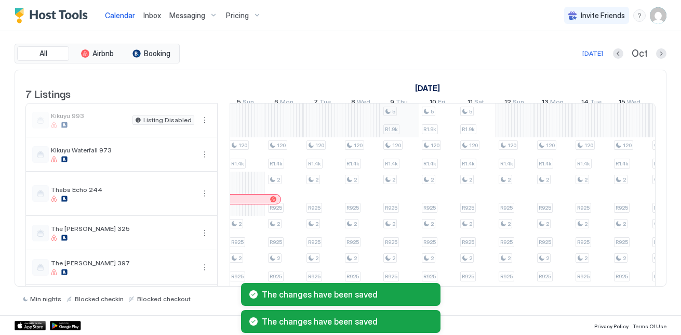
click at [392, 127] on div "120 R1.4k 2 R925 2 R925 2 R925 2 R925 120 R1.4k 2 R925 2 R925 2 R925 2 R925 2 R…" at bounding box center [92, 227] width 1961 height 249
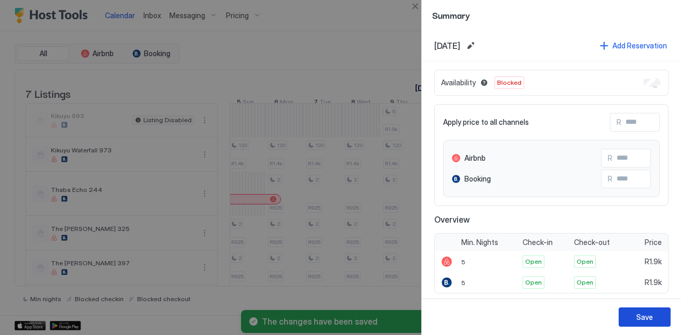
click at [644, 317] on div "Save" at bounding box center [644, 316] width 17 height 11
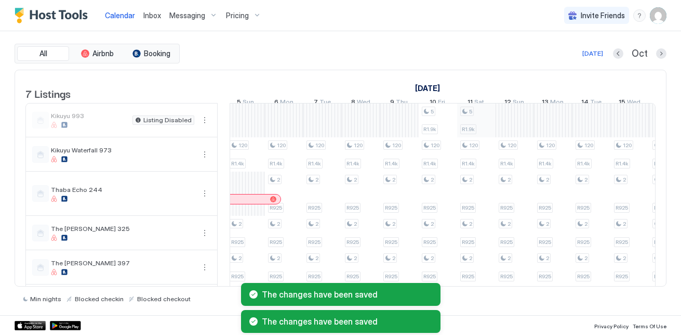
click at [458, 130] on div "120 R1.4k 2 R925 2 R925 2 R925 2 R925 120 R1.4k 2 R925 2 R925 2 R925 2 R925 2 R…" at bounding box center [92, 227] width 1961 height 249
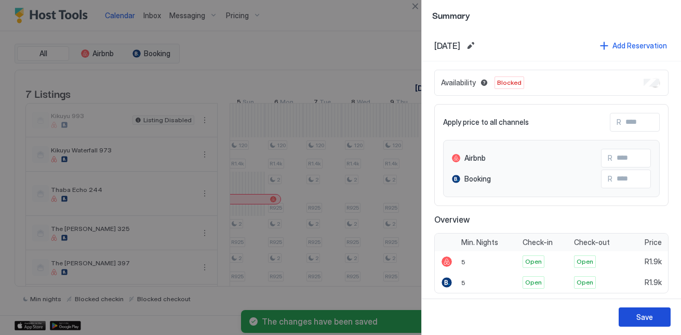
click at [653, 320] on button "Save" at bounding box center [645, 316] width 52 height 19
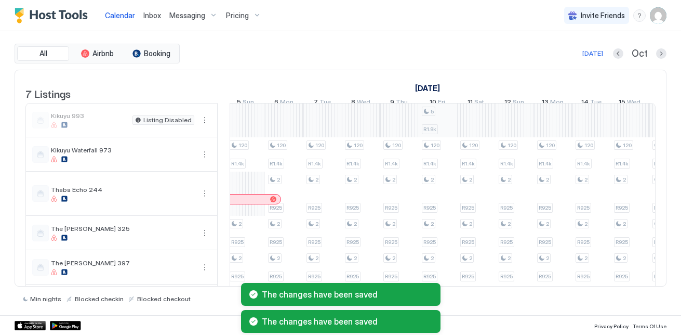
click at [432, 138] on div "120 R1.4k 2 R925 2 R925 2 R925 2 R925 120 R1.4k 2 R925 2 R925 2 R925 2 R925 2 R…" at bounding box center [92, 227] width 1961 height 249
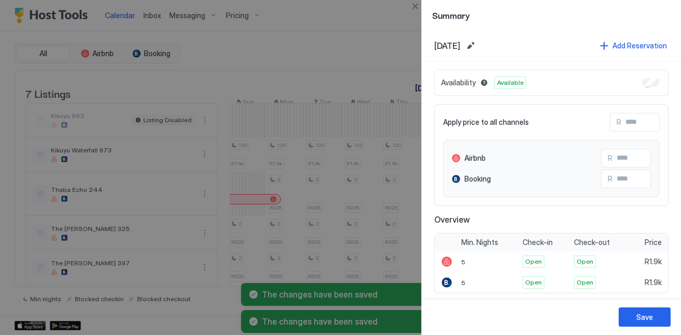
click at [648, 78] on div "Availability Available" at bounding box center [551, 83] width 234 height 26
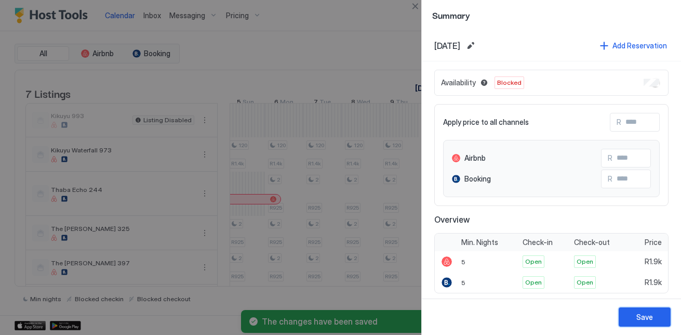
click at [642, 321] on div "Save" at bounding box center [644, 316] width 17 height 11
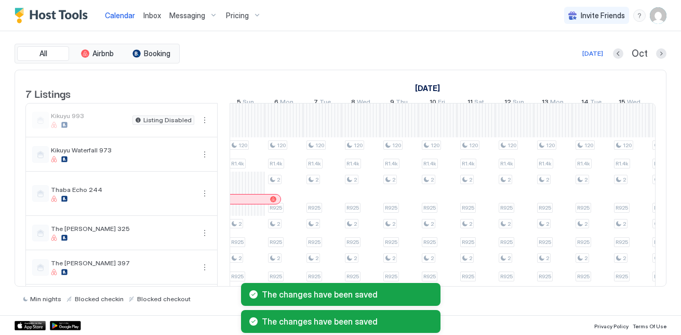
click at [645, 287] on div "The changes have been saved The changes have been saved" at bounding box center [340, 308] width 681 height 54
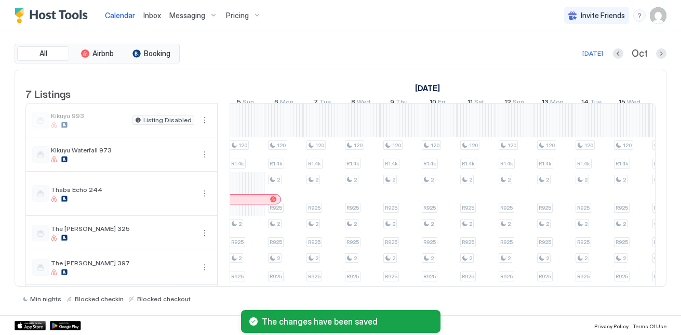
click at [644, 284] on div "The changes have been saved The changes have been saved" at bounding box center [340, 308] width 681 height 54
drag, startPoint x: 540, startPoint y: 286, endPoint x: 580, endPoint y: 268, distance: 43.9
click at [610, 285] on div "7 Listings [DATE] [DATE] 6 Sat 7 Sun 8 Mon 9 Tue 10 Wed 11 Thu 12 Fri 13 Sat 14…" at bounding box center [341, 178] width 652 height 217
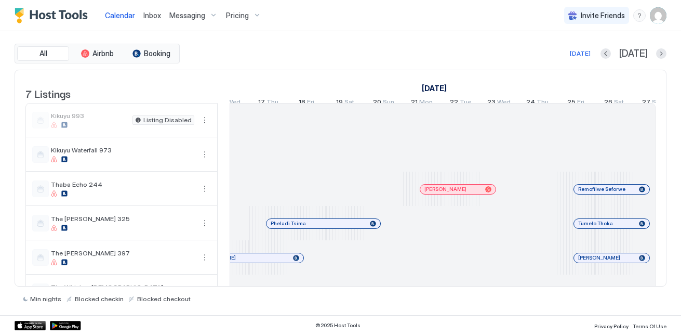
scroll to position [0, 370]
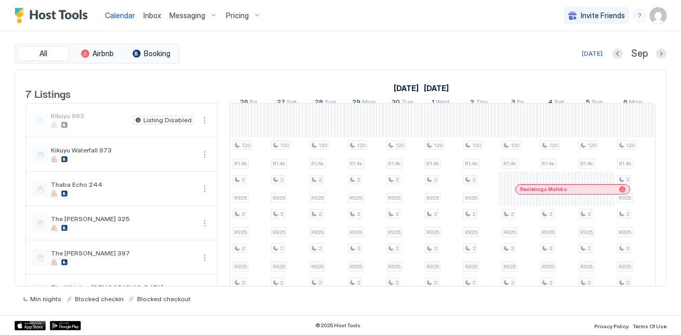
drag, startPoint x: 461, startPoint y: 286, endPoint x: 502, endPoint y: 284, distance: 41.1
click at [502, 284] on div "7 Listings [DATE] [DATE] 6 Sat 7 Sun 8 Mon 9 Tue 10 Wed 11 Thu 12 Fri 13 Sat 14…" at bounding box center [341, 178] width 652 height 217
drag, startPoint x: 502, startPoint y: 284, endPoint x: 457, endPoint y: 321, distance: 58.3
click at [457, 321] on div "© 2025 Host Tools Privacy Policy Terms Of Use" at bounding box center [340, 325] width 681 height 20
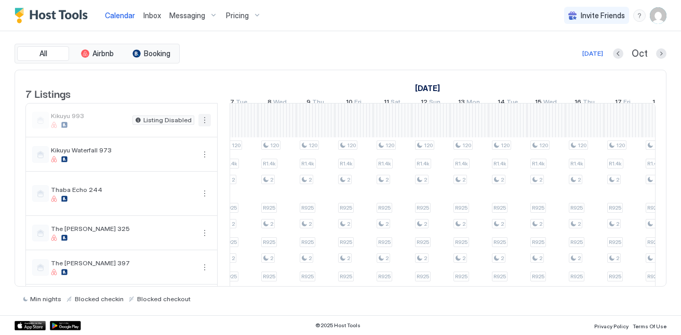
click at [201, 126] on button "More options" at bounding box center [204, 120] width 12 height 12
click at [231, 176] on span "Listing Settings" at bounding box center [238, 175] width 46 height 8
type input "****"
type input "*"
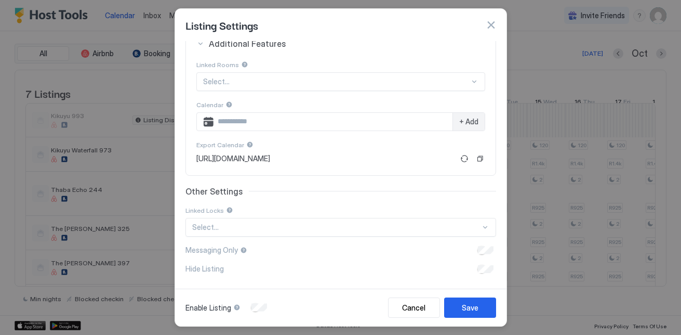
click at [248, 307] on div "Enable Listing" at bounding box center [227, 307] width 84 height 10
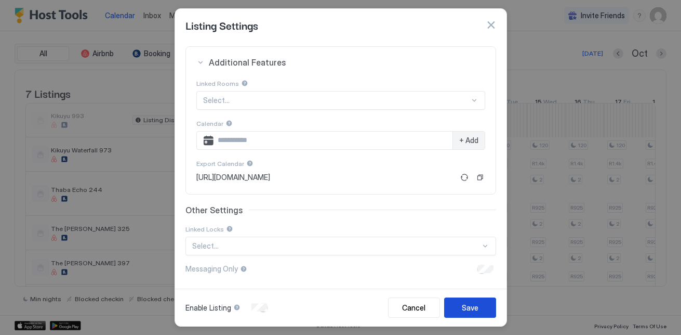
click at [459, 304] on button "Save" at bounding box center [470, 307] width 52 height 20
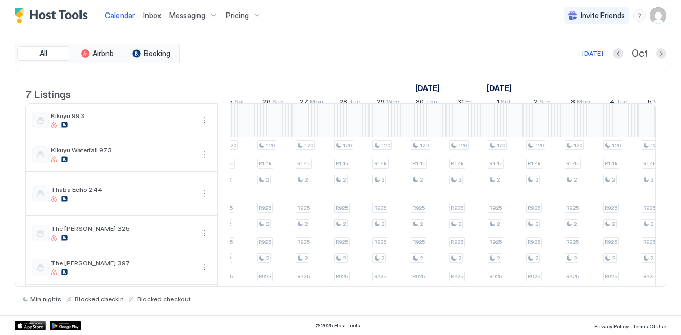
click at [514, 286] on div "All Airbnb Booking Today Oct 7 Listings September 2025 October 2025 November 20…" at bounding box center [341, 173] width 652 height 259
